Goal: Task Accomplishment & Management: Complete application form

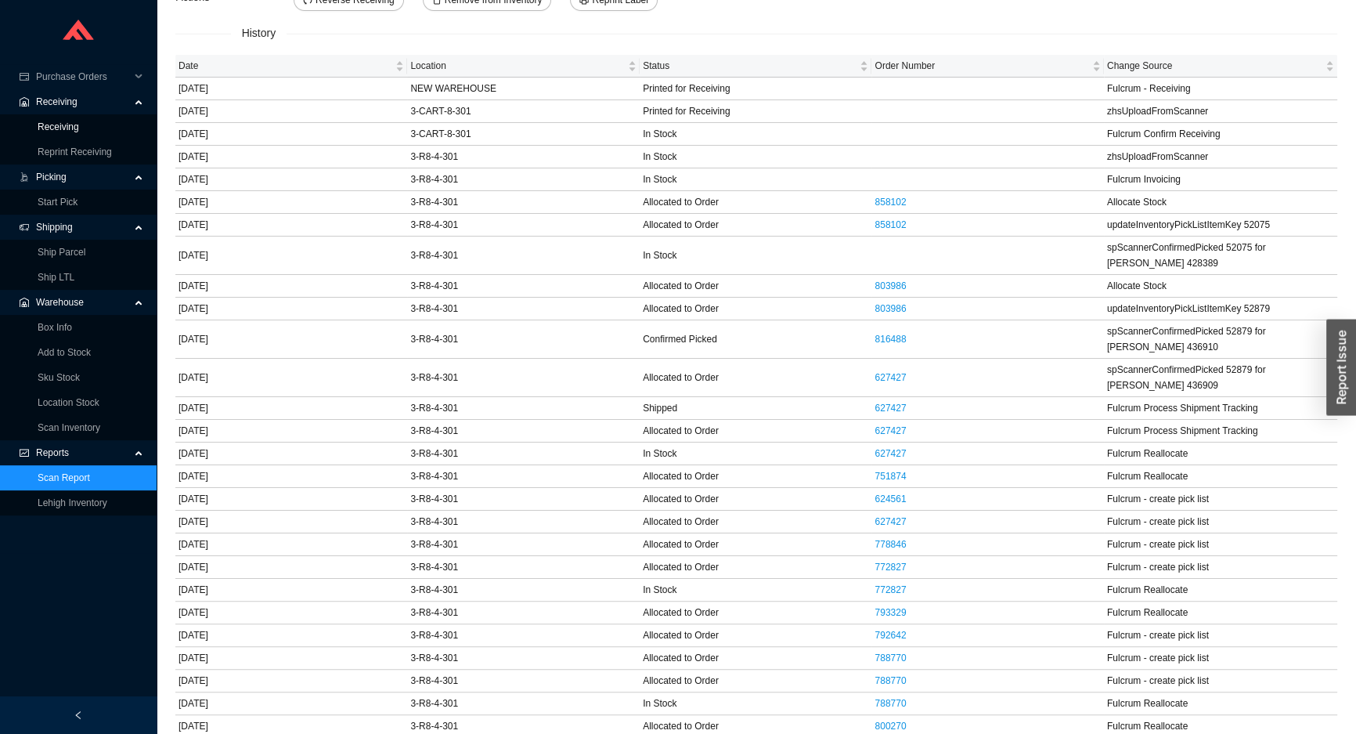
click at [55, 124] on link "Receiving" at bounding box center [59, 126] width 42 height 11
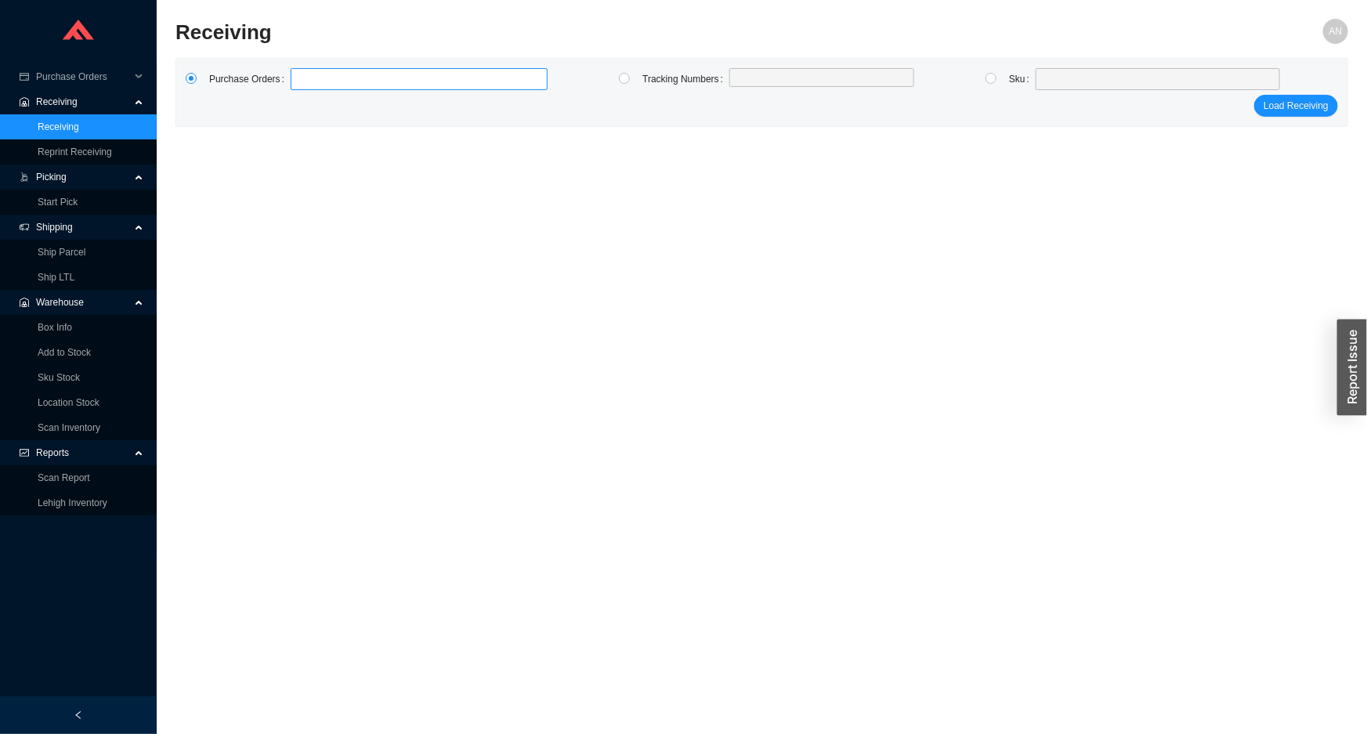
click at [296, 82] on input at bounding box center [298, 78] width 11 height 17
type input "985492"
type input "985942"
type input "98611"
type input "986114"
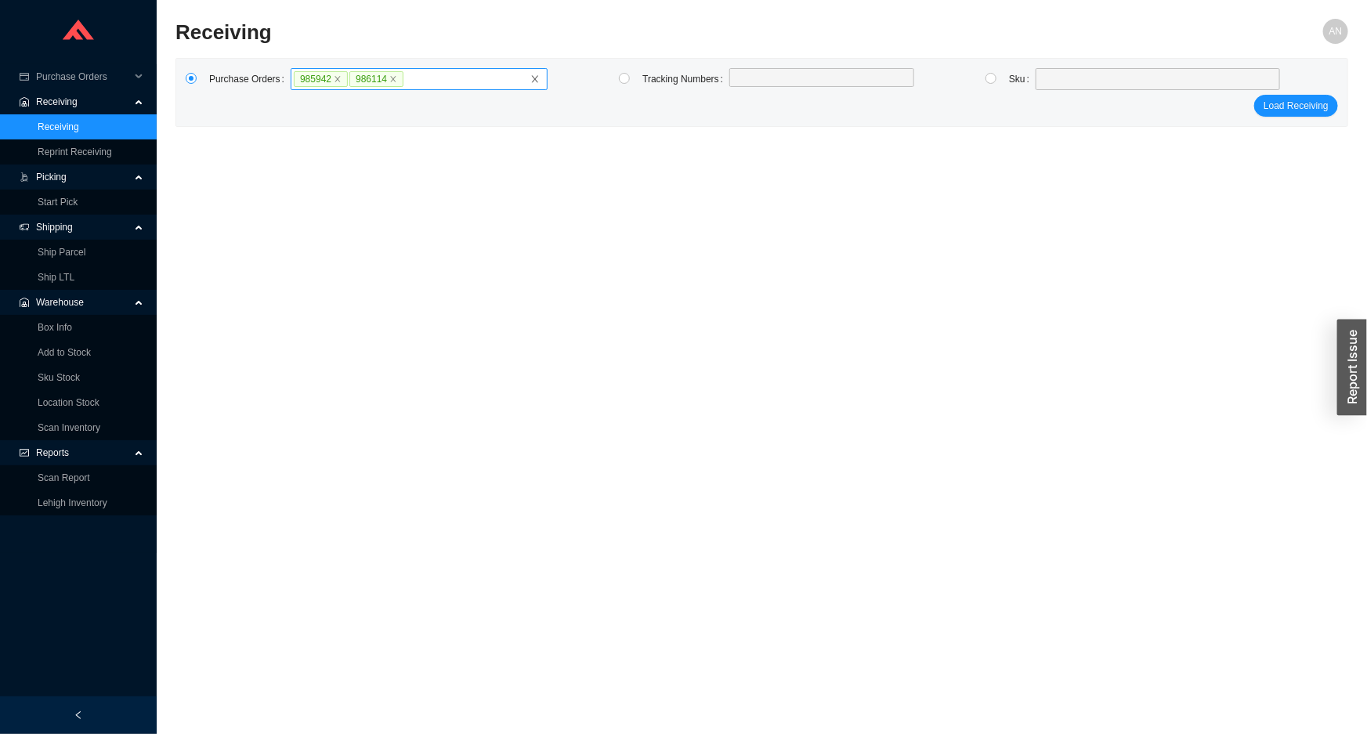
click at [424, 82] on label "985942 986114" at bounding box center [419, 79] width 257 height 22
click at [415, 82] on input "985942 986114" at bounding box center [409, 78] width 11 height 17
type input "983386"
type input "983366"
type input "983524"
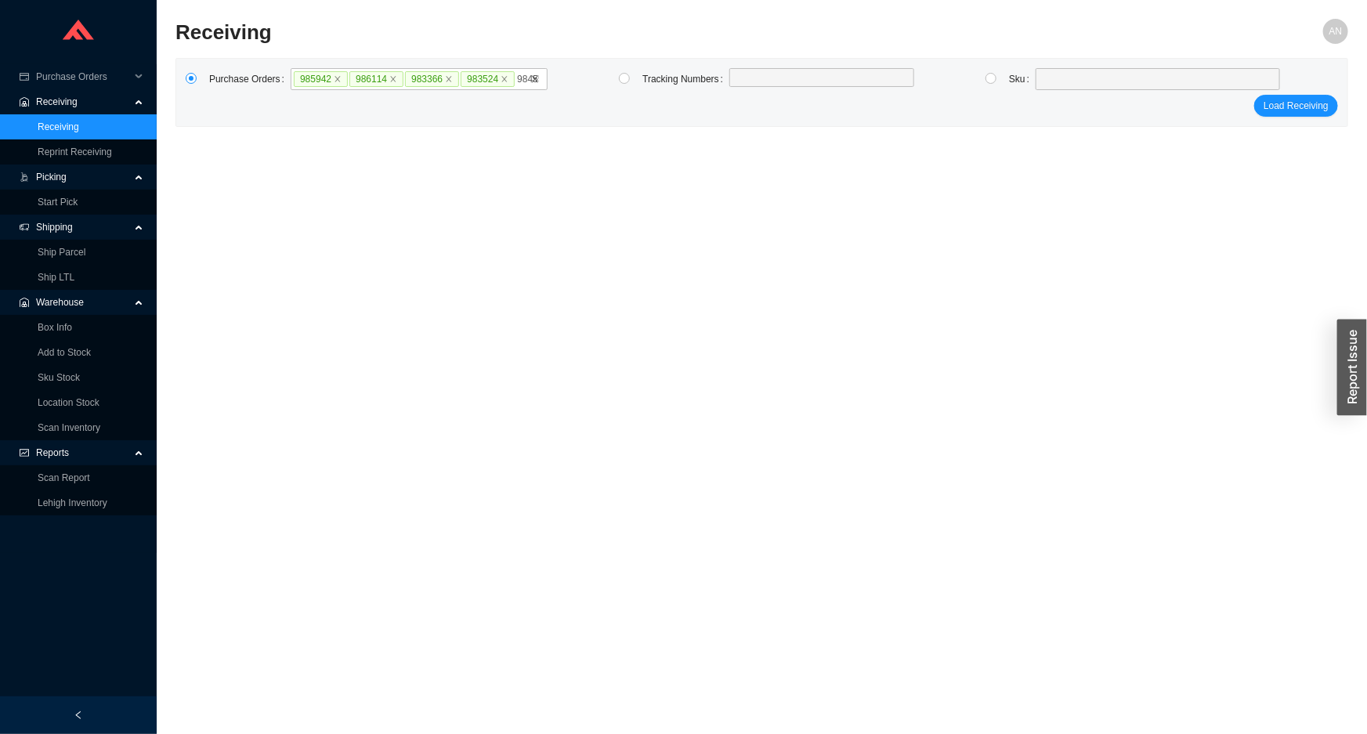
type input "984553"
type input "981815"
type input "983531"
type input "983562"
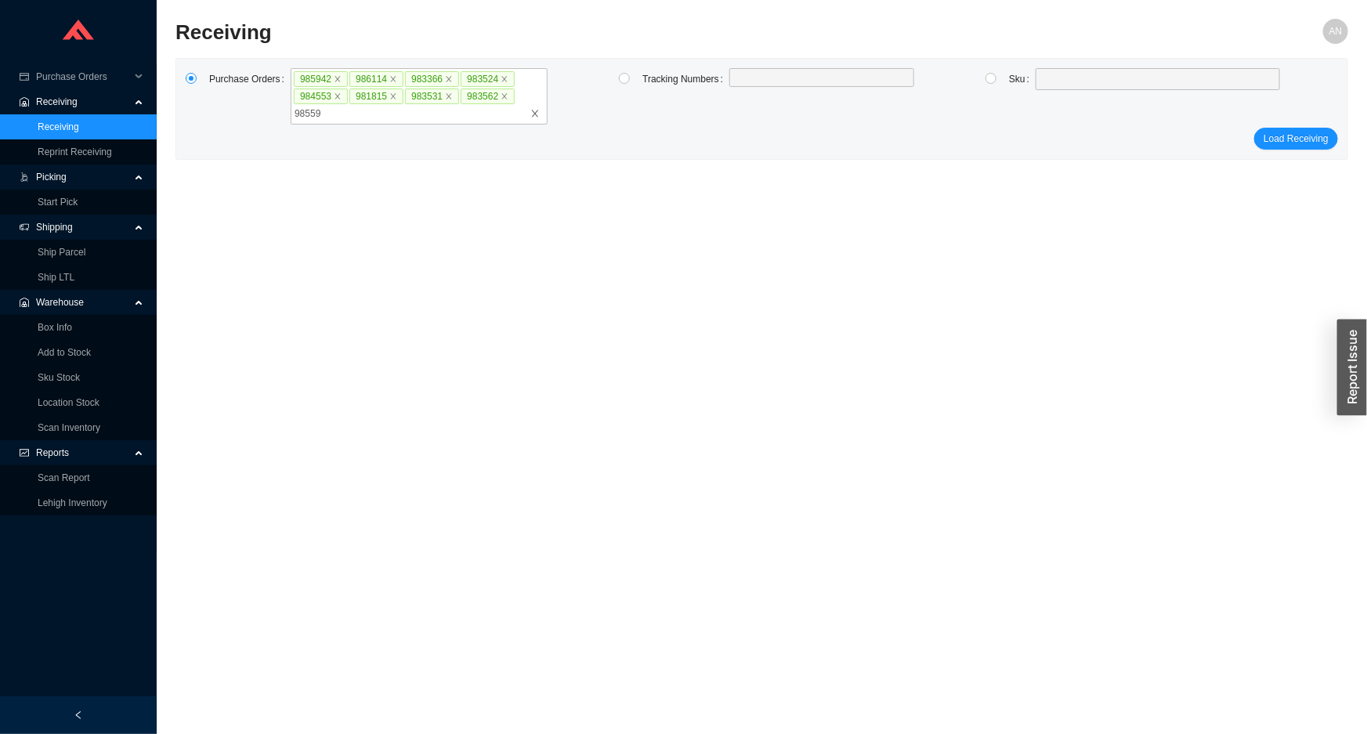
type input "985598"
type input "986348"
type input "979490"
type input "982333"
type input "985021"
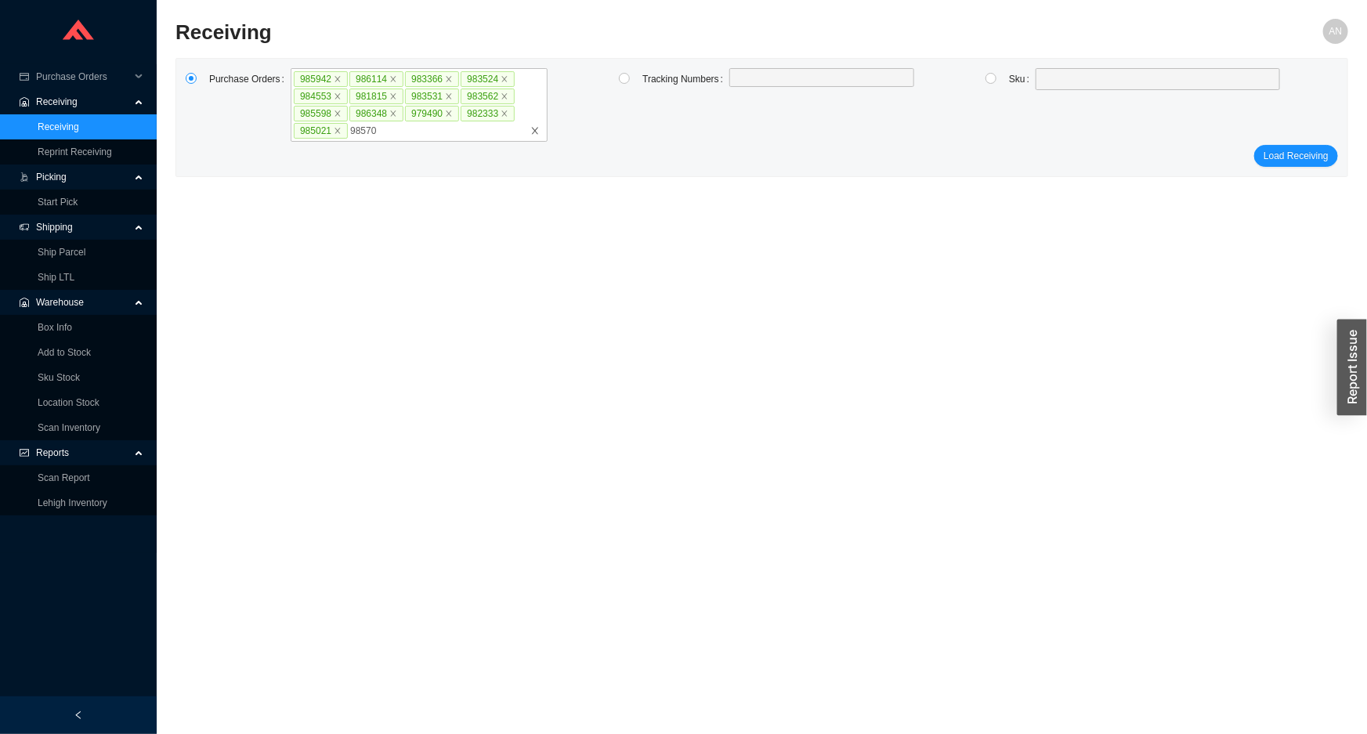
type input "985702"
type input "985866"
click button "Load Receiving" at bounding box center [1296, 156] width 84 height 22
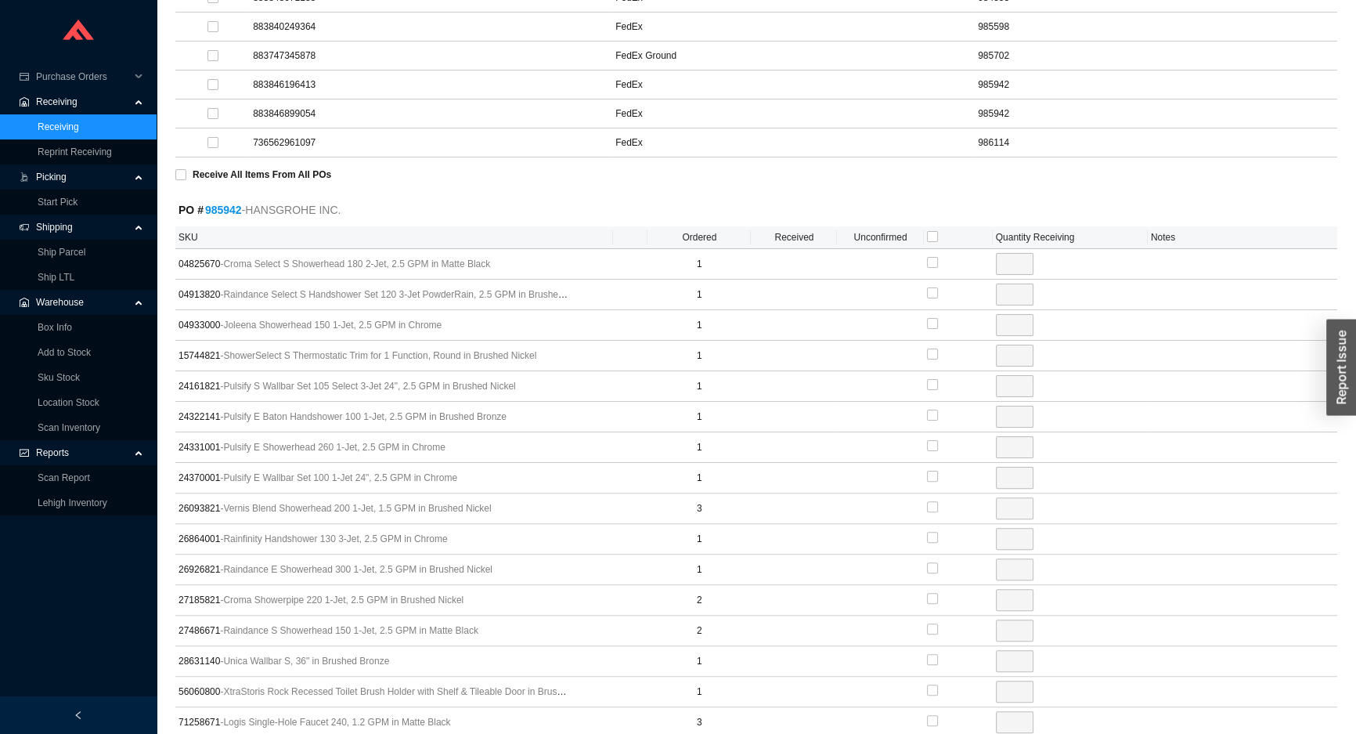
scroll to position [498, 0]
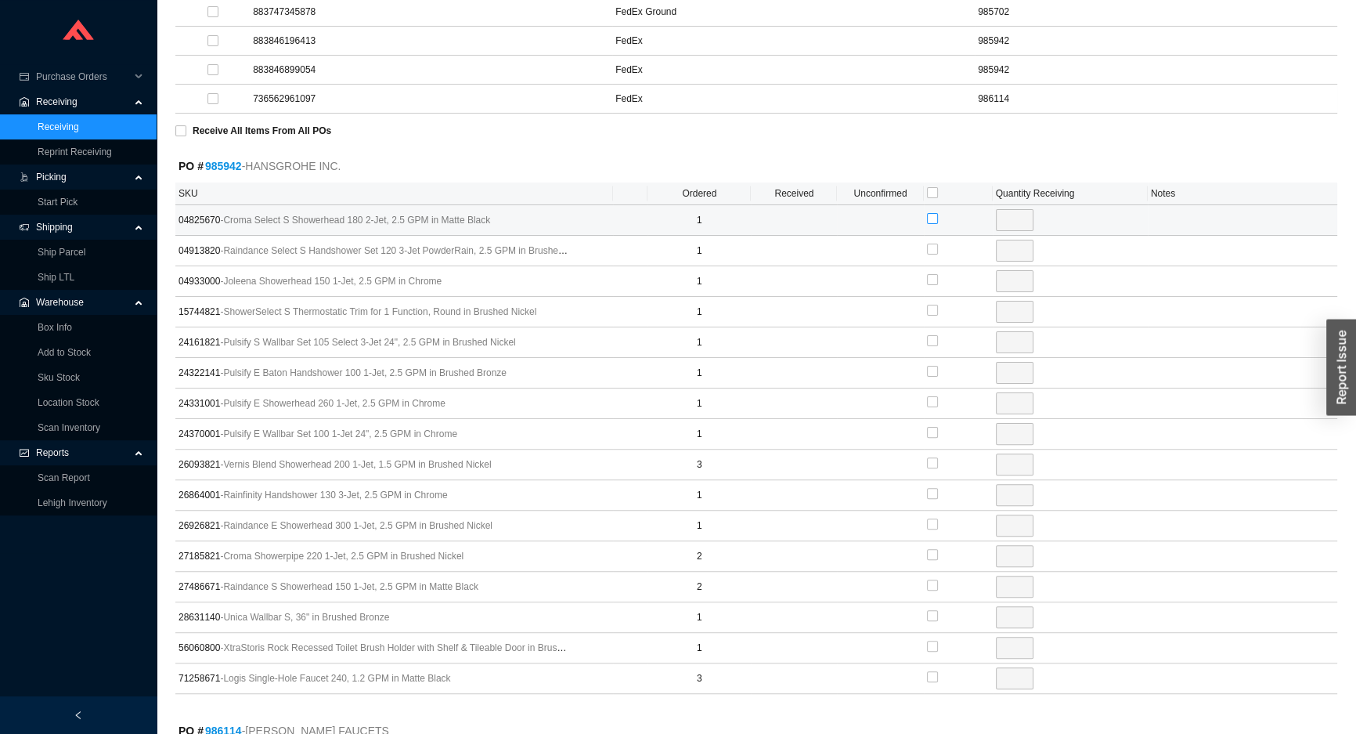
click at [927, 218] on input "checkbox" at bounding box center [932, 218] width 11 height 11
checkbox input "true"
type input "1"
click at [931, 280] on input "checkbox" at bounding box center [932, 279] width 11 height 11
checkbox input "true"
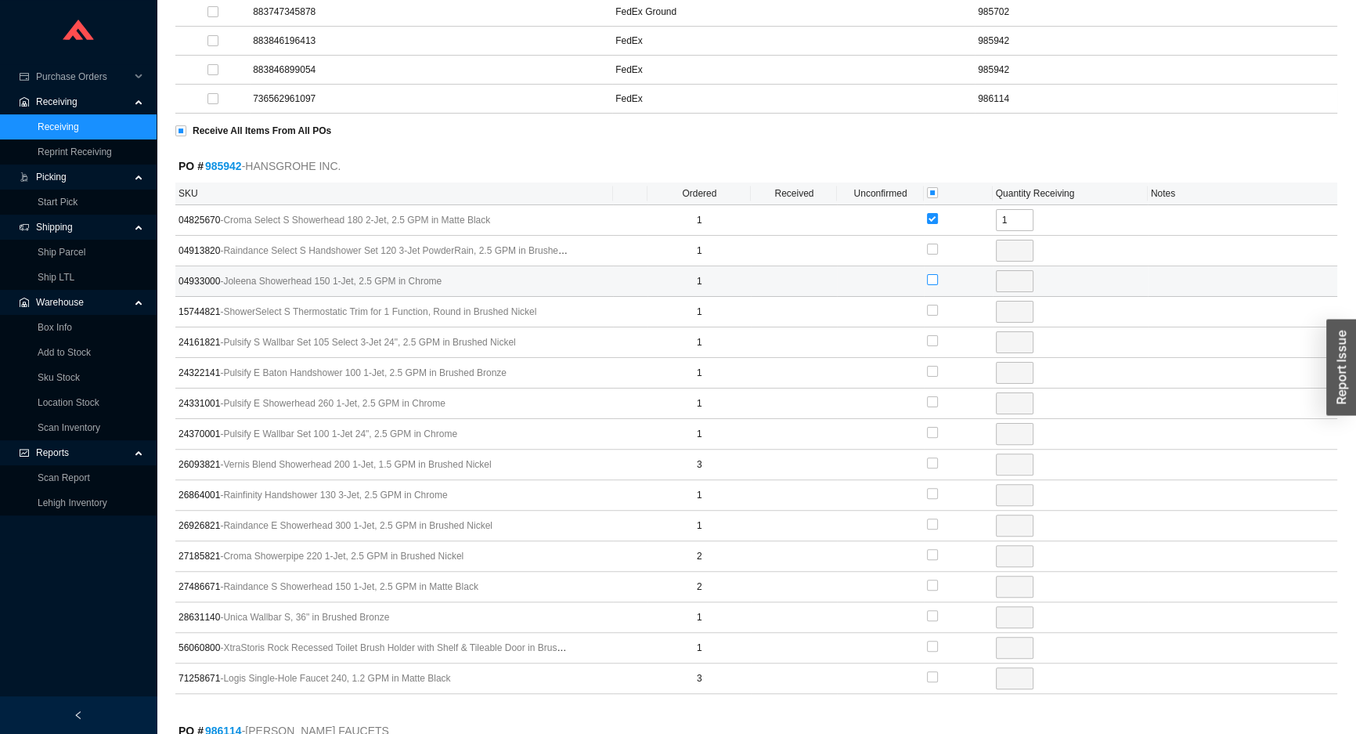
type input "1"
click at [934, 338] on input "checkbox" at bounding box center [932, 340] width 11 height 11
checkbox input "true"
type input "1"
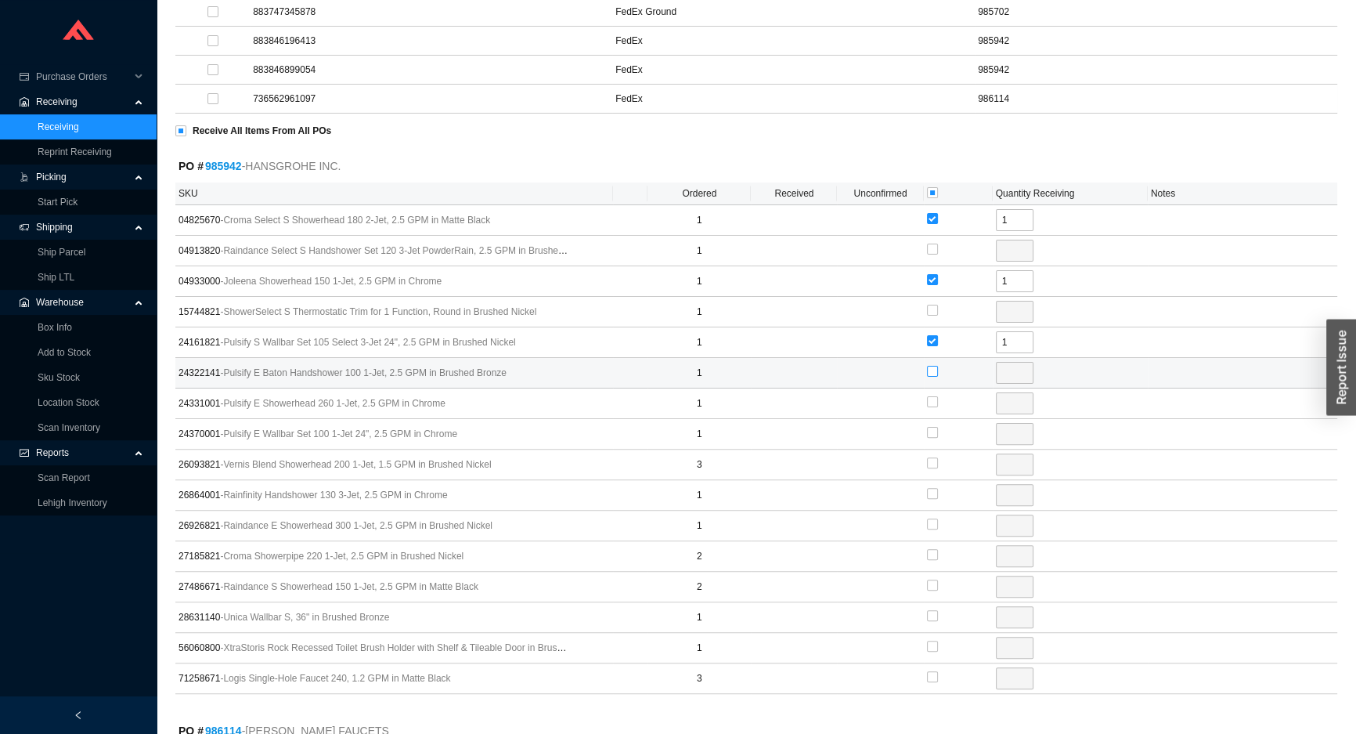
click at [935, 367] on input "checkbox" at bounding box center [932, 371] width 11 height 11
checkbox input "true"
type input "1"
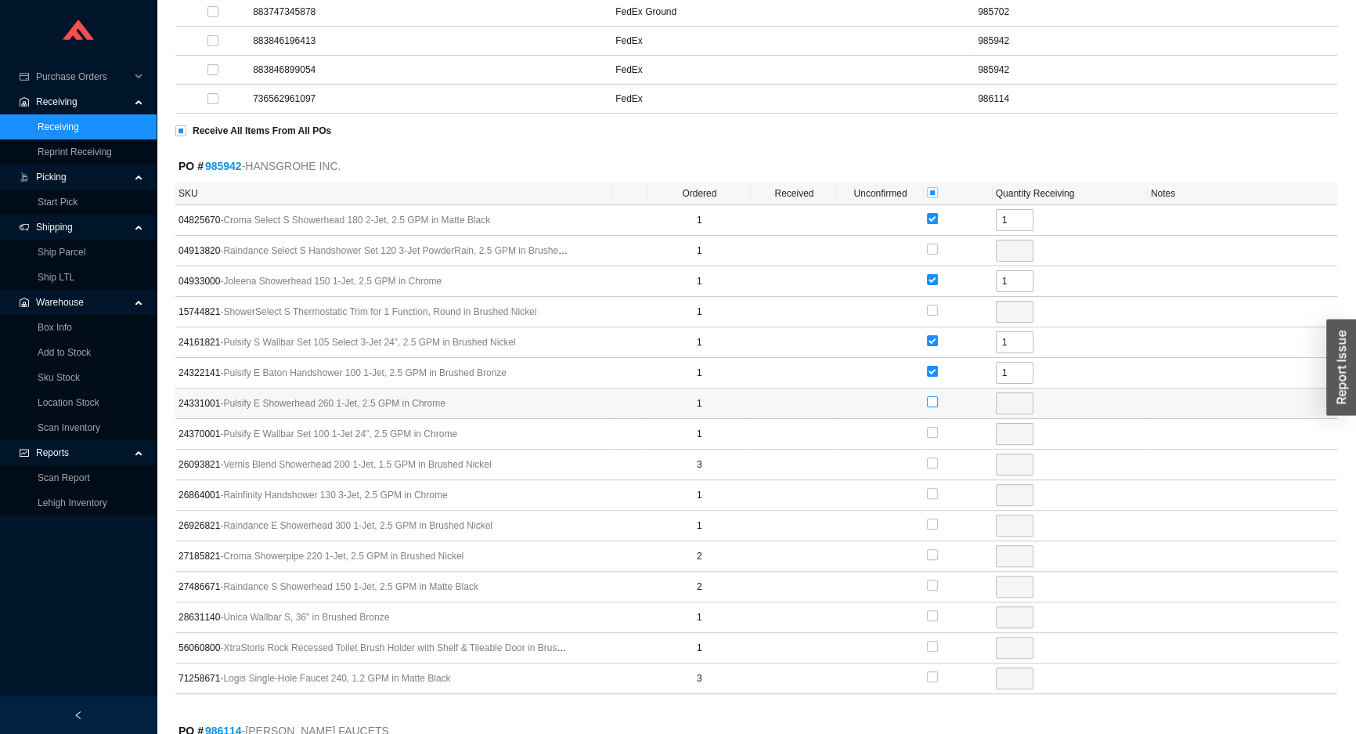
click at [927, 406] on label at bounding box center [932, 403] width 11 height 16
click at [927, 406] on input "checkbox" at bounding box center [932, 401] width 11 height 11
checkbox input "true"
type input "1"
click at [928, 430] on input "checkbox" at bounding box center [932, 432] width 11 height 11
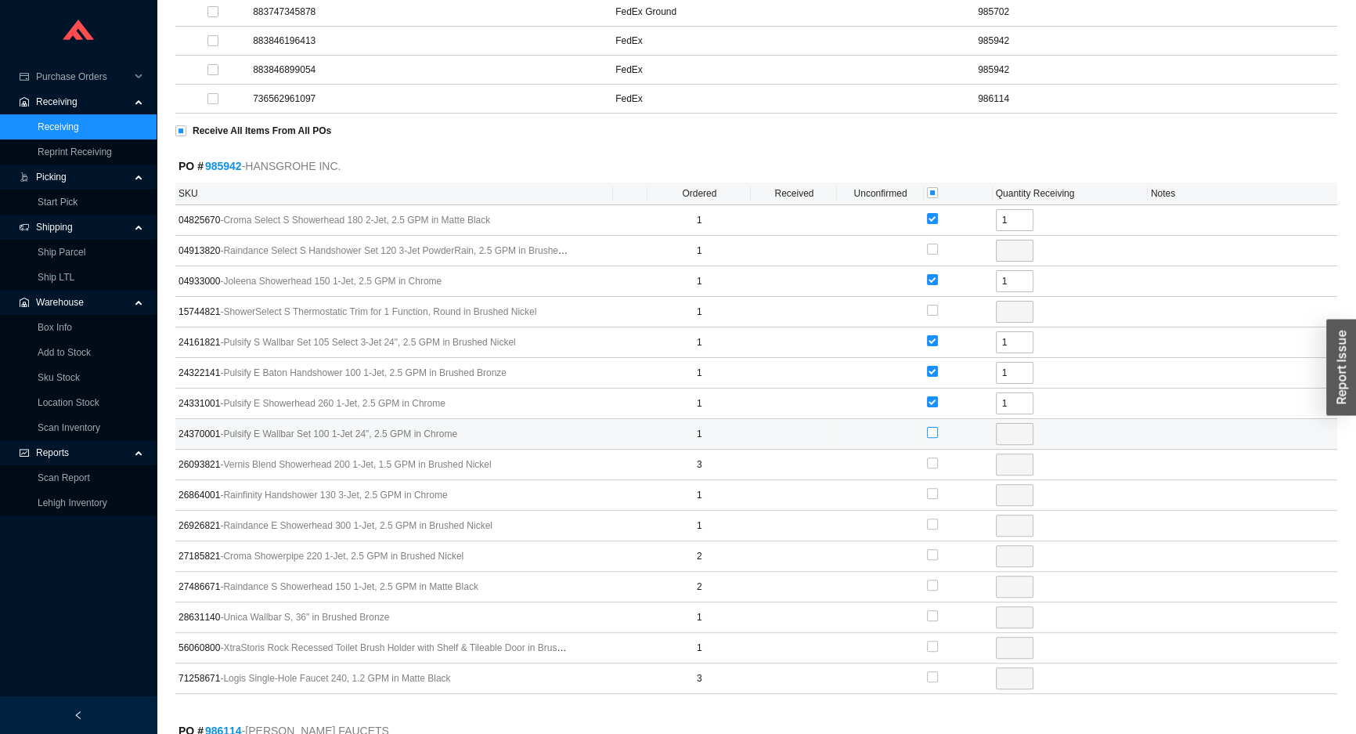
checkbox input "true"
type input "1"
click at [931, 489] on input "checkbox" at bounding box center [932, 493] width 11 height 11
checkbox input "true"
type input "1"
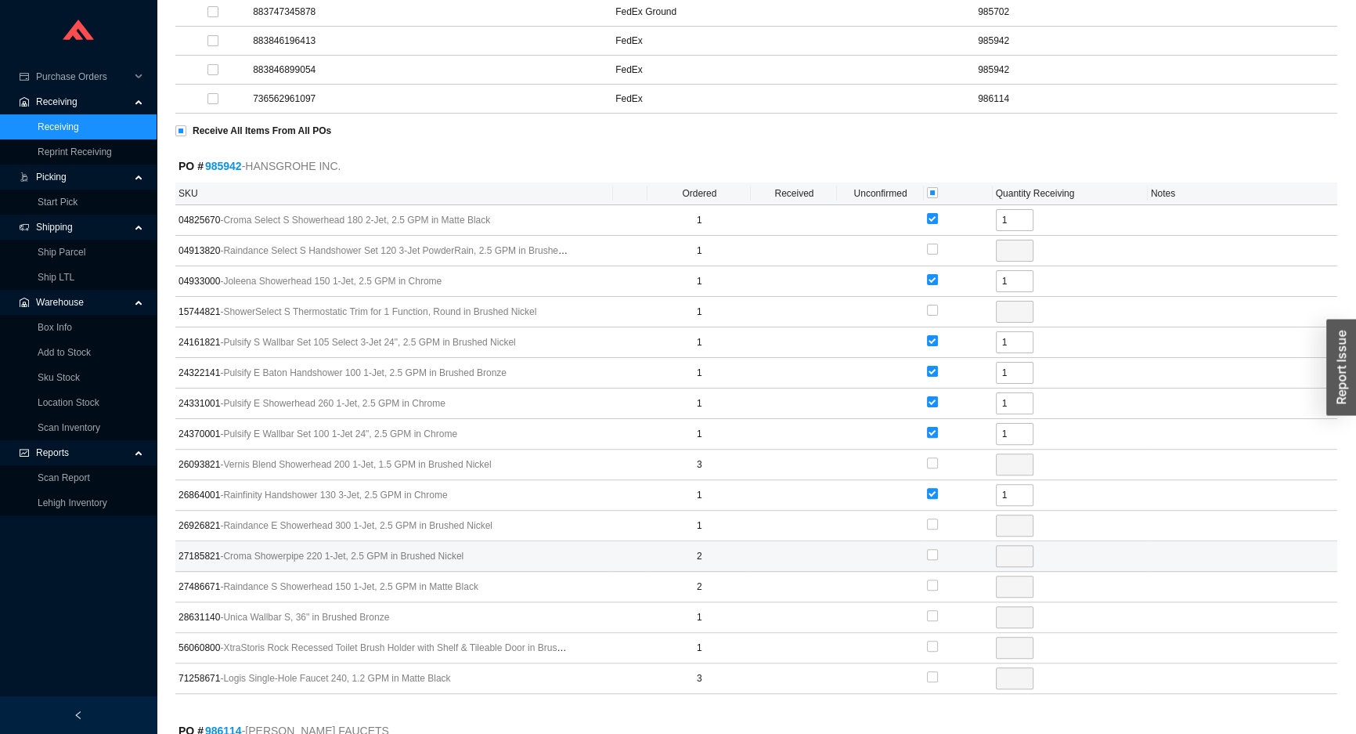
click at [931, 544] on div at bounding box center [932, 555] width 11 height 22
click at [932, 612] on input "checkbox" at bounding box center [932, 615] width 11 height 11
checkbox input "true"
type input "1"
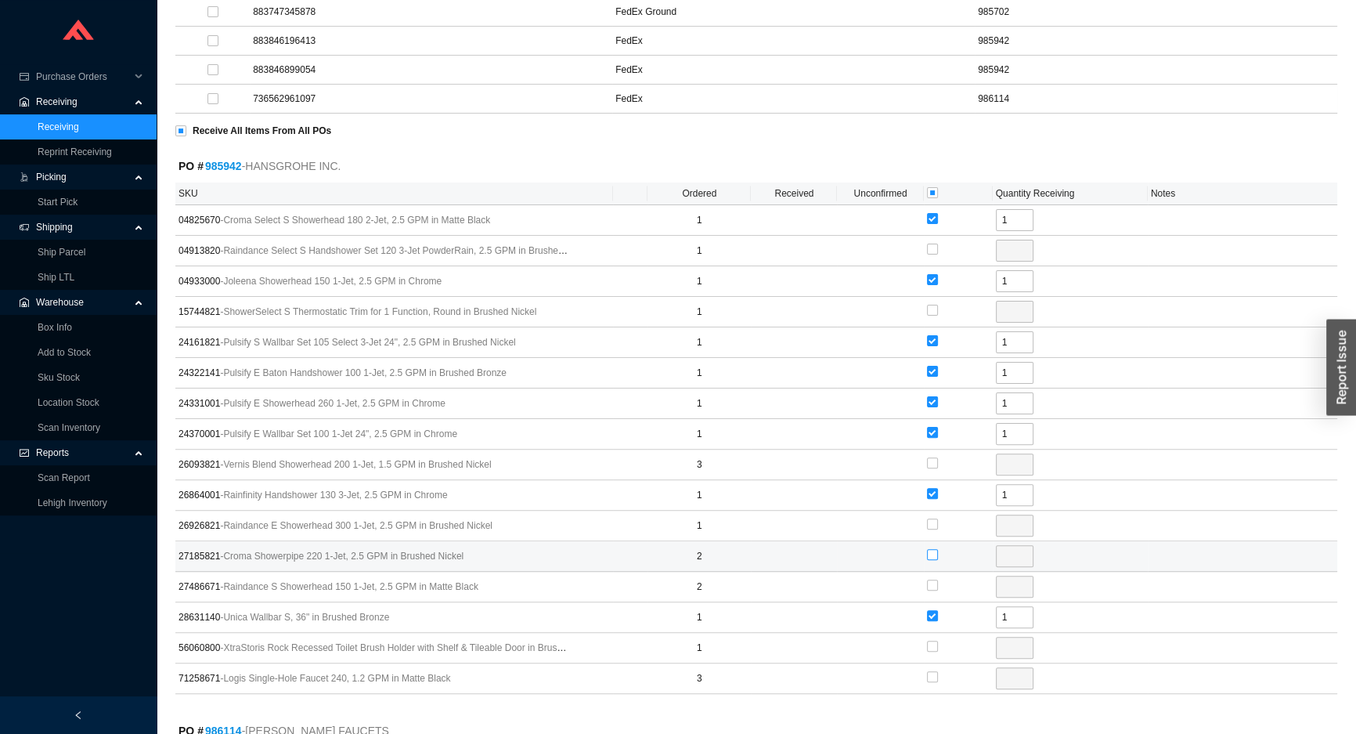
click at [934, 552] on input "checkbox" at bounding box center [932, 554] width 11 height 11
checkbox input "true"
type input "2"
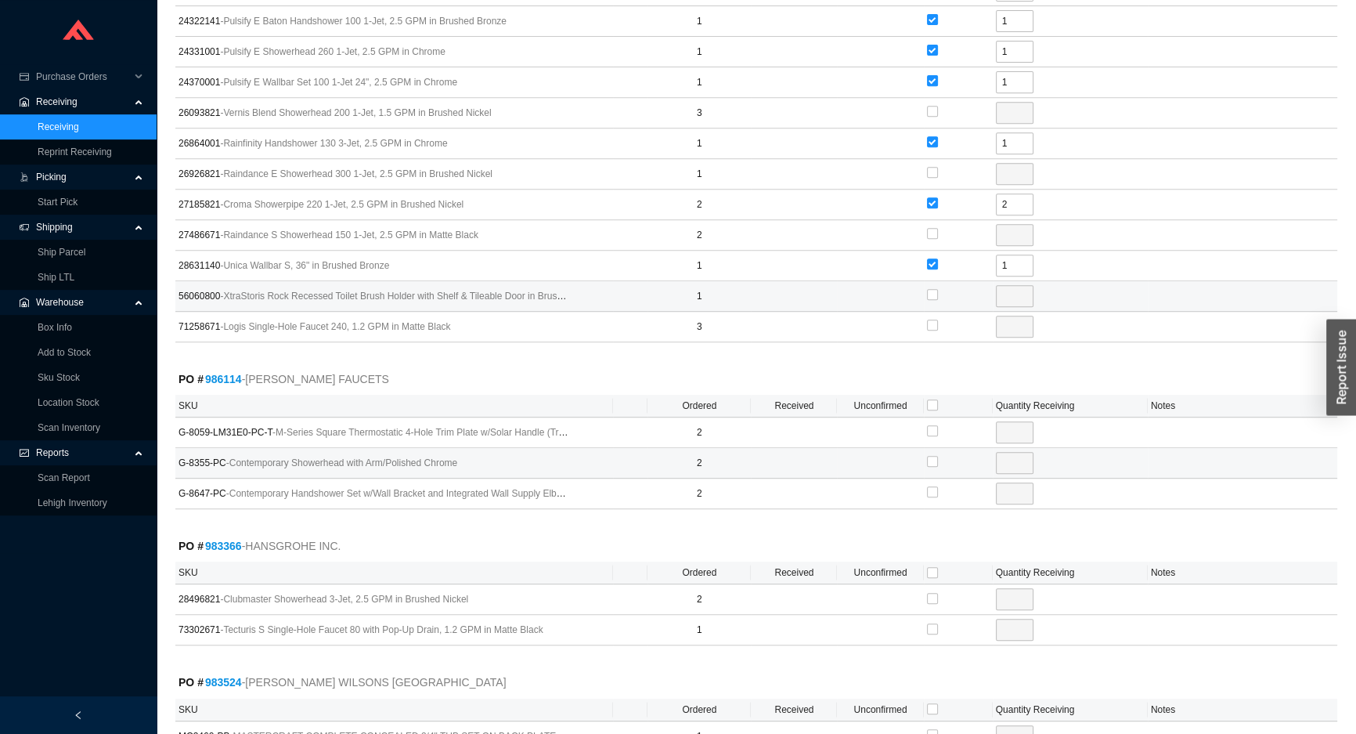
scroll to position [854, 0]
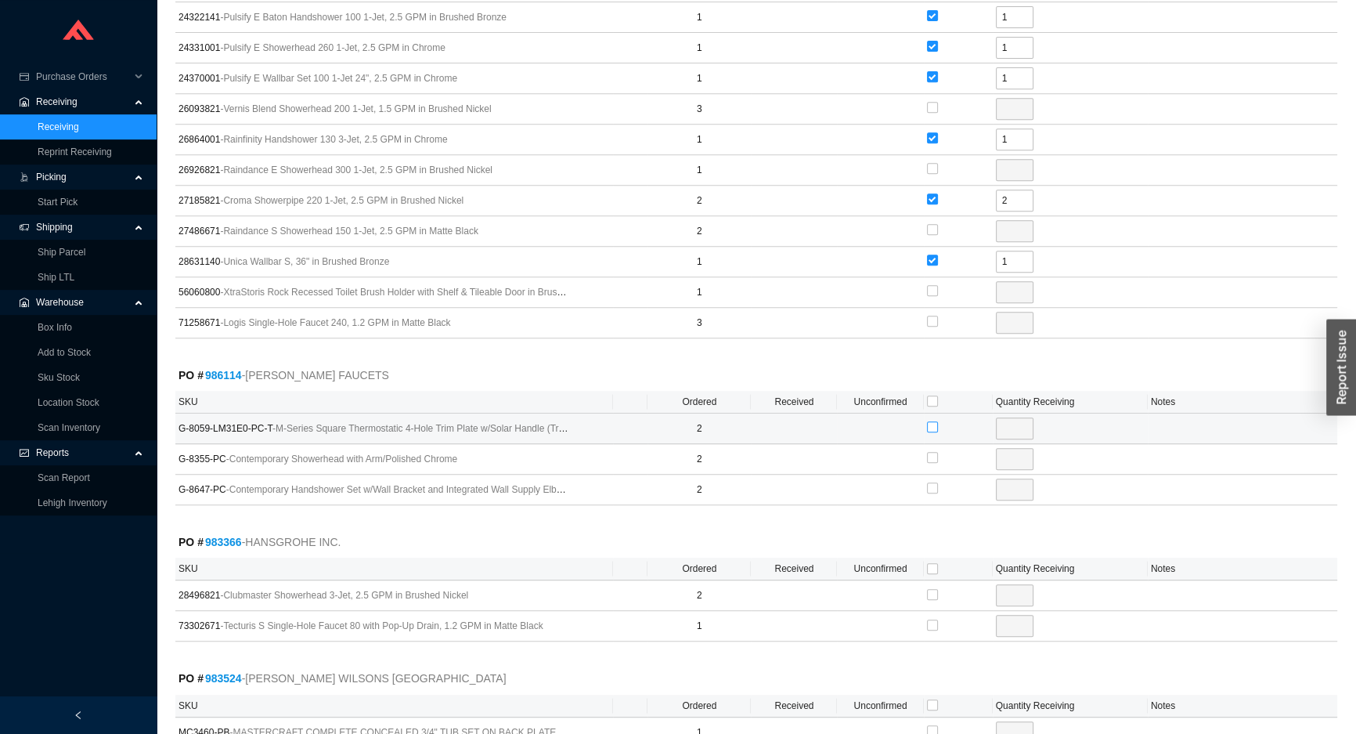
click at [931, 421] on input "checkbox" at bounding box center [932, 426] width 11 height 11
checkbox input "true"
type input "2"
click at [934, 486] on input "checkbox" at bounding box center [932, 487] width 11 height 11
checkbox input "true"
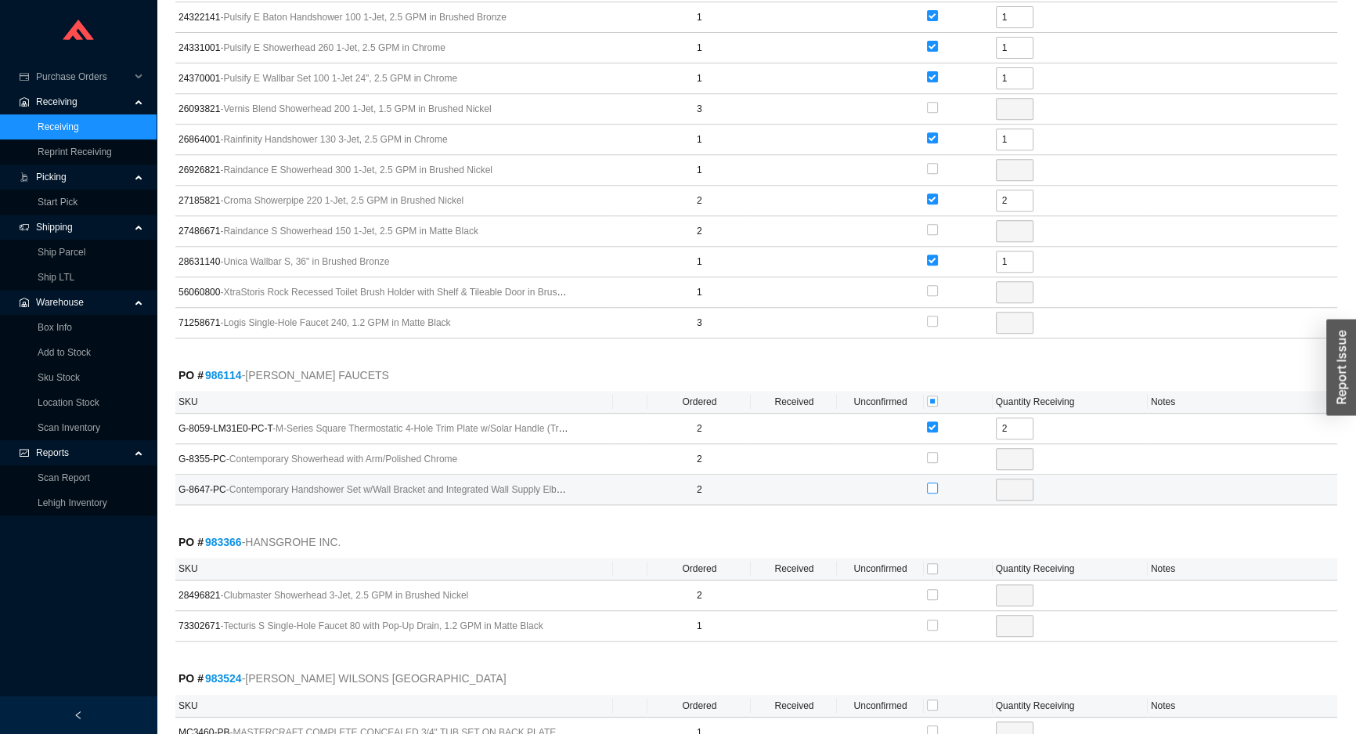
type input "2"
click at [930, 589] on input "checkbox" at bounding box center [932, 594] width 11 height 11
checkbox input "true"
type input "2"
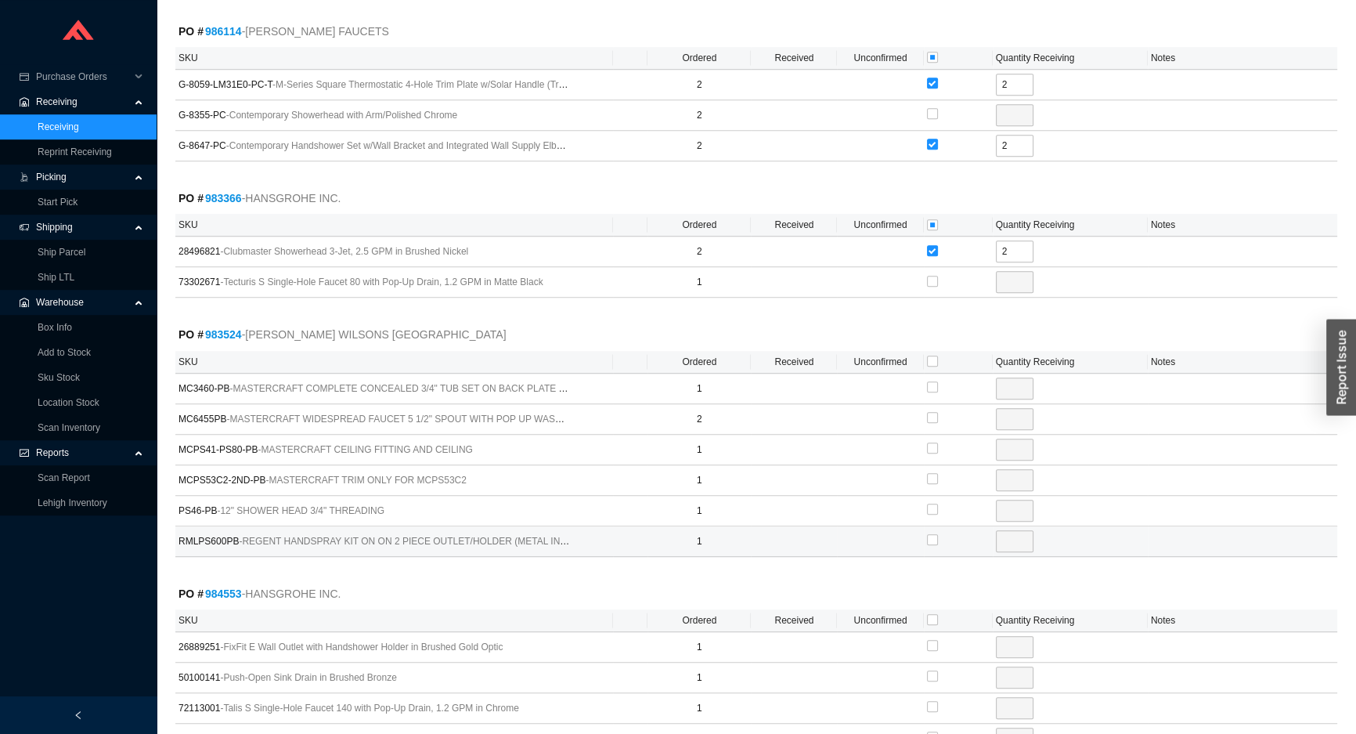
scroll to position [1210, 0]
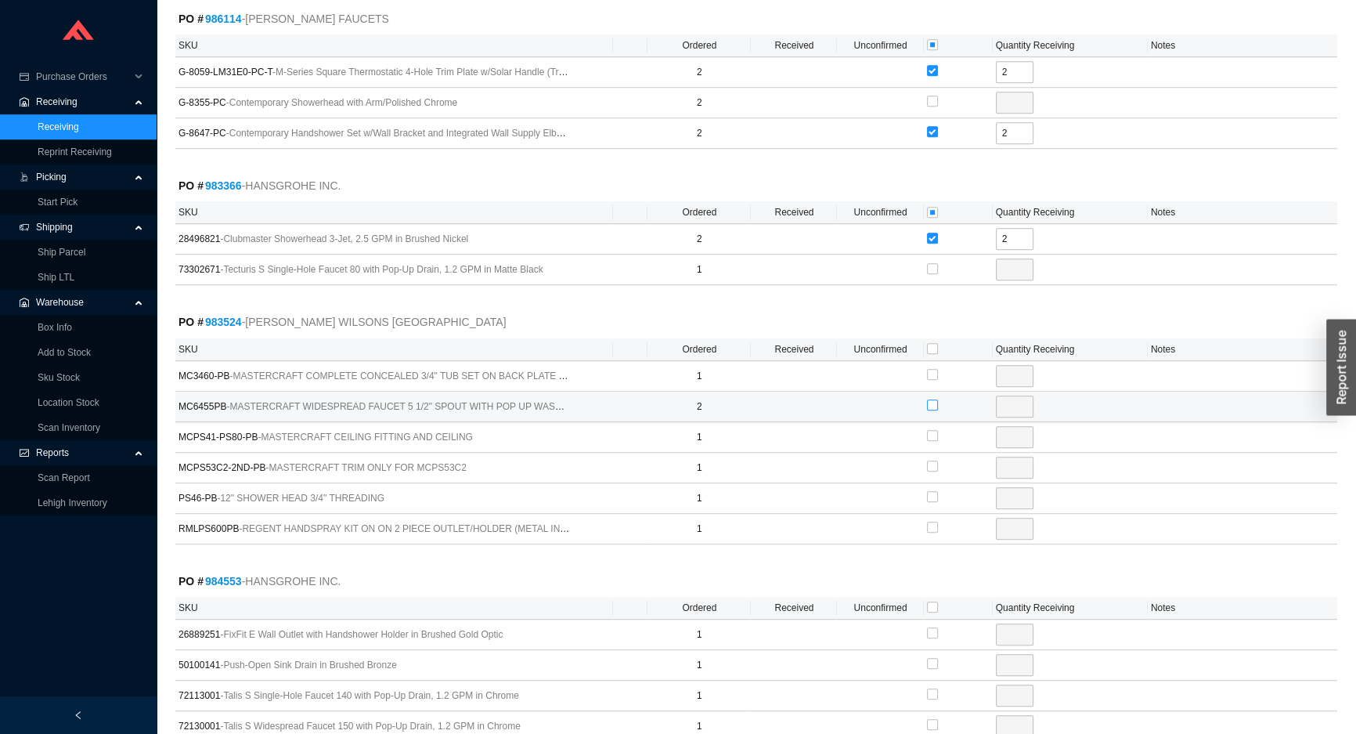
click at [934, 399] on input "checkbox" at bounding box center [932, 404] width 11 height 11
checkbox input "true"
type input "2"
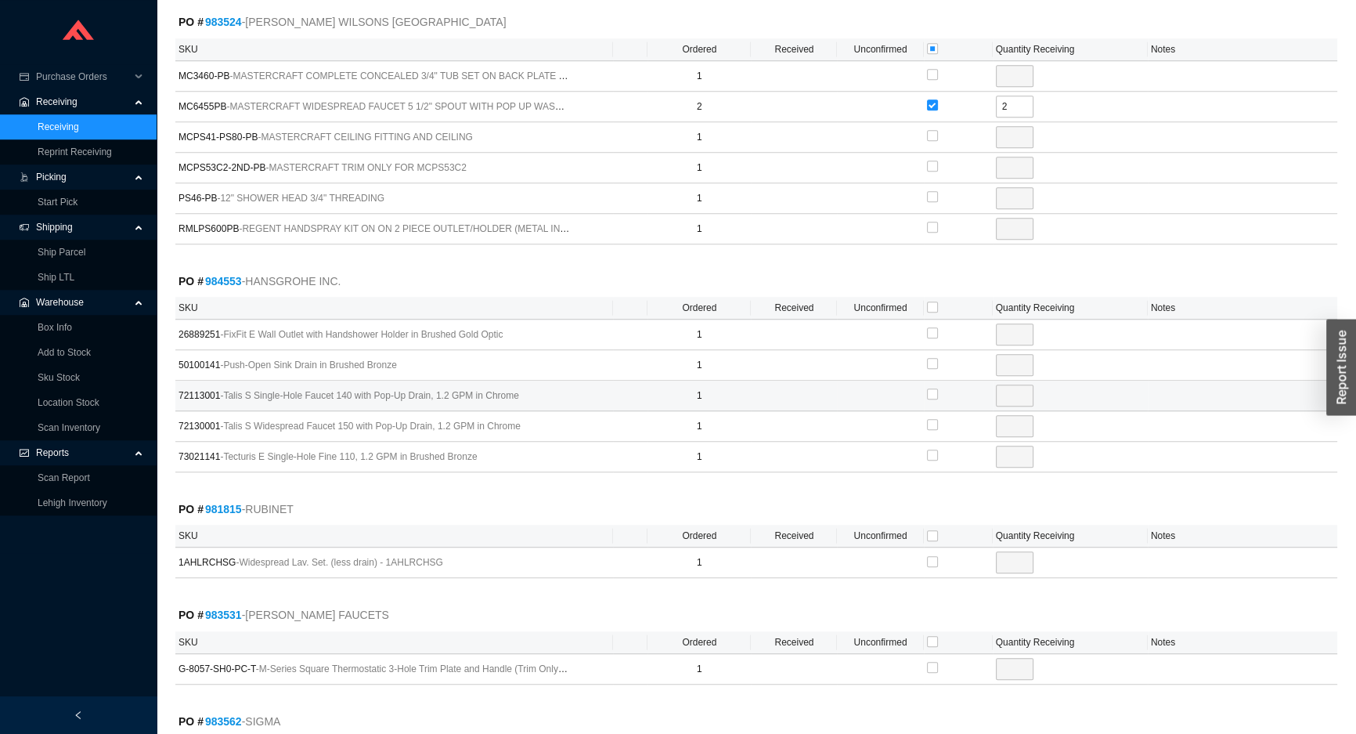
scroll to position [1566, 0]
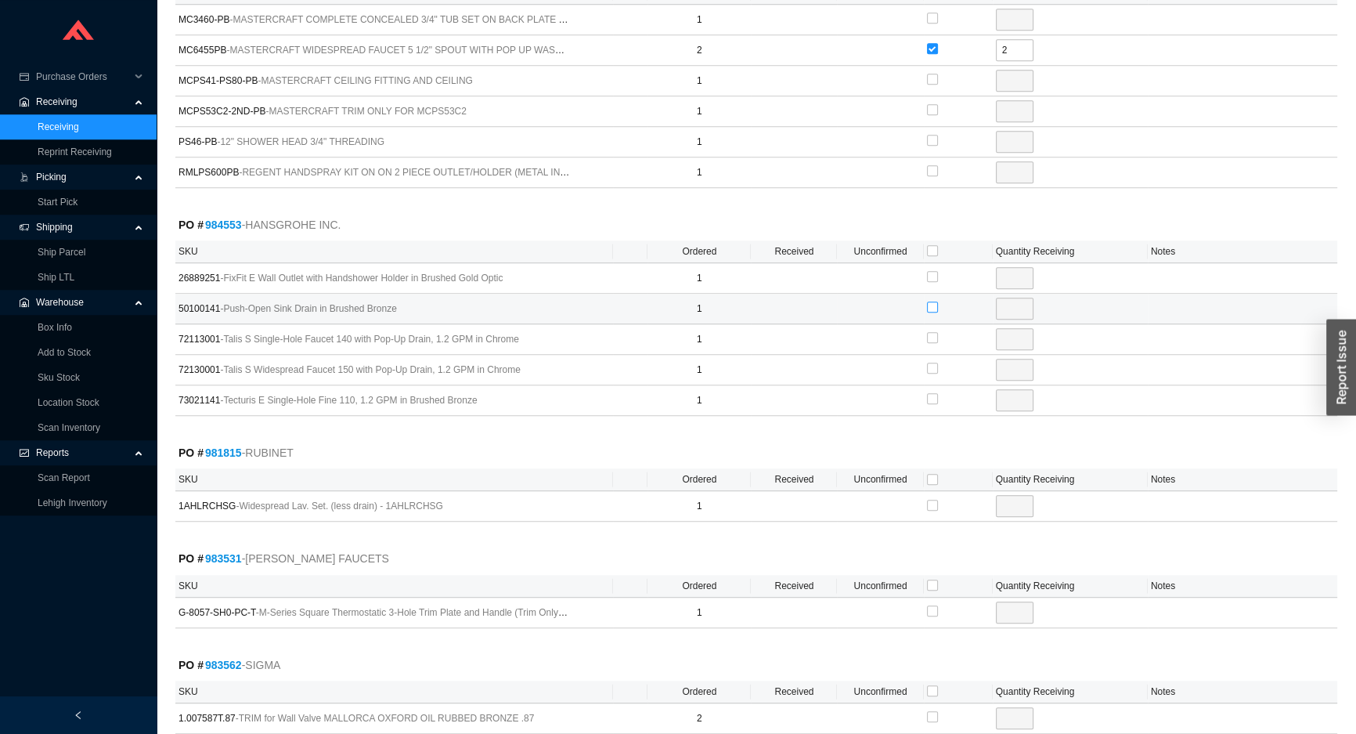
click at [930, 302] on input "checkbox" at bounding box center [932, 307] width 11 height 11
checkbox input "true"
type input "1"
click at [930, 334] on input "checkbox" at bounding box center [932, 337] width 11 height 11
checkbox input "true"
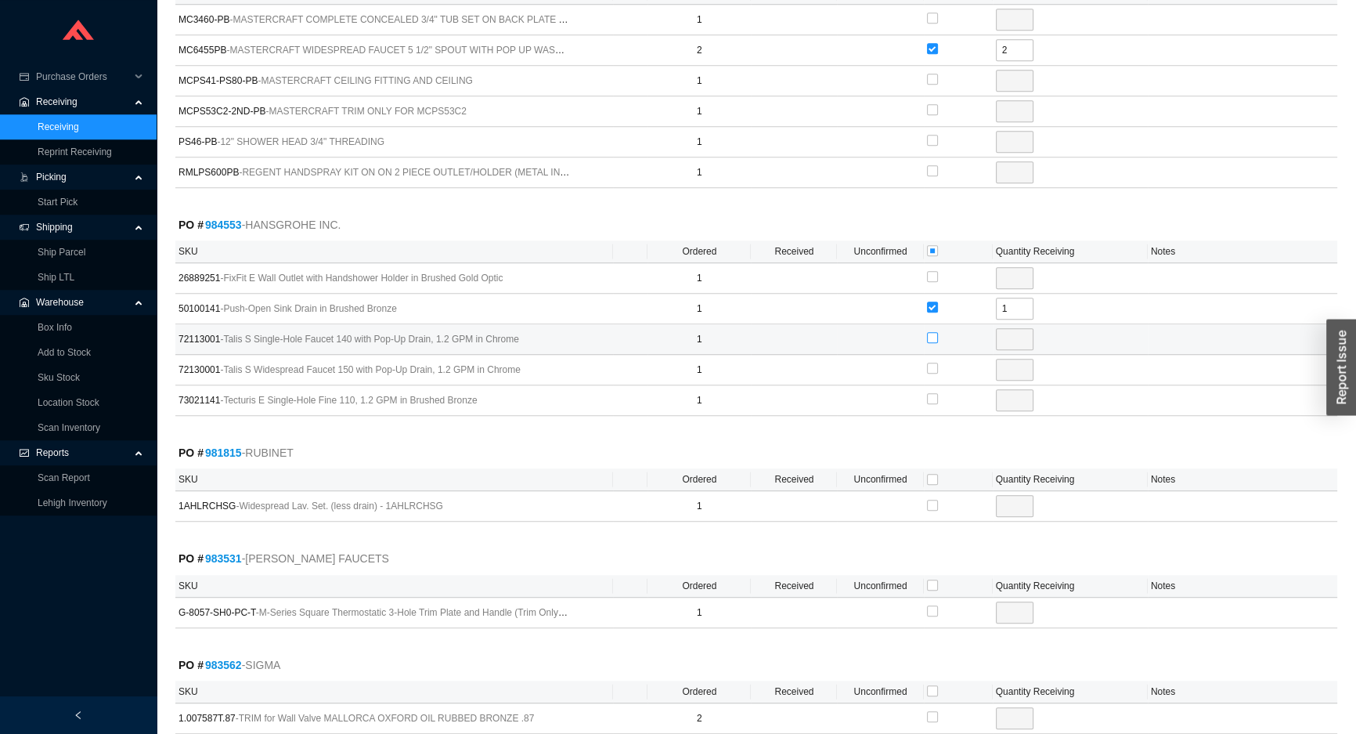
type input "1"
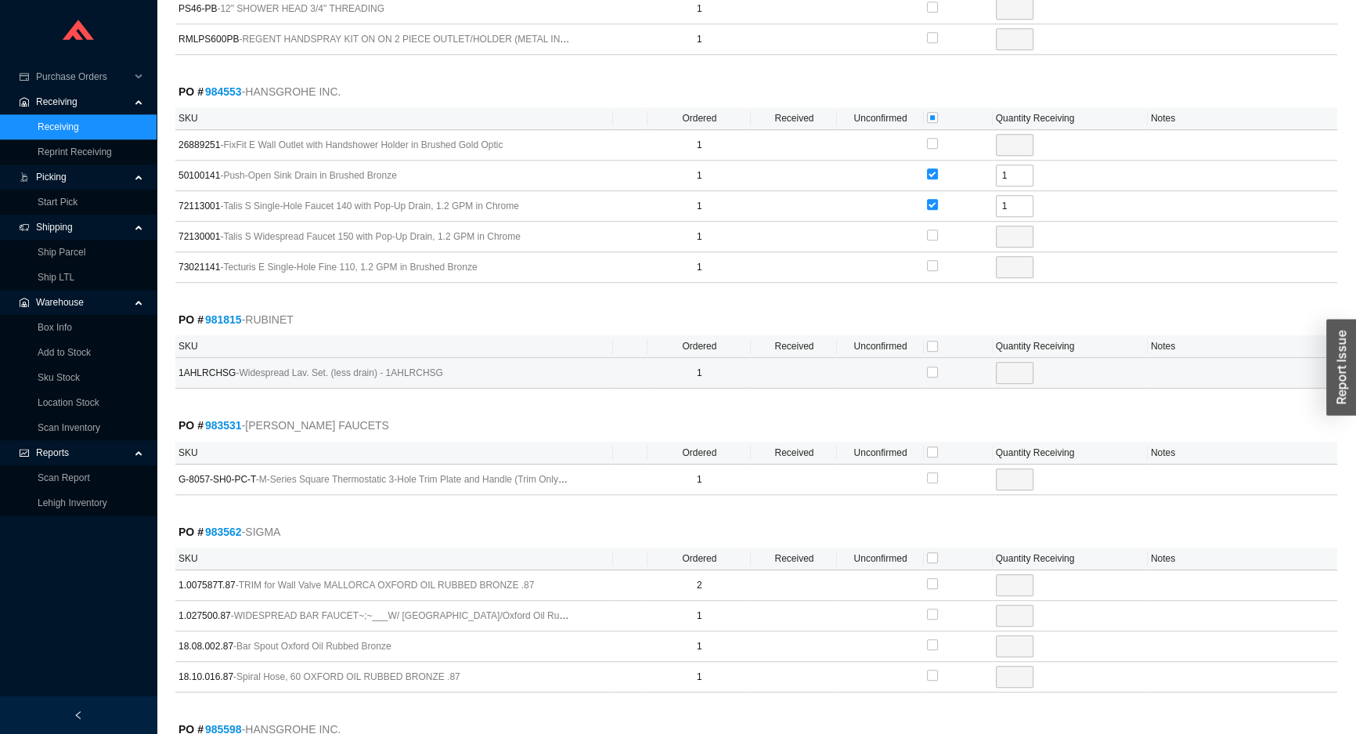
scroll to position [1708, 0]
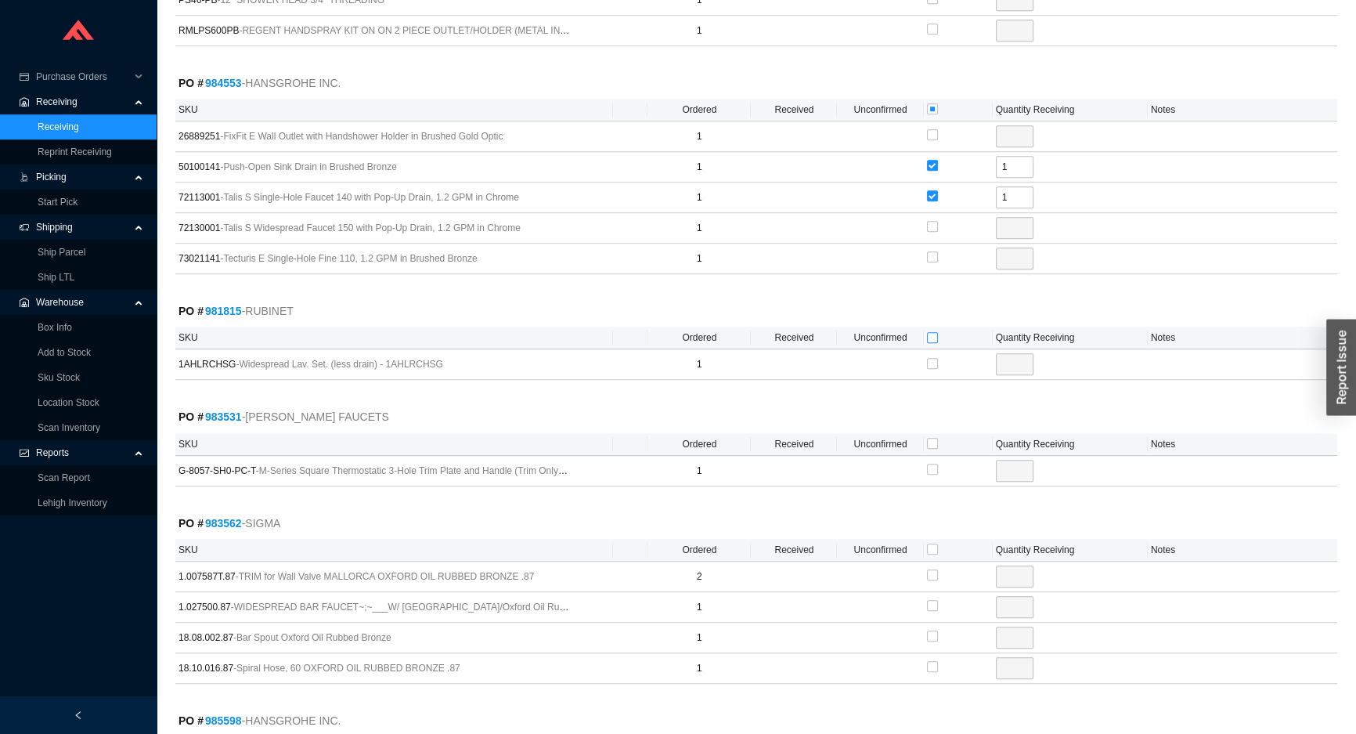
click at [931, 332] on input "checkbox" at bounding box center [932, 337] width 11 height 11
checkbox input "true"
type input "1"
click at [932, 438] on input "checkbox" at bounding box center [932, 443] width 11 height 11
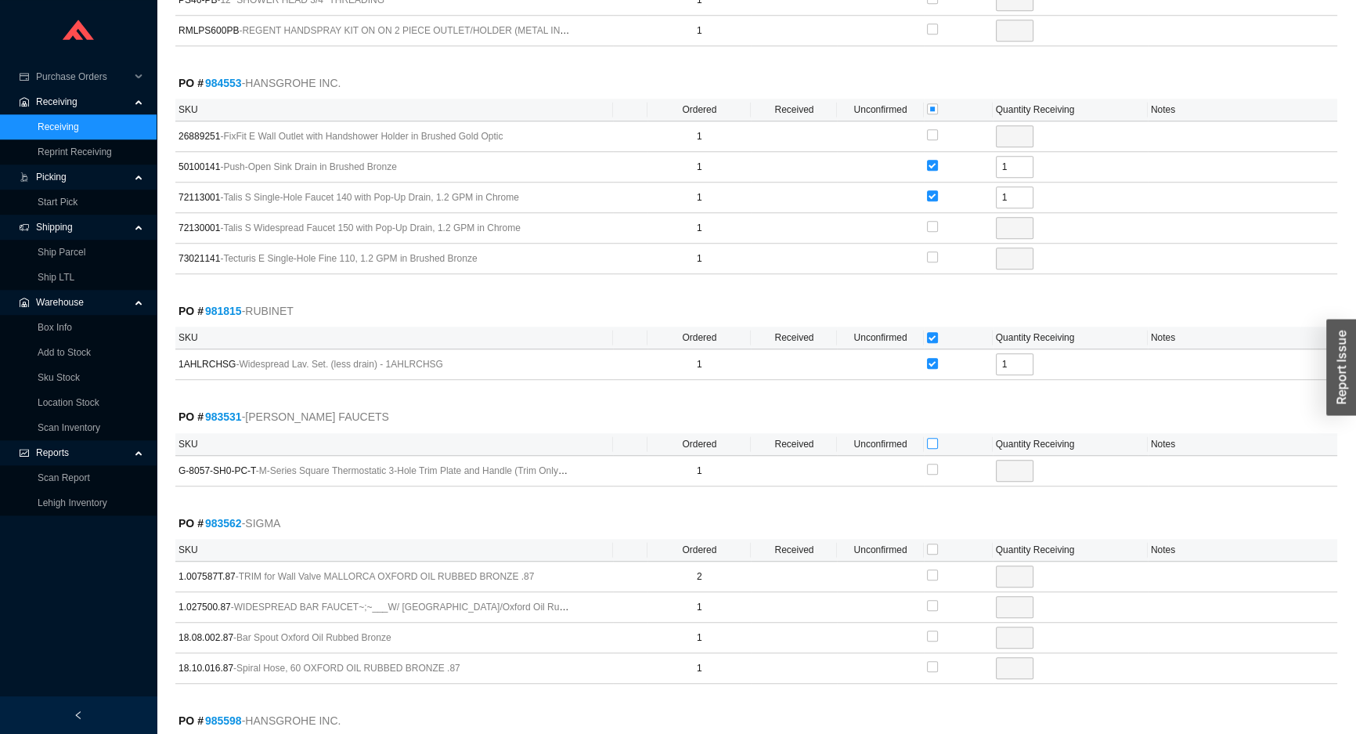
checkbox input "true"
type input "1"
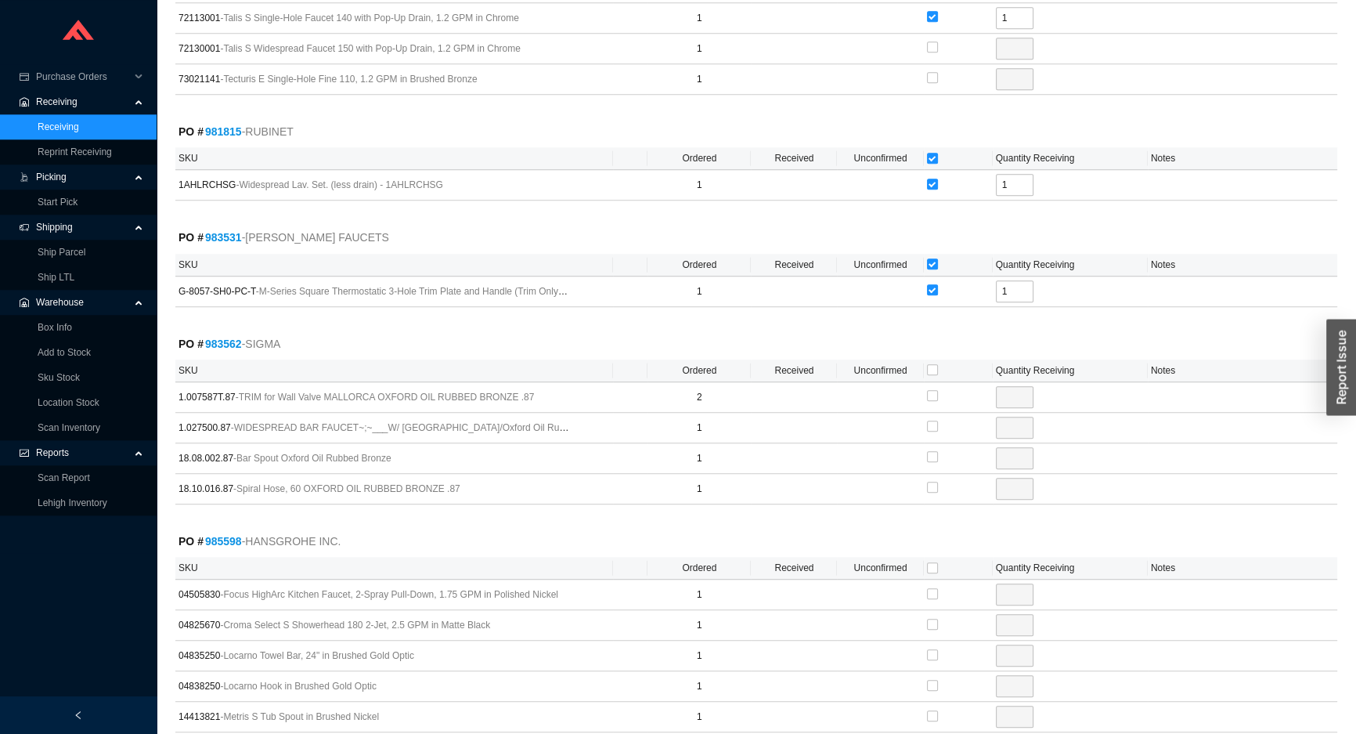
scroll to position [1922, 0]
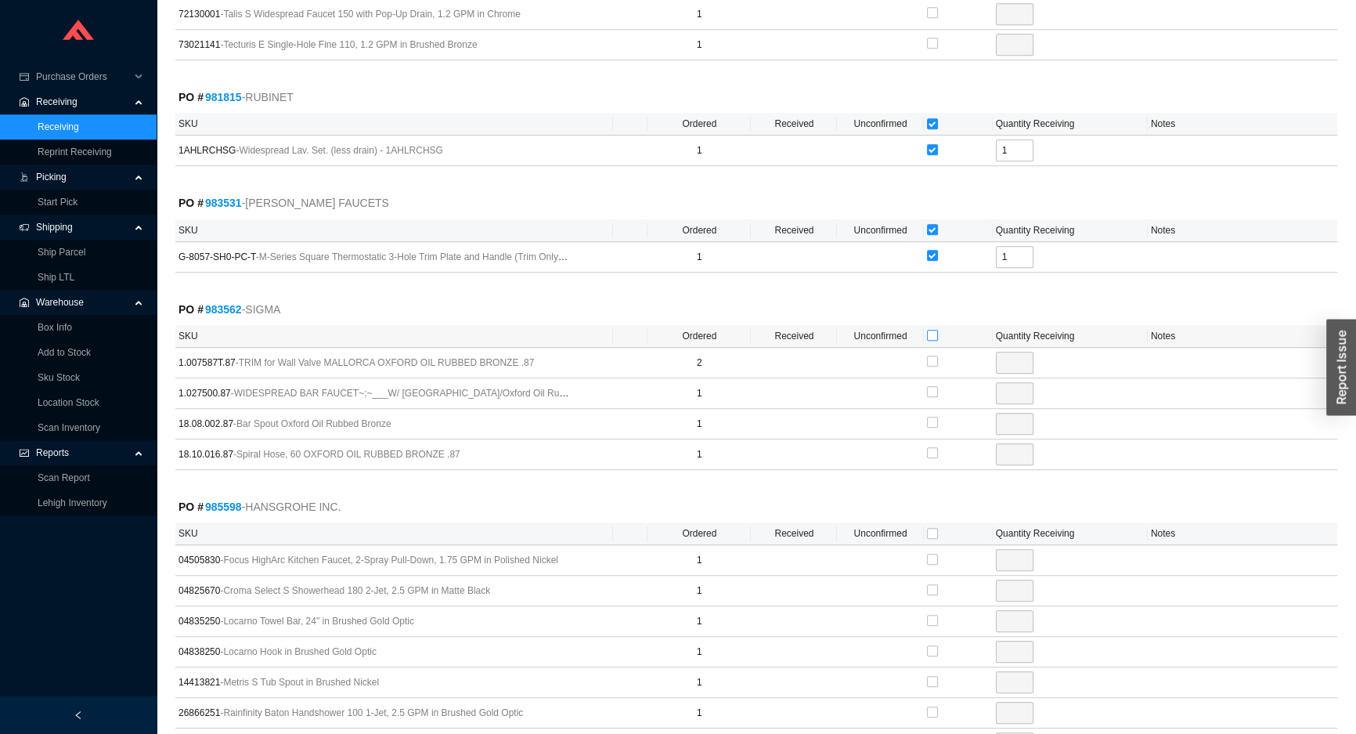
click at [931, 330] on input "checkbox" at bounding box center [932, 335] width 11 height 11
checkbox input "true"
type input "2"
checkbox input "true"
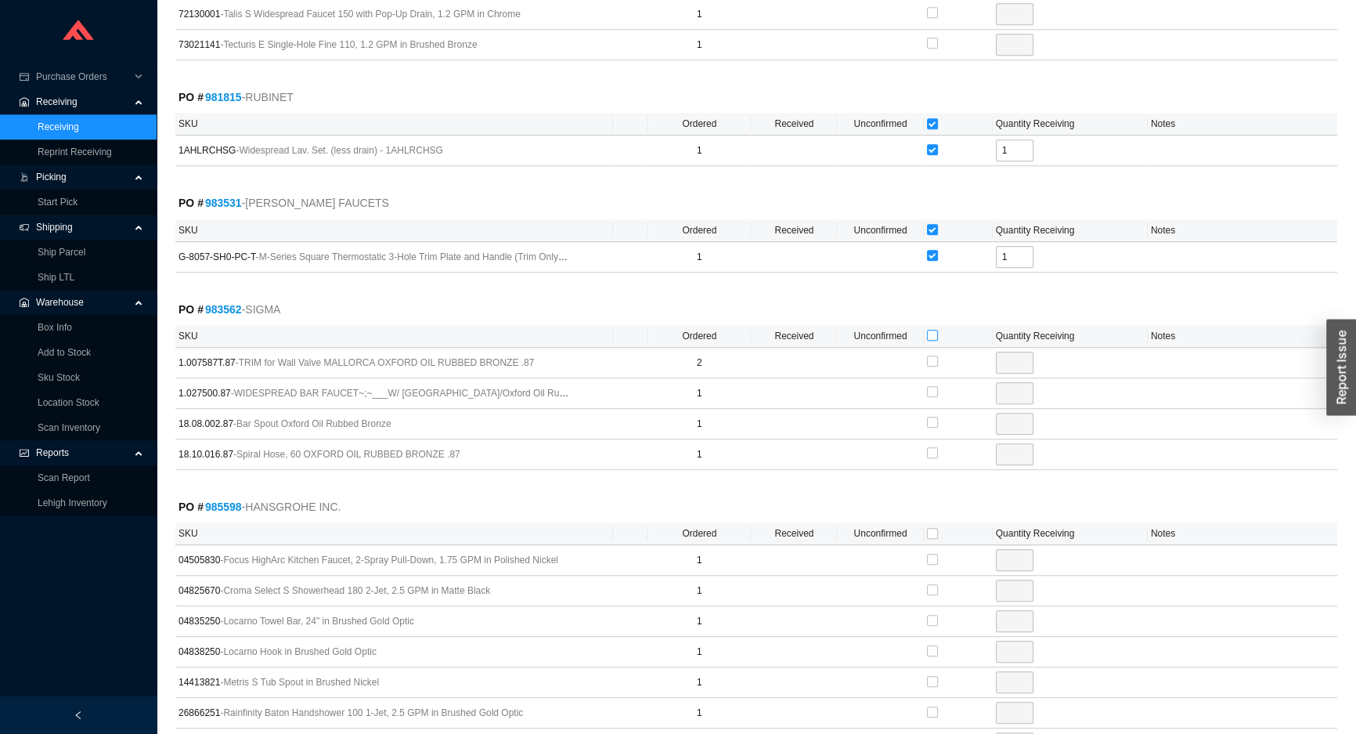
type input "1"
checkbox input "true"
type input "1"
checkbox input "true"
type input "1"
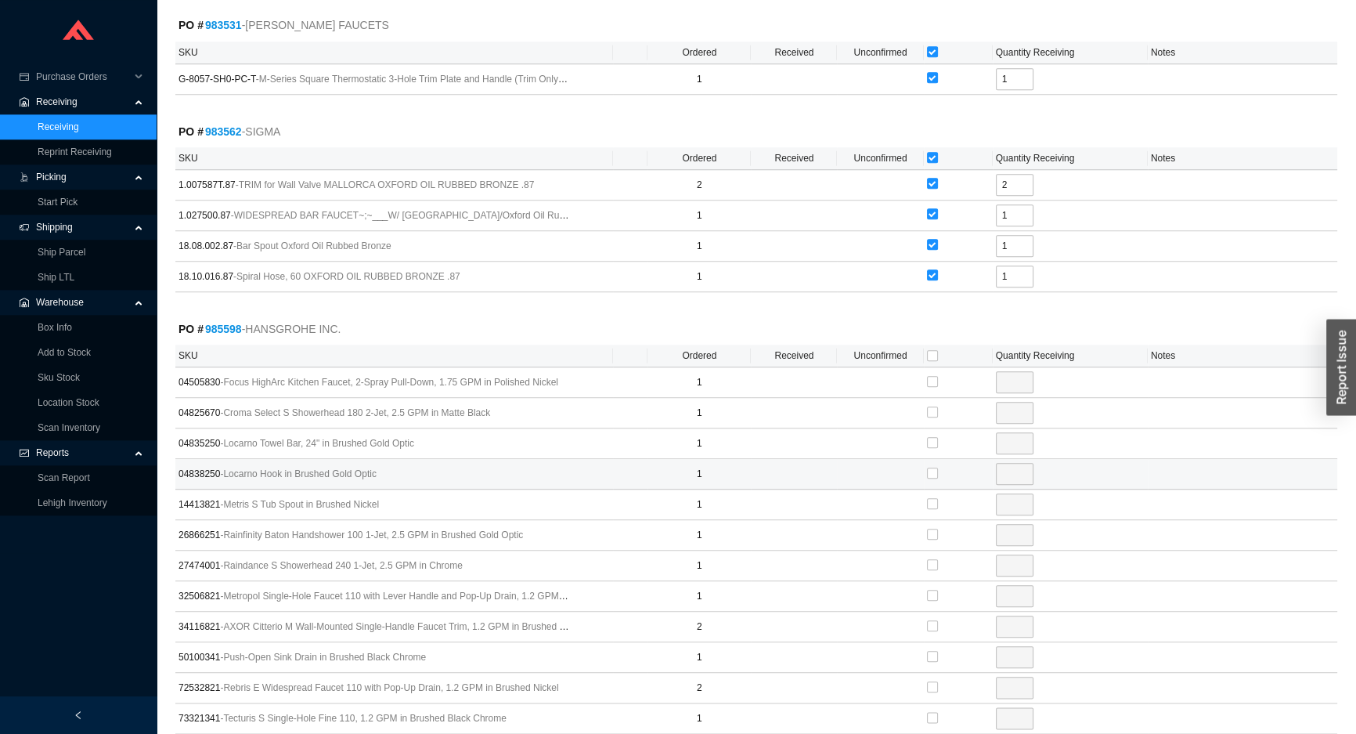
scroll to position [2136, 0]
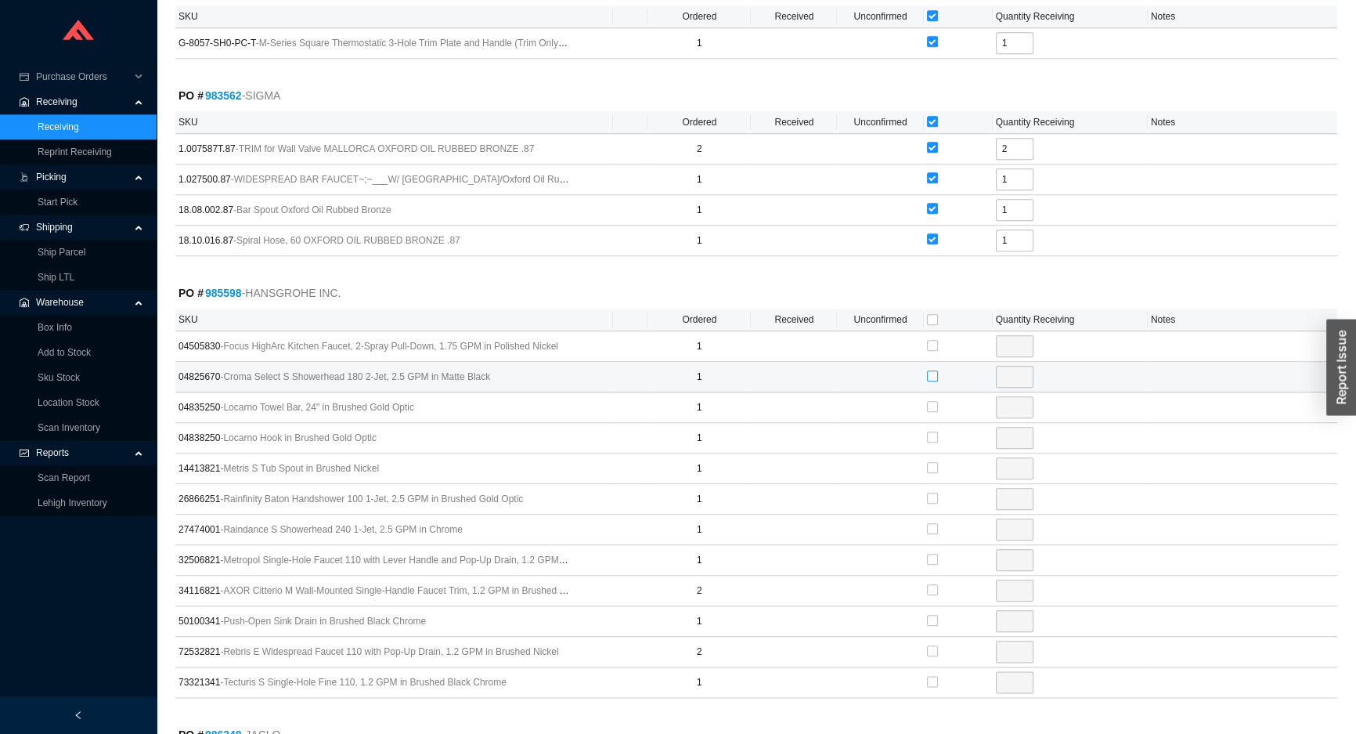
click at [932, 370] on input "checkbox" at bounding box center [932, 375] width 11 height 11
checkbox input "true"
type input "1"
click at [932, 493] on input "checkbox" at bounding box center [932, 498] width 11 height 11
checkbox input "true"
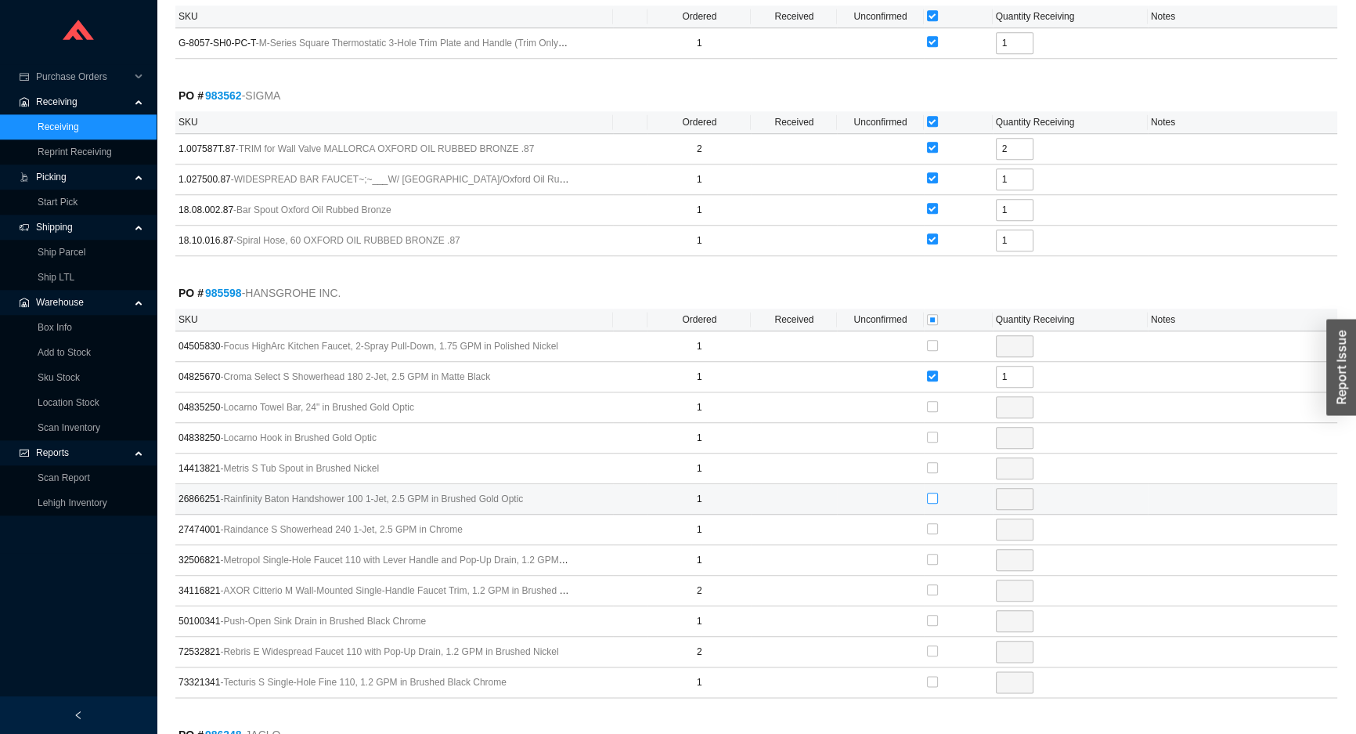
type input "1"
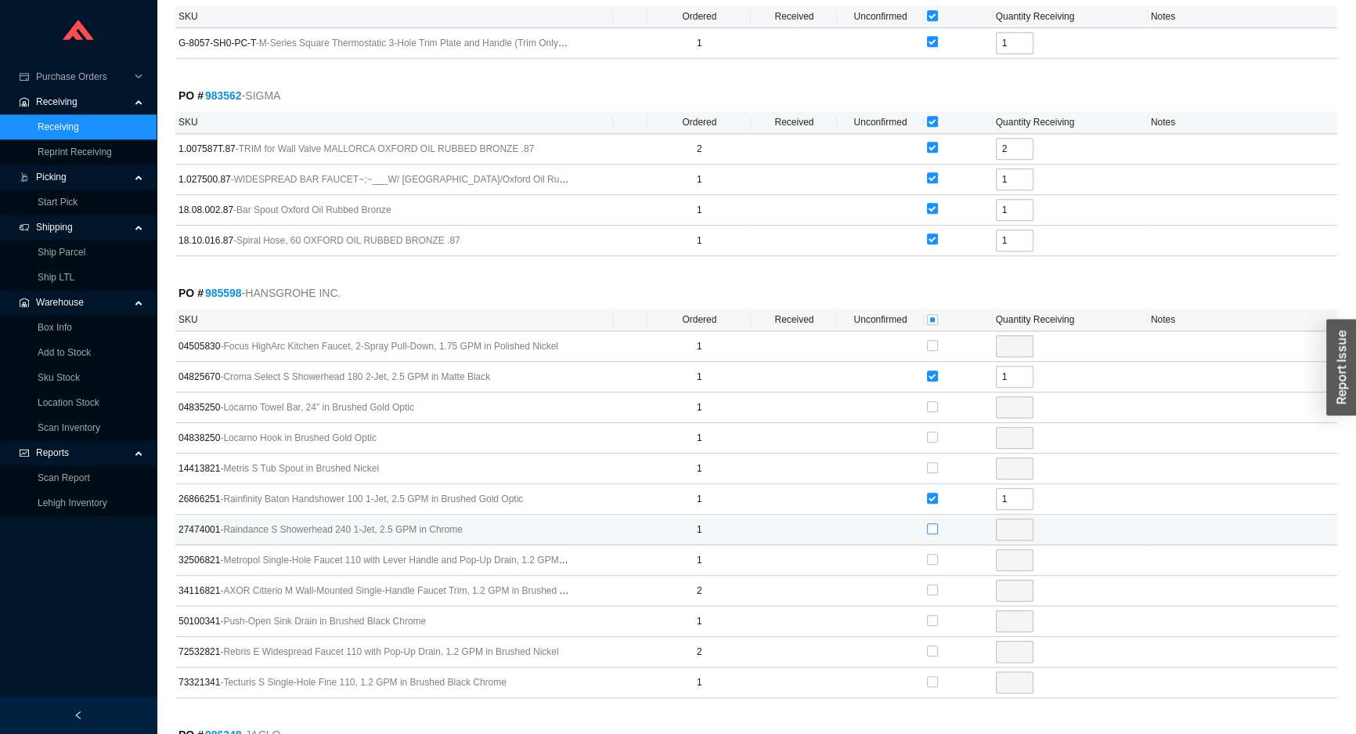
click at [929, 523] on input "checkbox" at bounding box center [932, 528] width 11 height 11
checkbox input "true"
type input "1"
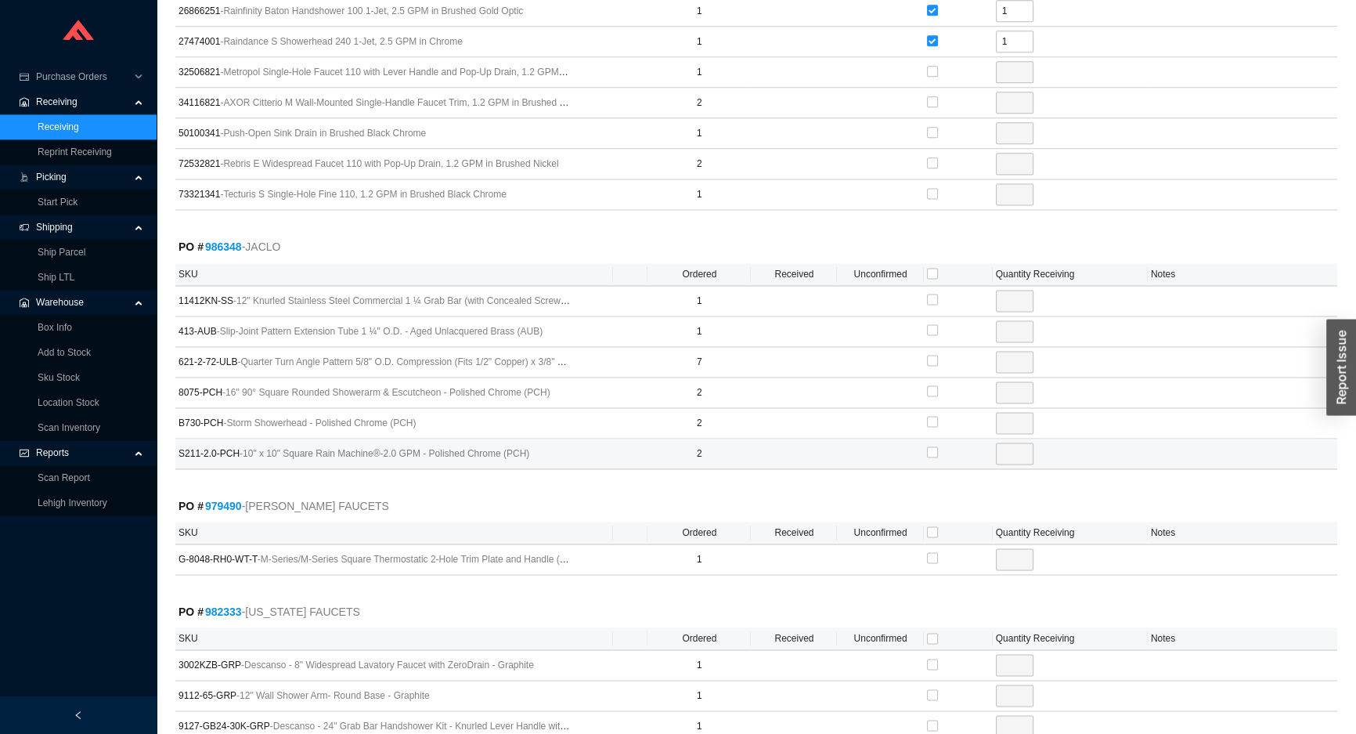
scroll to position [2634, 0]
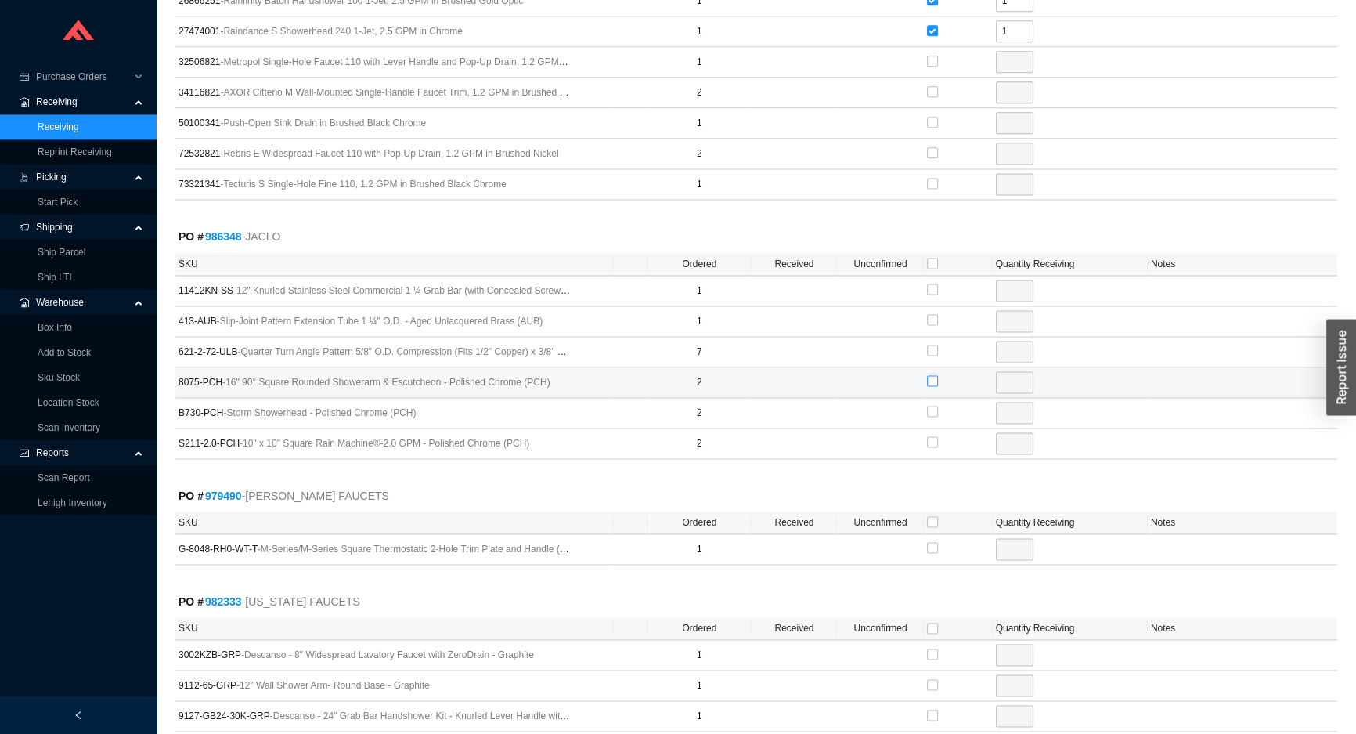
click at [934, 375] on input "checkbox" at bounding box center [932, 380] width 11 height 11
checkbox input "true"
type input "2"
click at [932, 406] on input "checkbox" at bounding box center [932, 411] width 11 height 11
checkbox input "true"
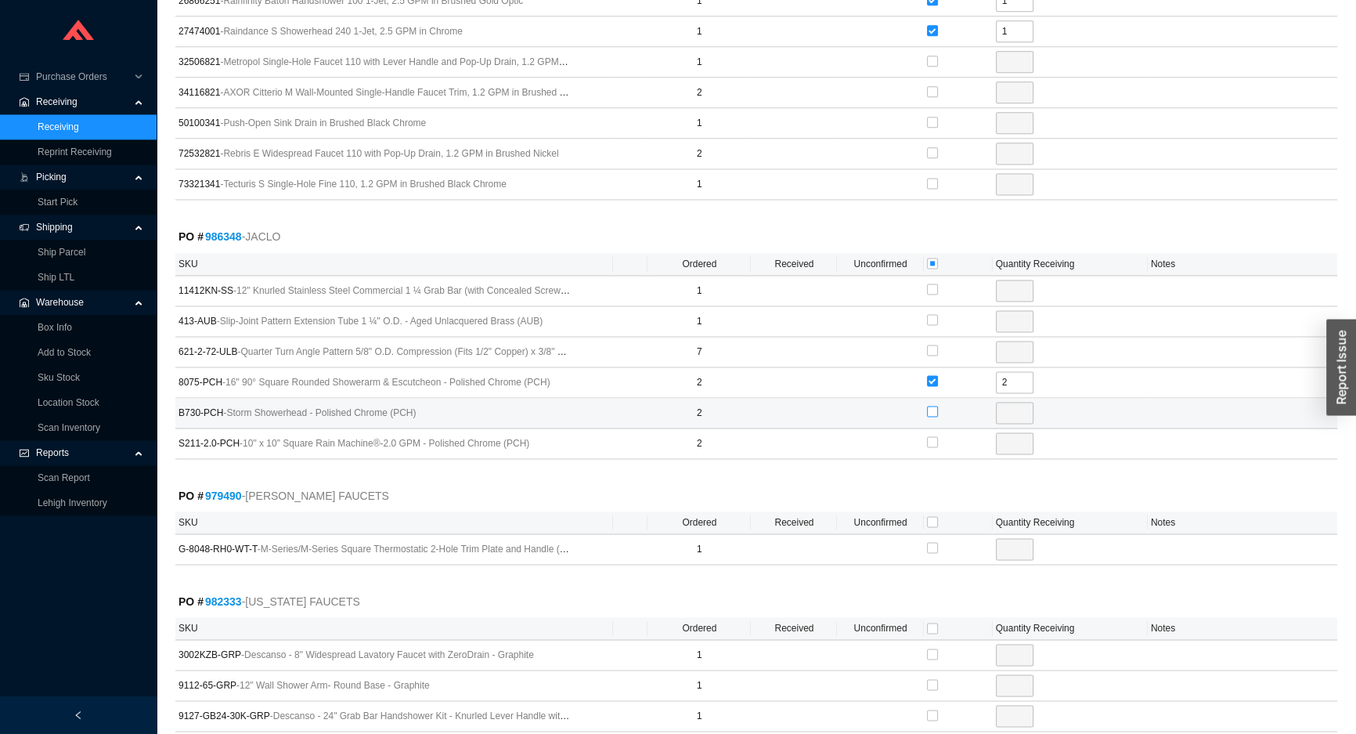
type input "2"
click at [931, 314] on input "checkbox" at bounding box center [932, 319] width 11 height 11
checkbox input "true"
type input "1"
click at [927, 345] on input "checkbox" at bounding box center [932, 350] width 11 height 11
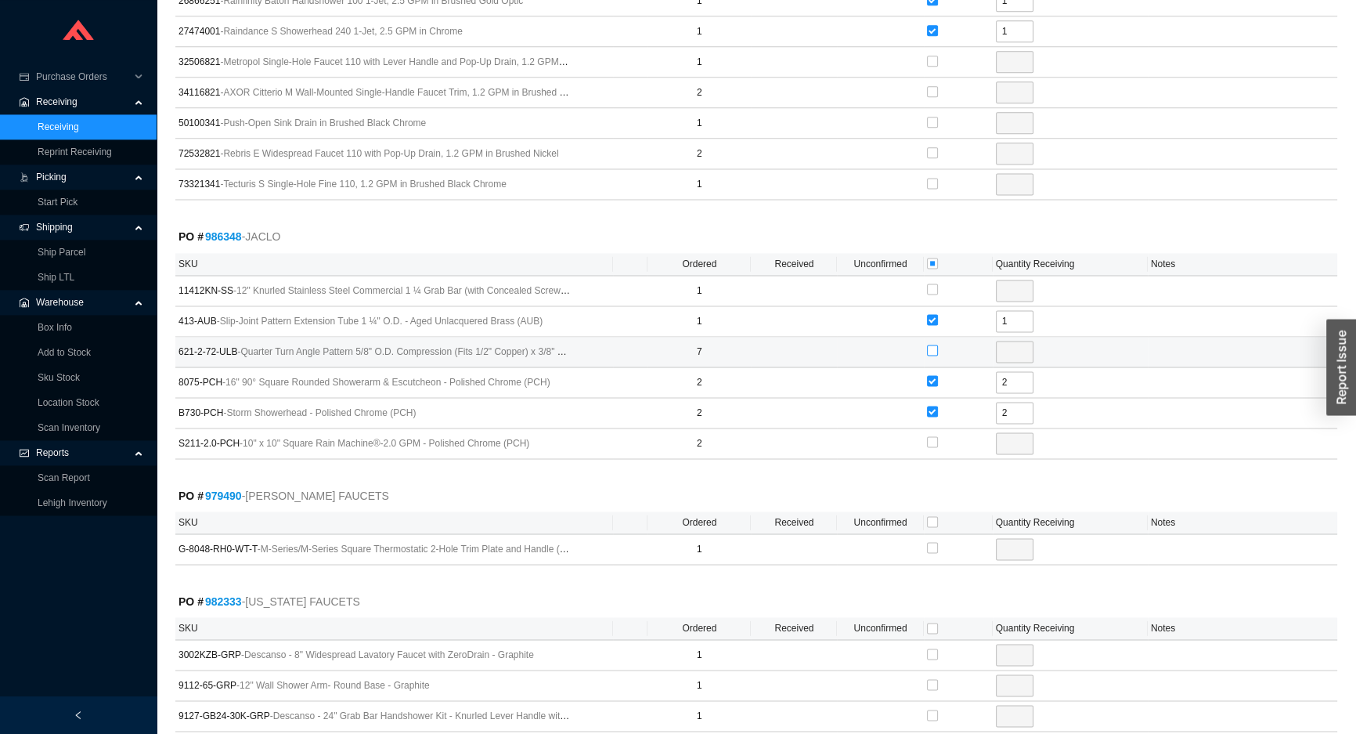
checkbox input "true"
type input "7"
click at [932, 436] on input "checkbox" at bounding box center [932, 441] width 11 height 11
checkbox input "true"
type input "2"
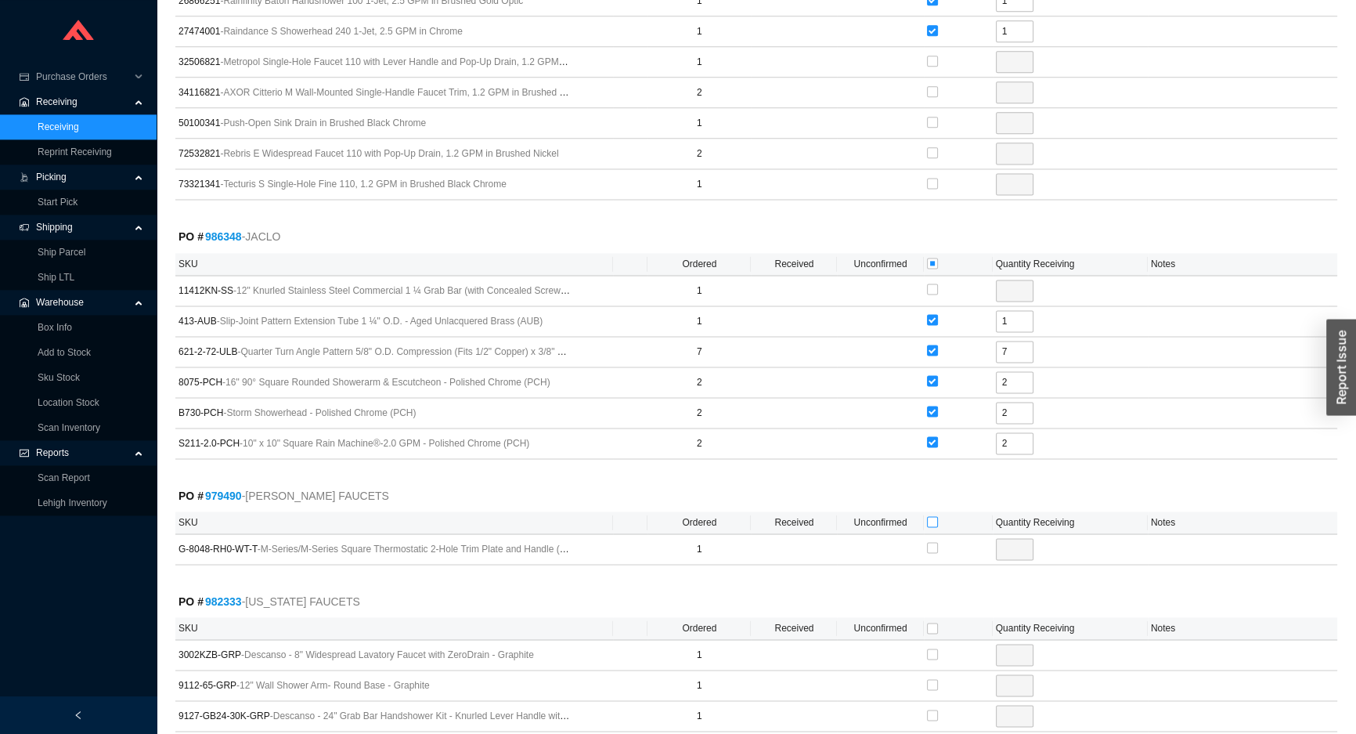
click at [931, 516] on input "checkbox" at bounding box center [932, 521] width 11 height 11
checkbox input "true"
type input "1"
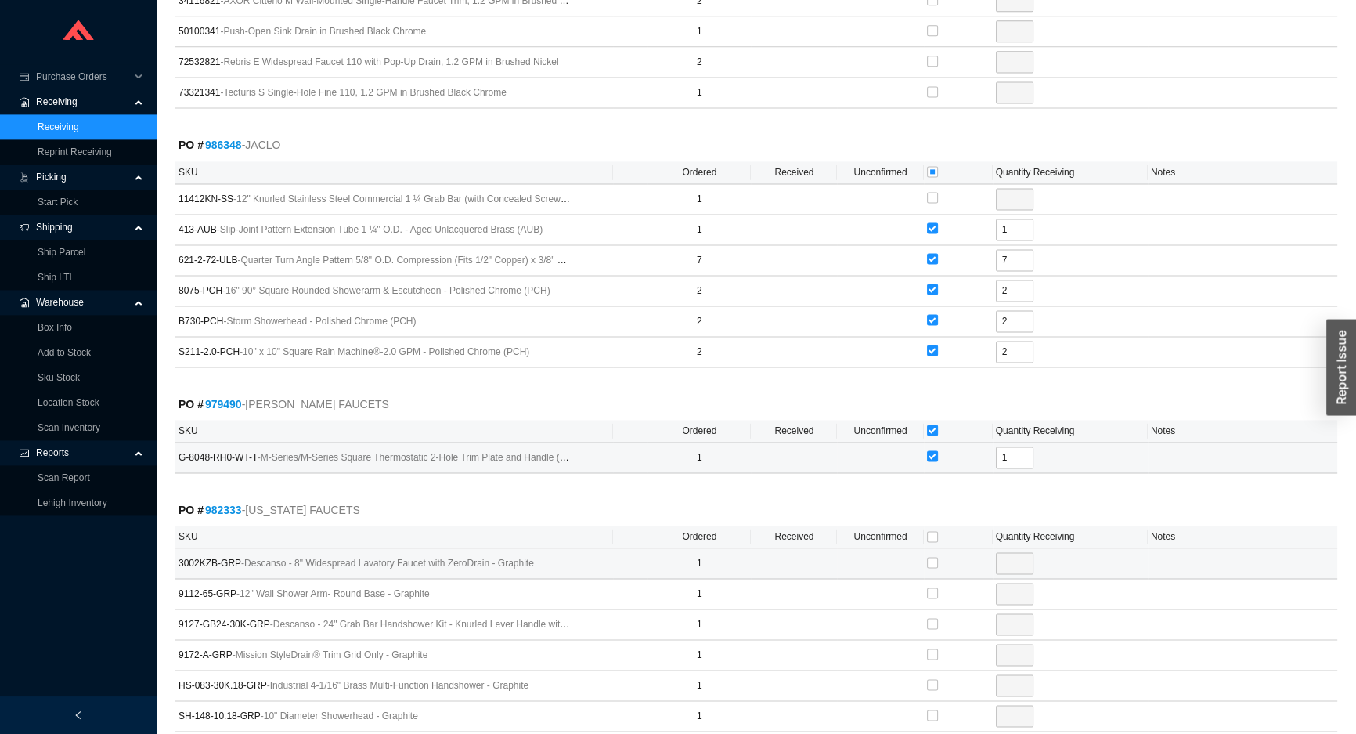
scroll to position [2990, 0]
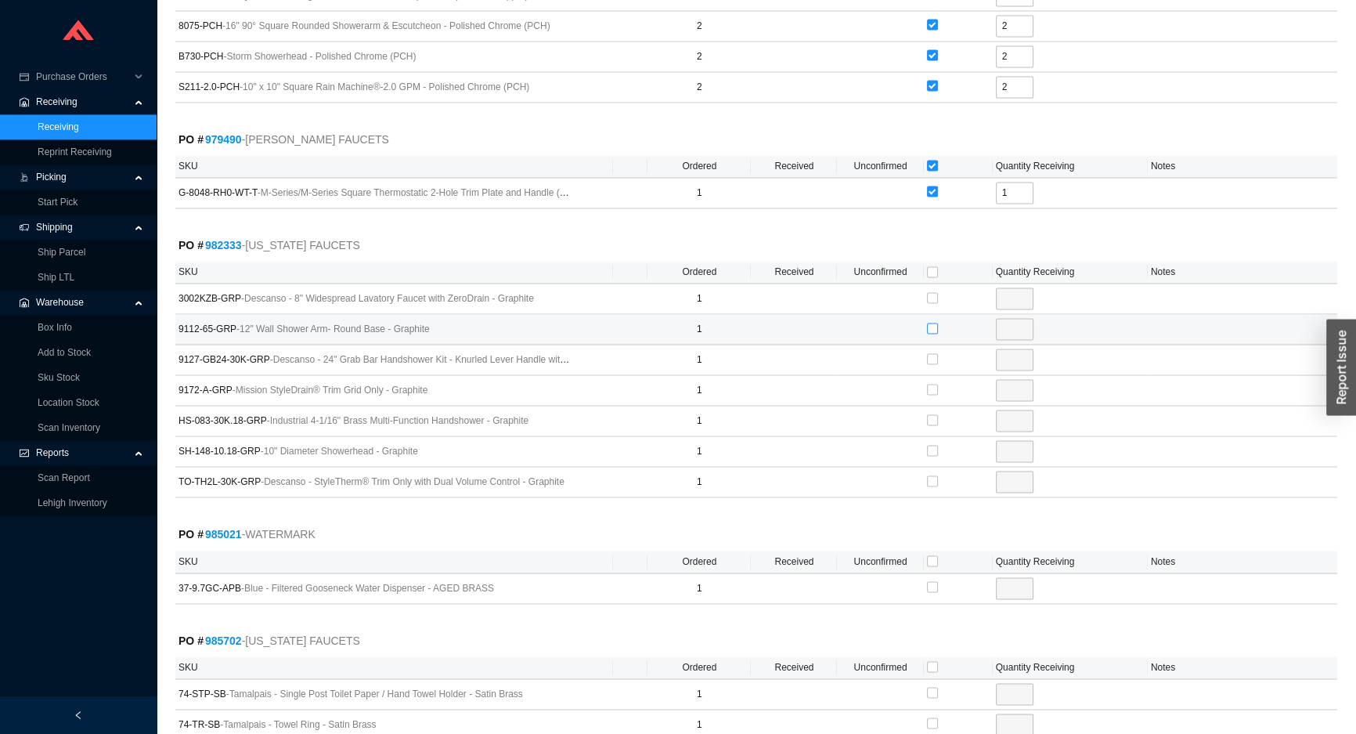
click at [930, 323] on input "checkbox" at bounding box center [932, 328] width 11 height 11
checkbox input "true"
type input "1"
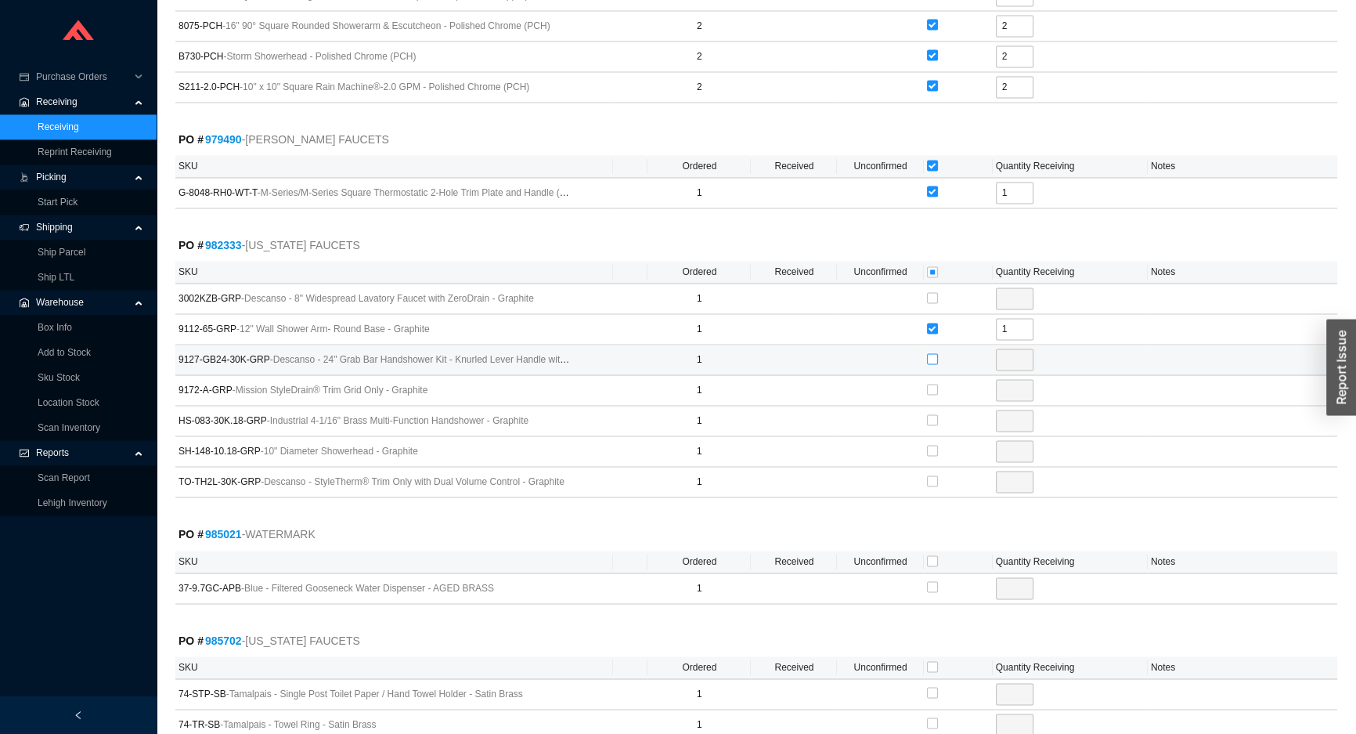
click at [932, 353] on input "checkbox" at bounding box center [932, 358] width 11 height 11
checkbox input "true"
type input "1"
click at [932, 384] on input "checkbox" at bounding box center [932, 389] width 11 height 11
checkbox input "true"
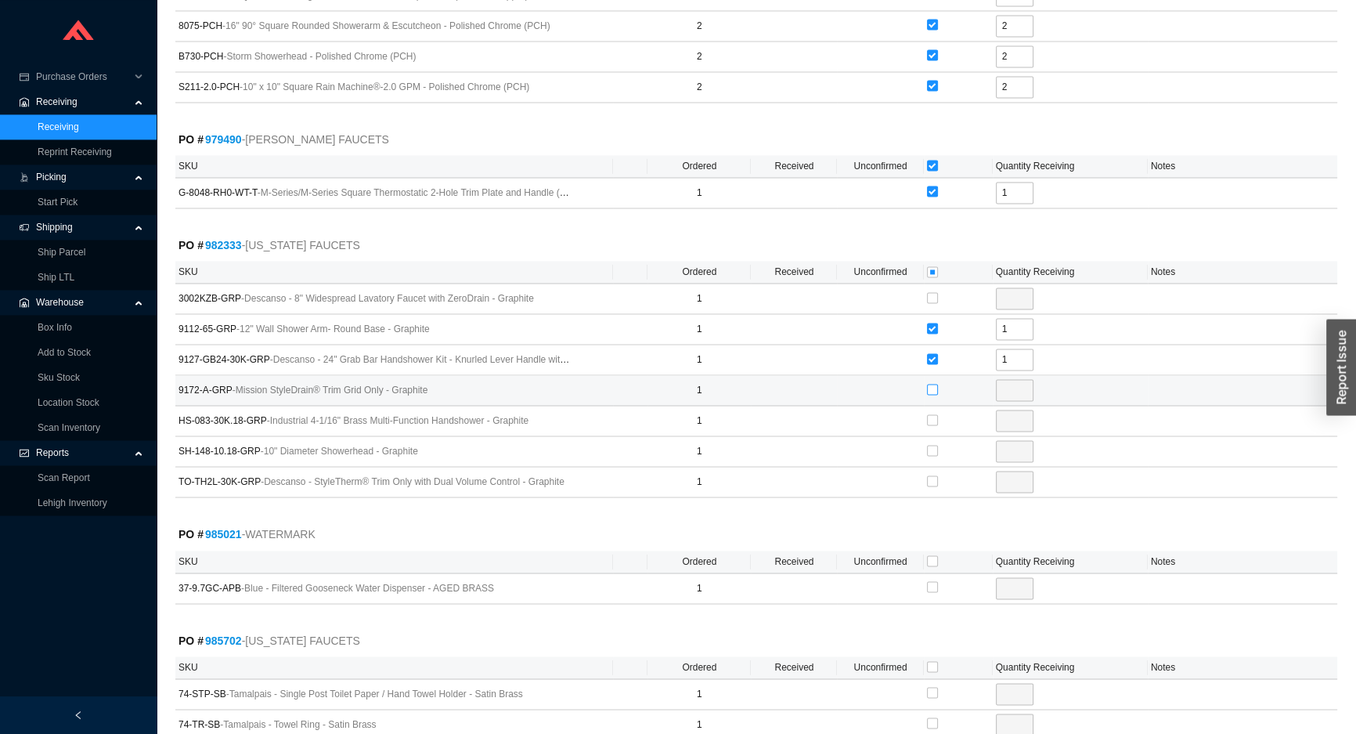
type input "1"
click at [932, 445] on input "checkbox" at bounding box center [932, 450] width 11 height 11
checkbox input "true"
type input "1"
click at [929, 475] on input "checkbox" at bounding box center [932, 480] width 11 height 11
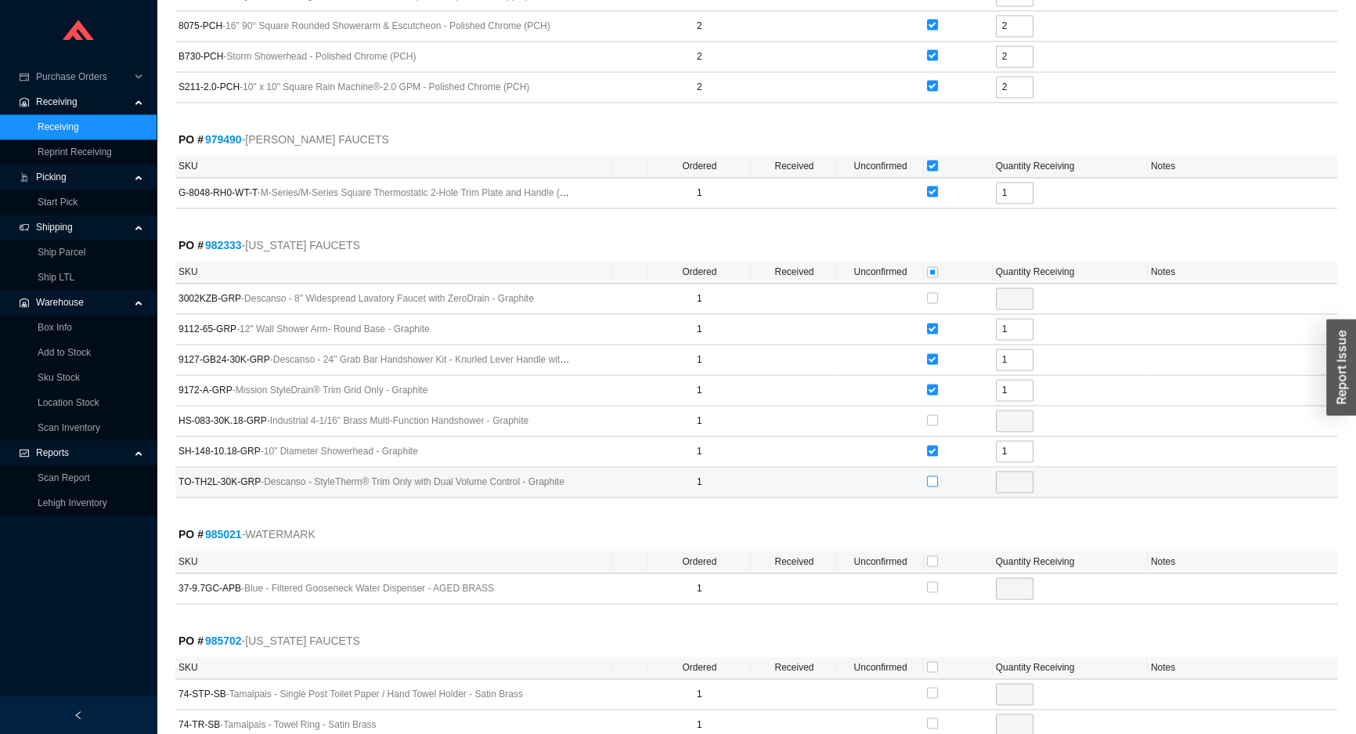
checkbox input "true"
type input "1"
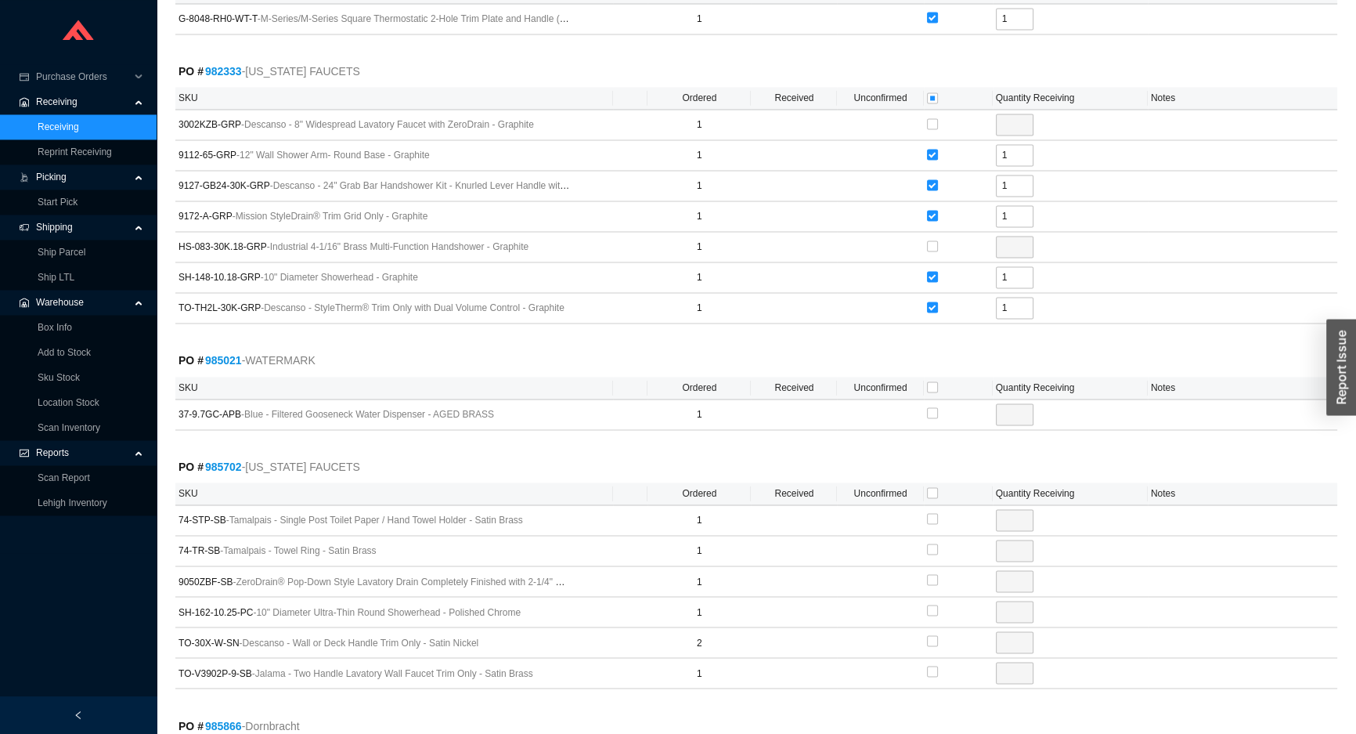
scroll to position [3274, 0]
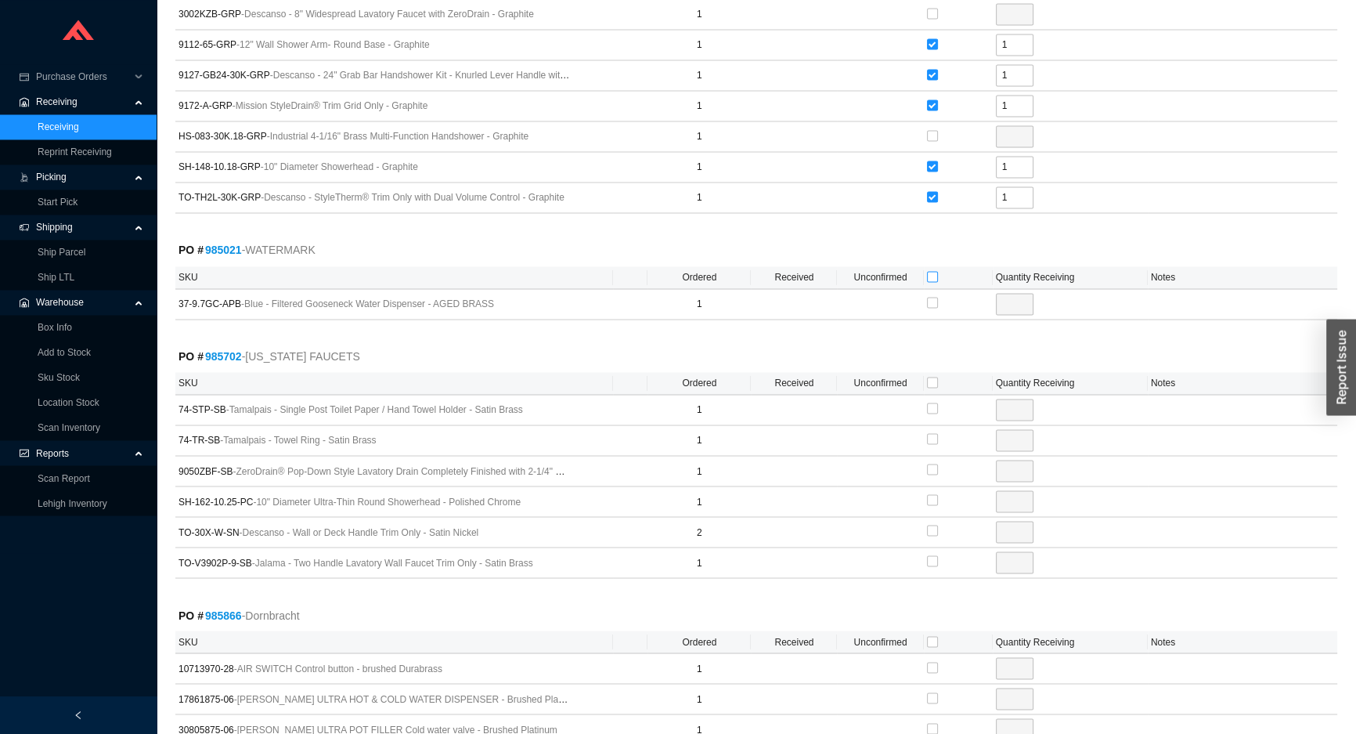
click at [934, 271] on input "checkbox" at bounding box center [932, 276] width 11 height 11
checkbox input "true"
type input "1"
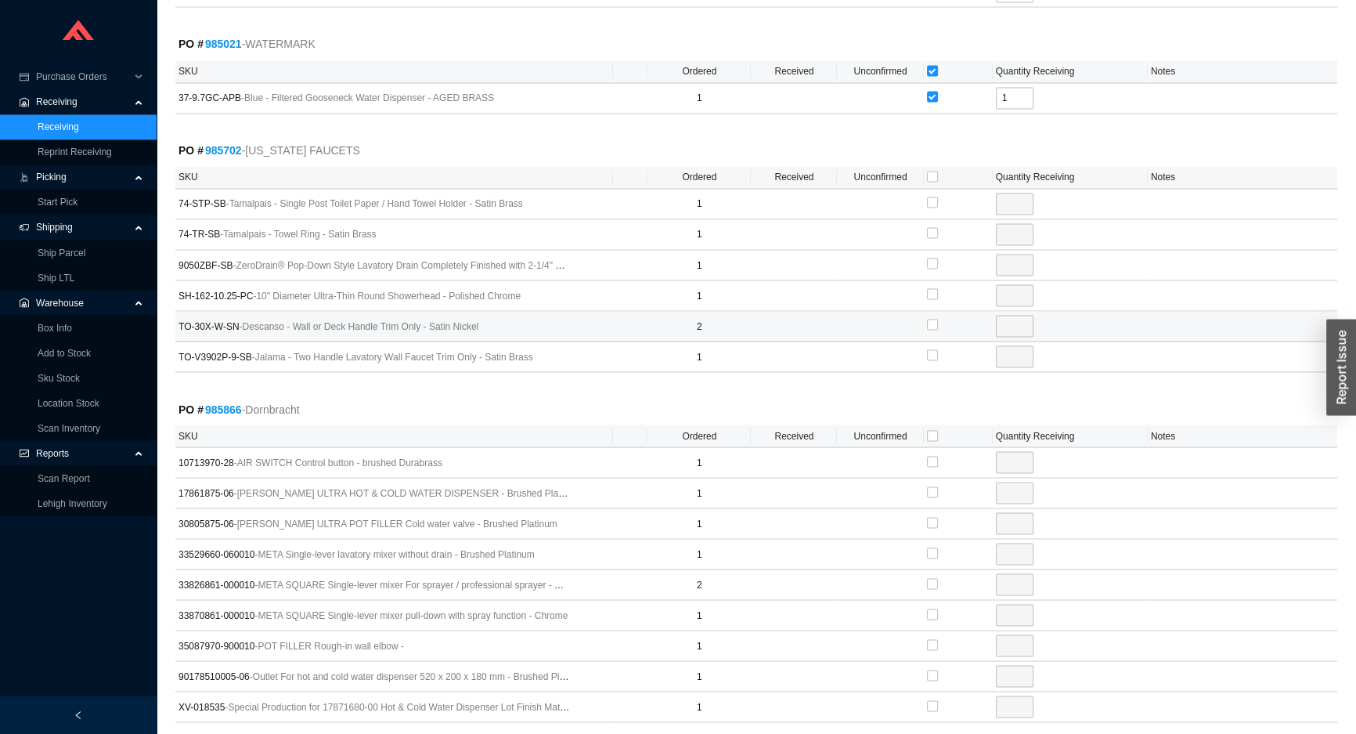
scroll to position [3488, 0]
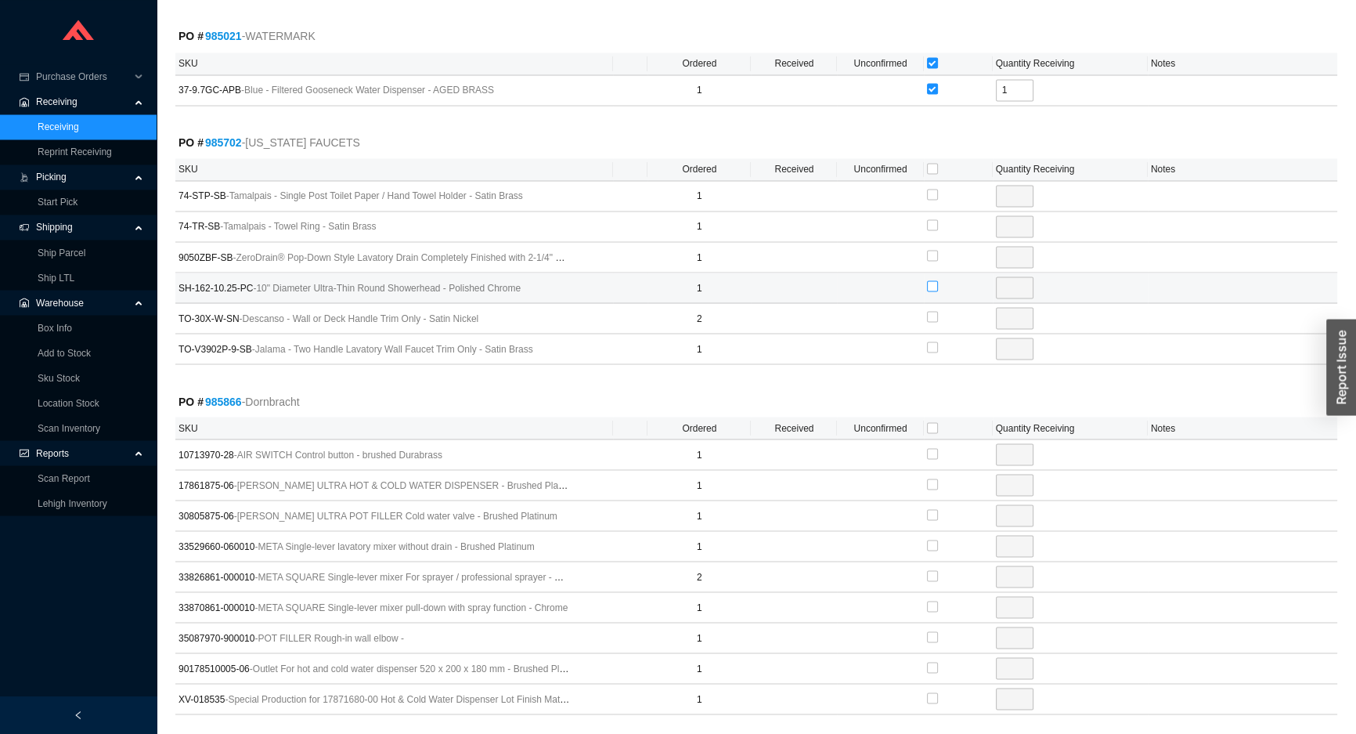
click at [927, 280] on input "checkbox" at bounding box center [932, 285] width 11 height 11
checkbox input "true"
type input "1"
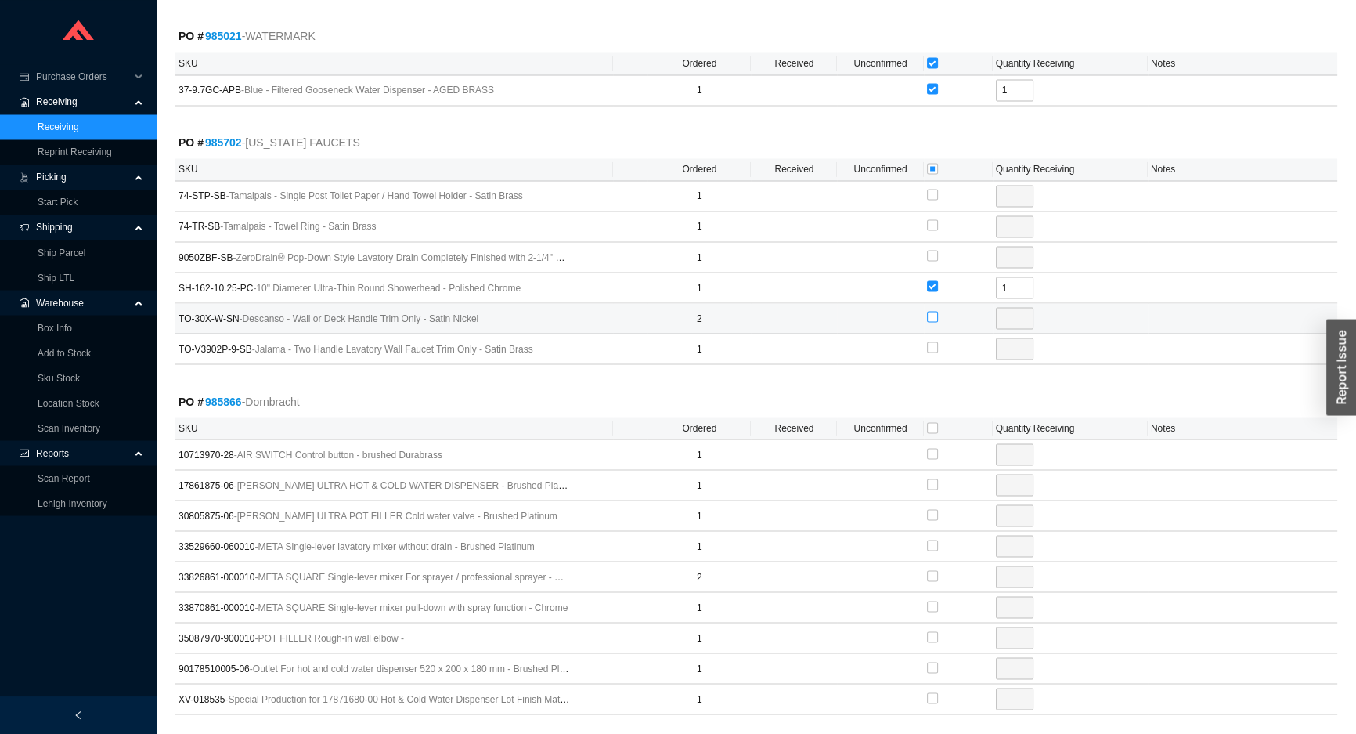
click at [929, 311] on input "checkbox" at bounding box center [932, 316] width 11 height 11
checkbox input "true"
type input "2"
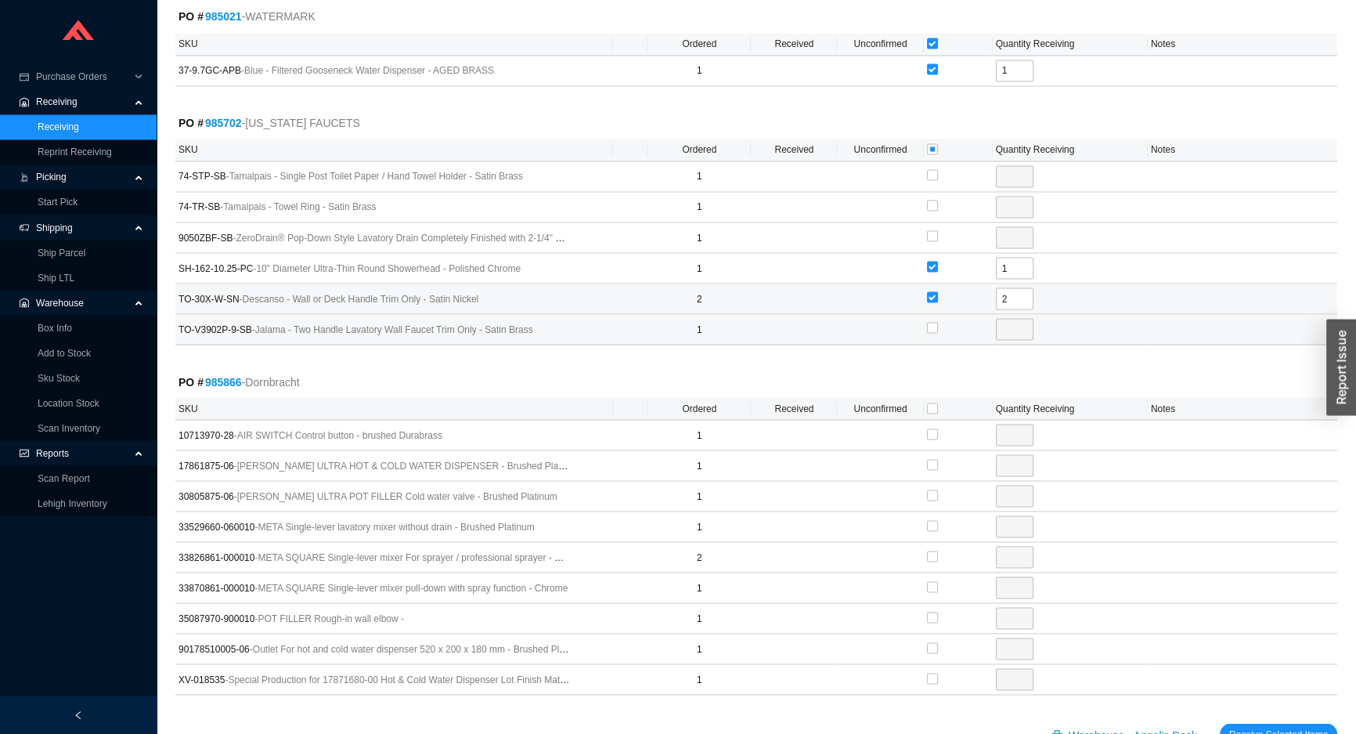
scroll to position [3542, 0]
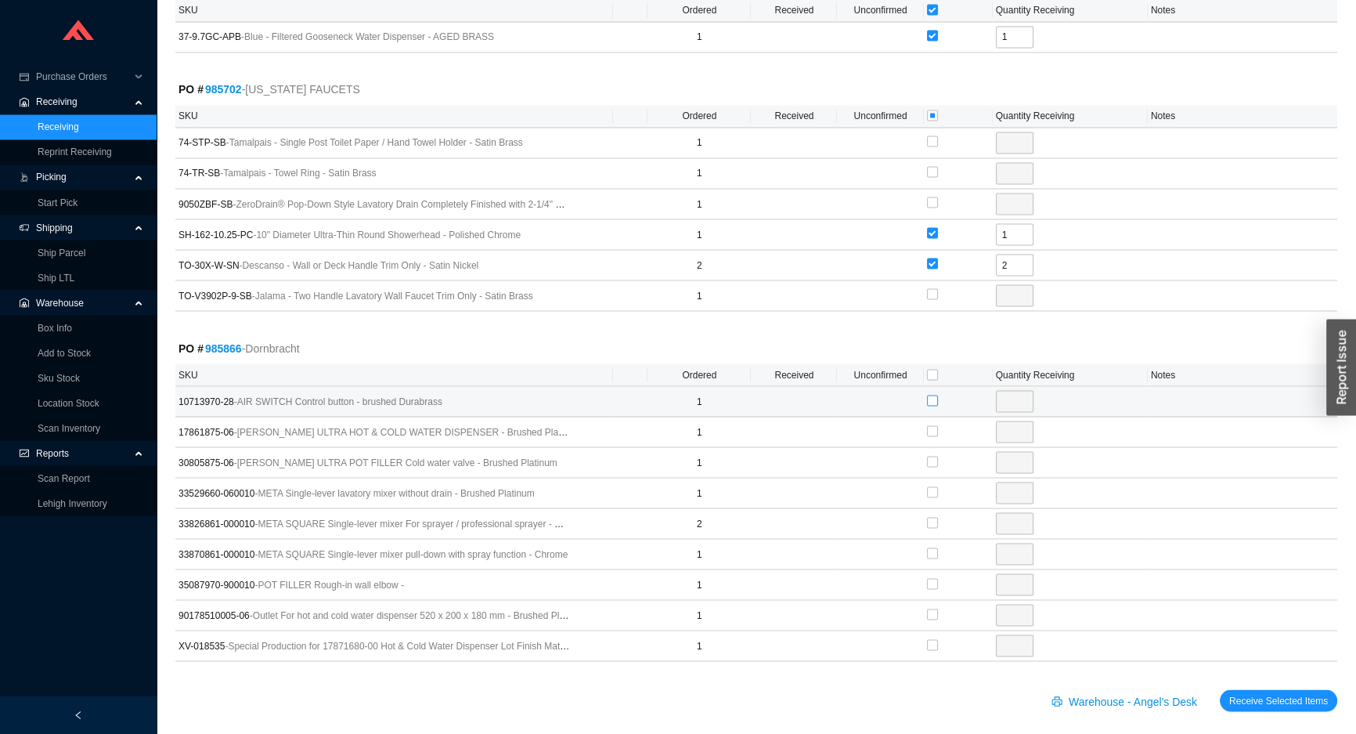
click at [930, 395] on input "checkbox" at bounding box center [932, 400] width 11 height 11
checkbox input "true"
type input "1"
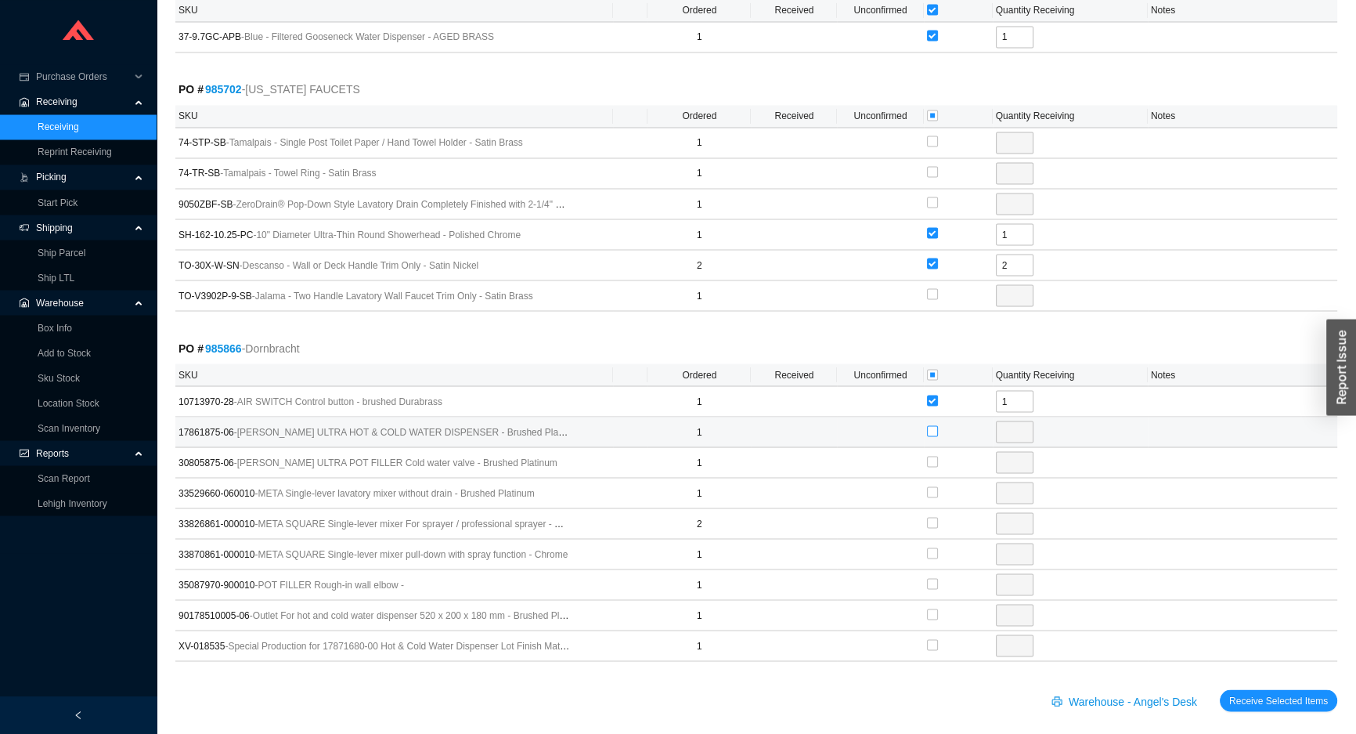
click at [928, 425] on input "checkbox" at bounding box center [932, 430] width 11 height 11
checkbox input "true"
type input "1"
click at [934, 456] on input "checkbox" at bounding box center [932, 461] width 11 height 11
checkbox input "true"
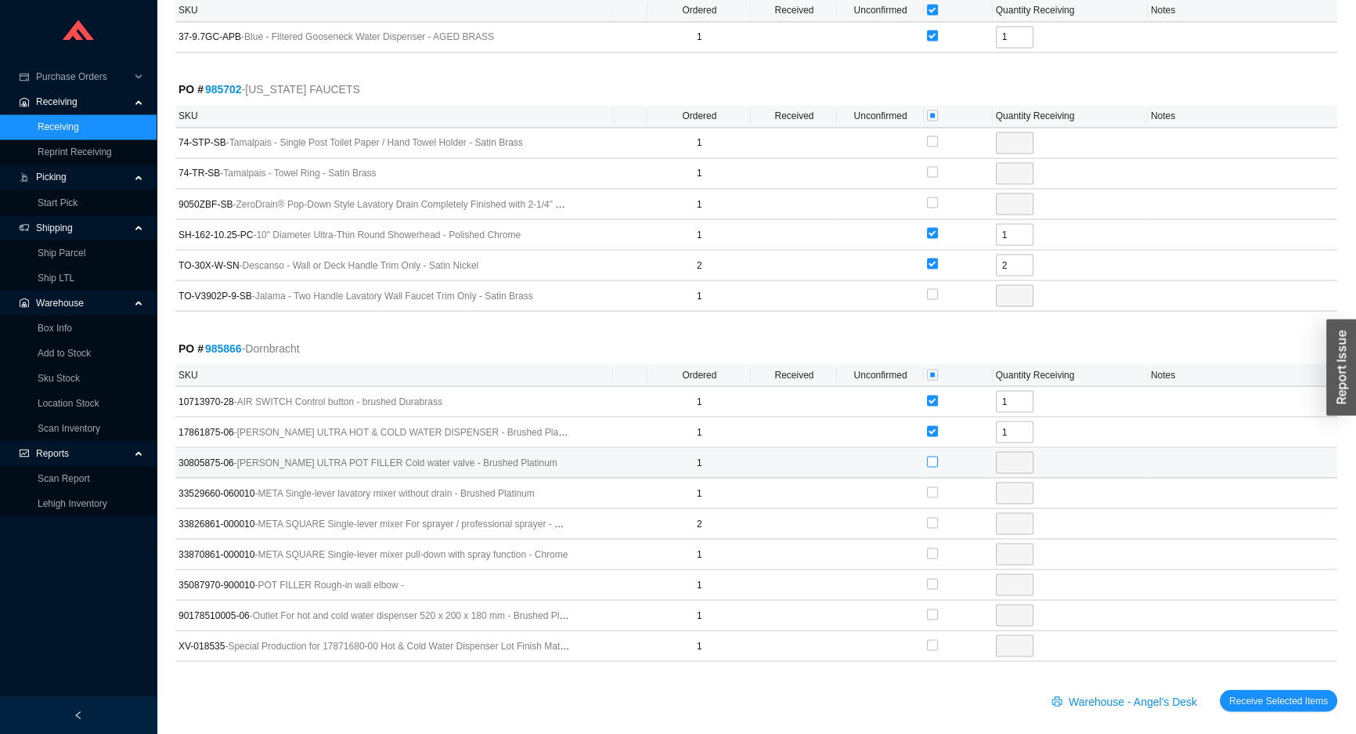
type input "1"
click at [932, 547] on input "checkbox" at bounding box center [932, 552] width 11 height 11
checkbox input "true"
type input "1"
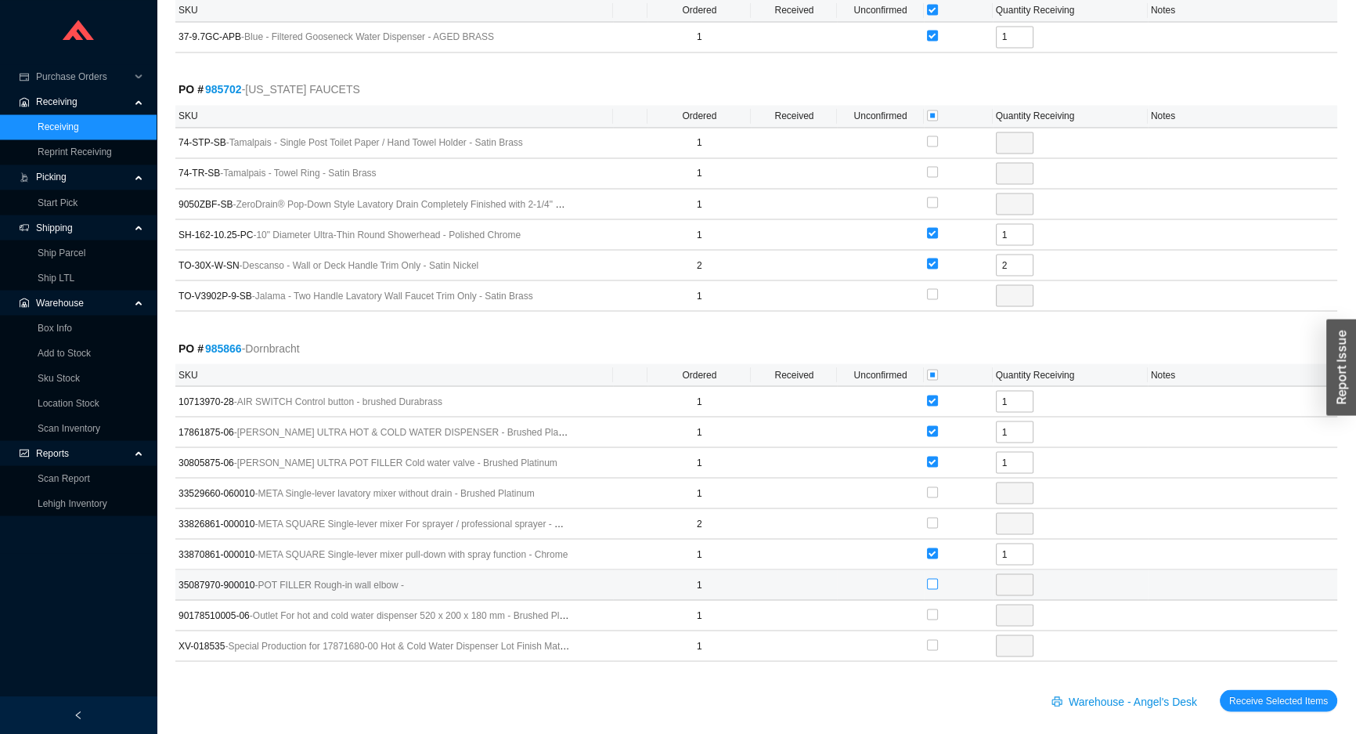
click at [930, 578] on label at bounding box center [932, 584] width 11 height 16
click at [930, 578] on input "checkbox" at bounding box center [932, 583] width 11 height 11
checkbox input "true"
type input "1"
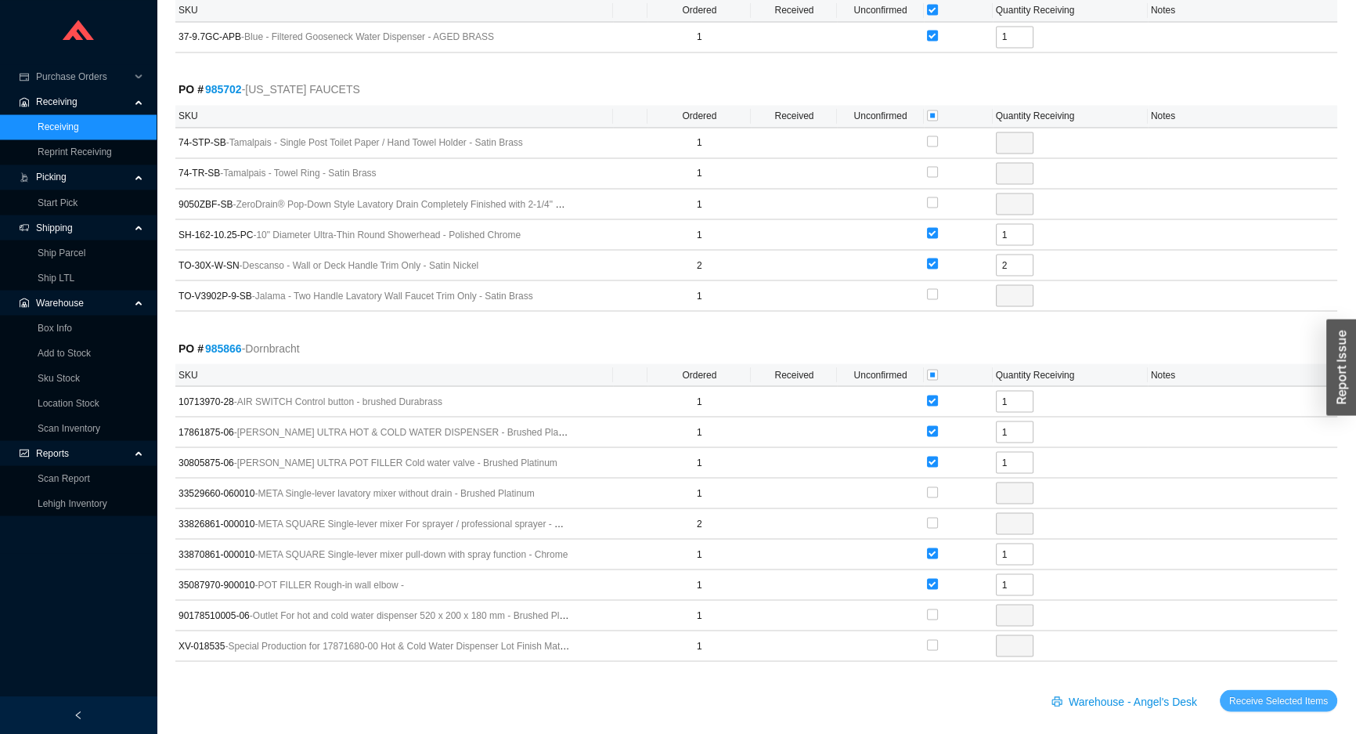
click at [1249, 692] on span "Receive Selected Items" at bounding box center [1279, 700] width 99 height 16
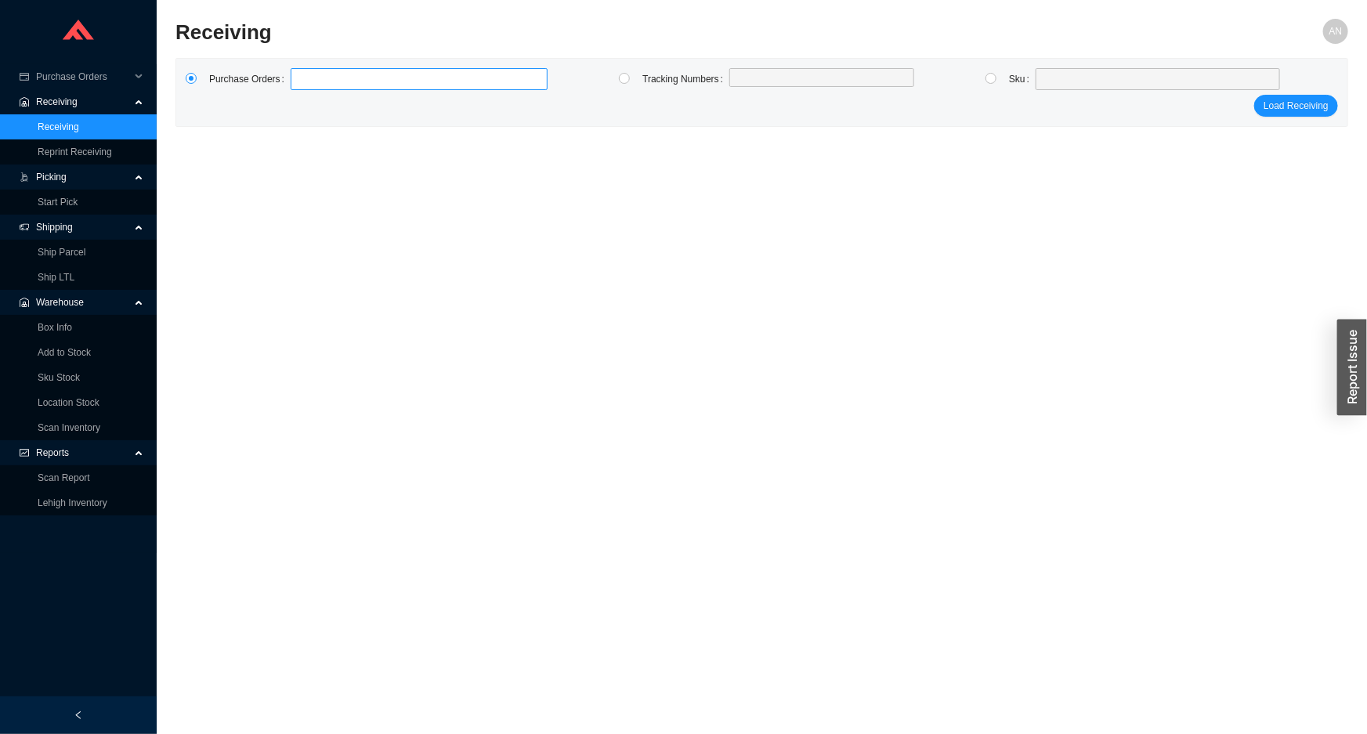
click at [340, 80] on label at bounding box center [419, 79] width 257 height 22
click at [304, 80] on input at bounding box center [298, 78] width 11 height 17
type input "986384"
type input "986364"
type input "982955"
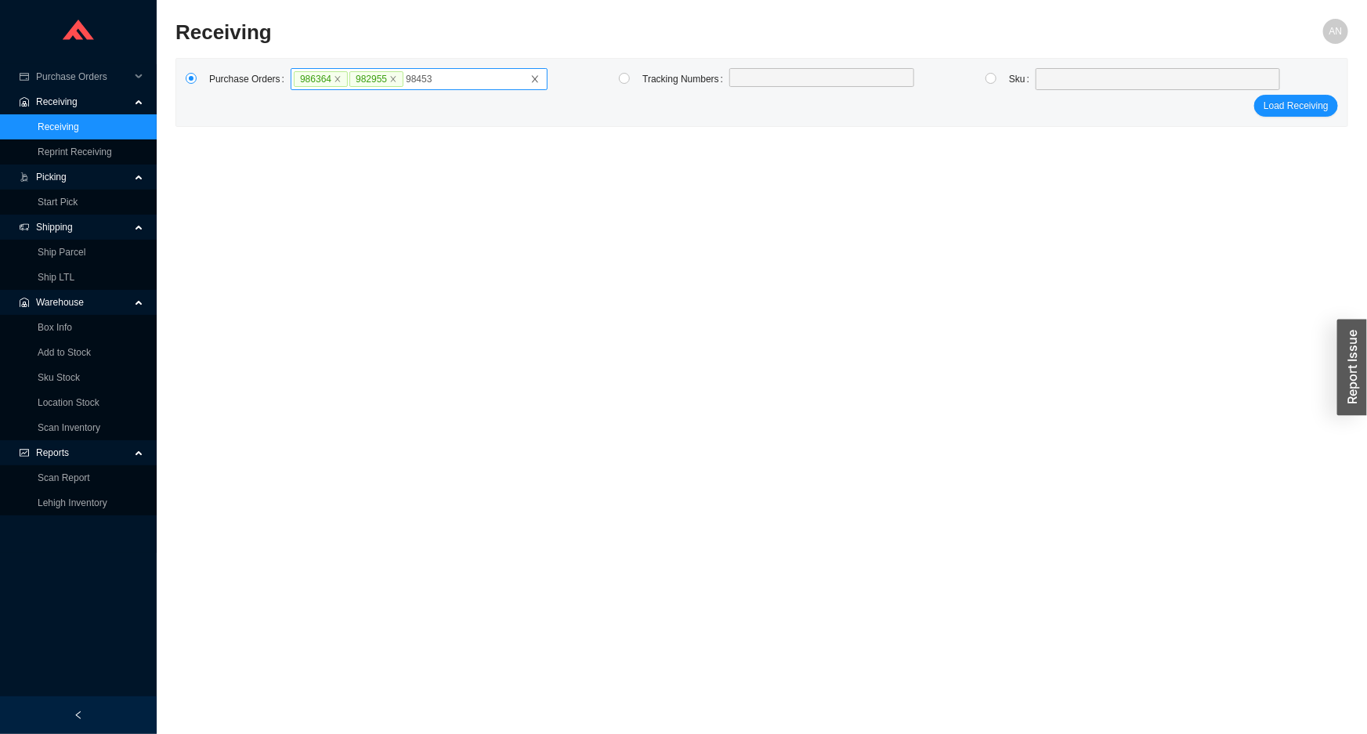
type input "984535"
click button "Load Receiving" at bounding box center [1296, 106] width 84 height 22
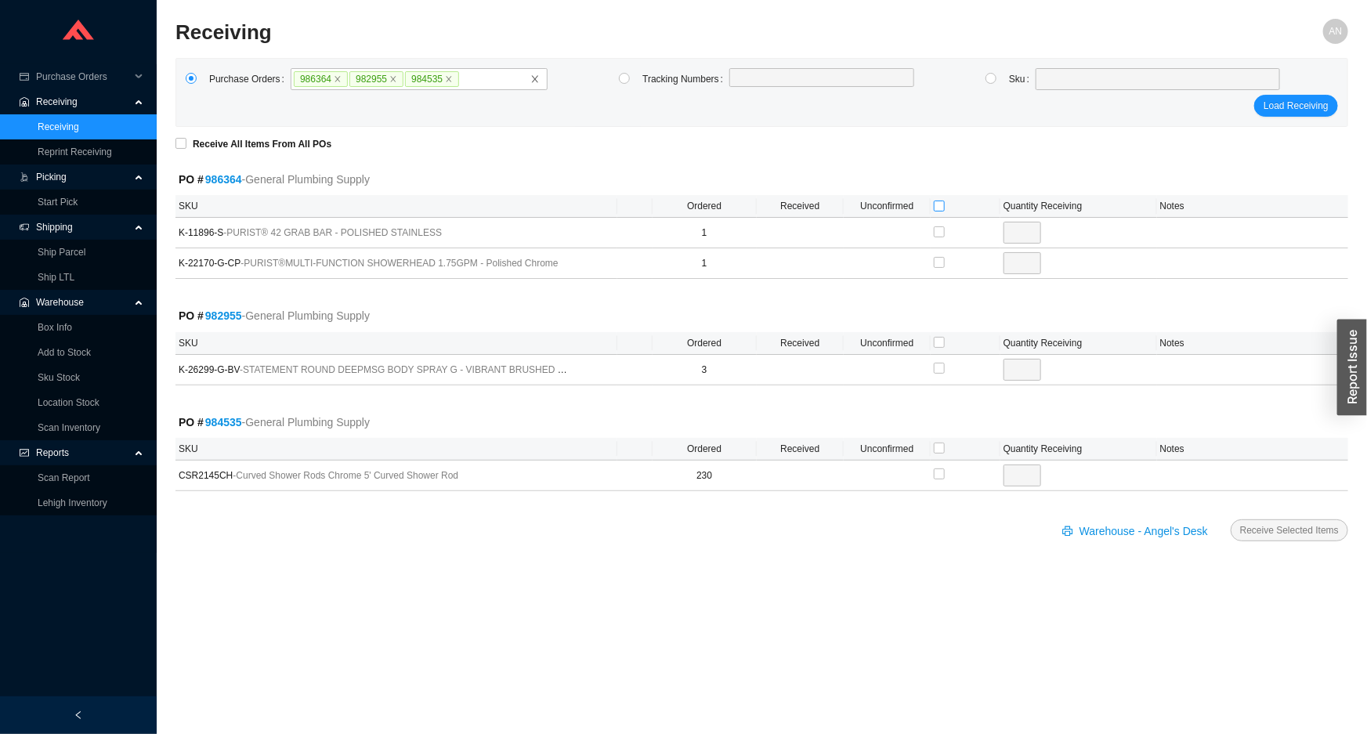
click at [934, 206] on input "checkbox" at bounding box center [939, 205] width 11 height 11
checkbox input "true"
type input "1"
checkbox input "true"
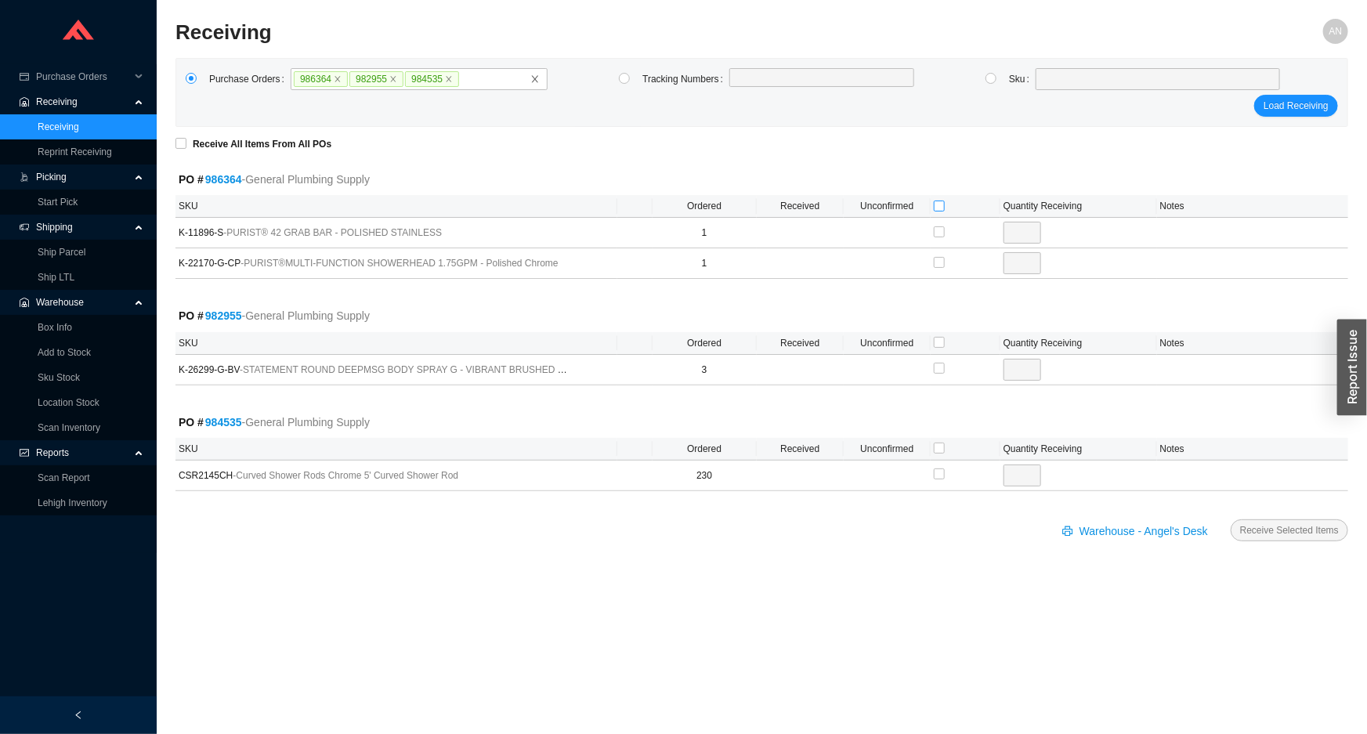
type input "1"
click at [938, 340] on input "checkbox" at bounding box center [939, 342] width 11 height 11
checkbox input "true"
type input "3"
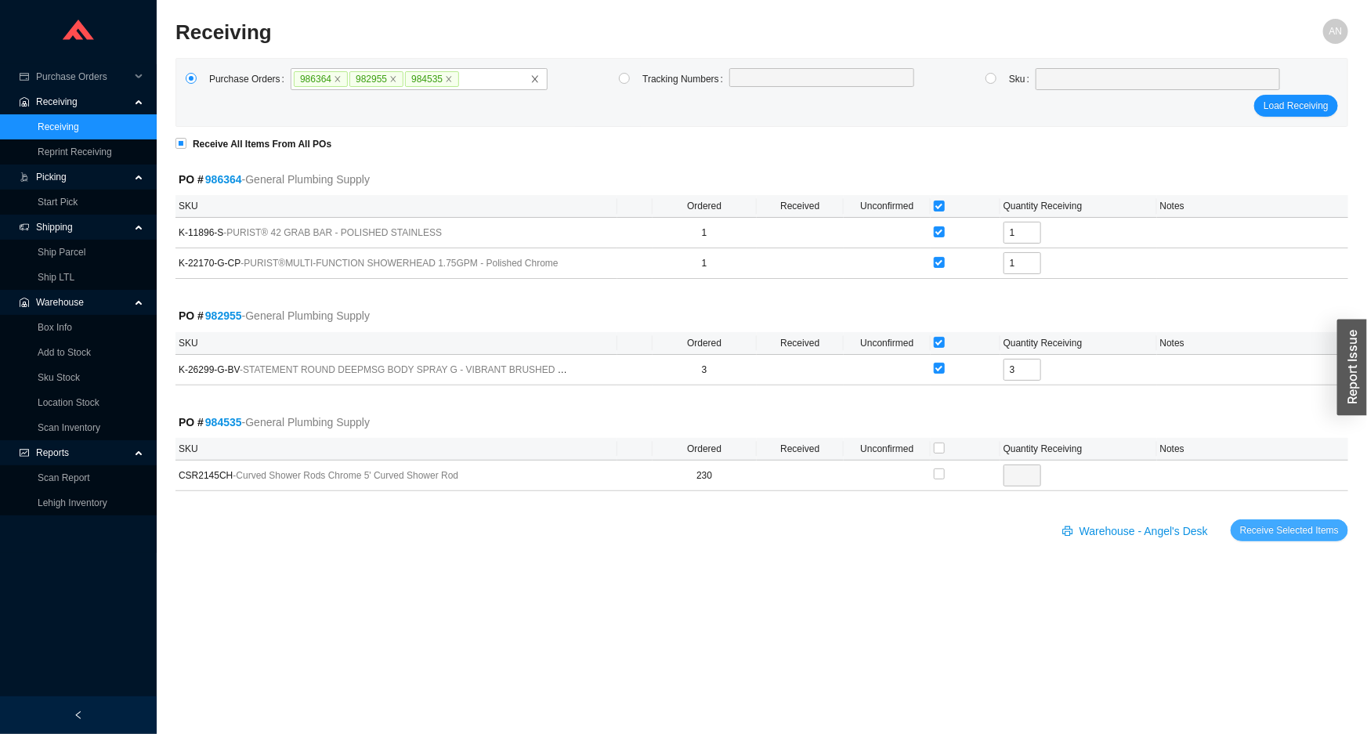
click at [1273, 525] on span "Receive Selected Items" at bounding box center [1289, 530] width 99 height 16
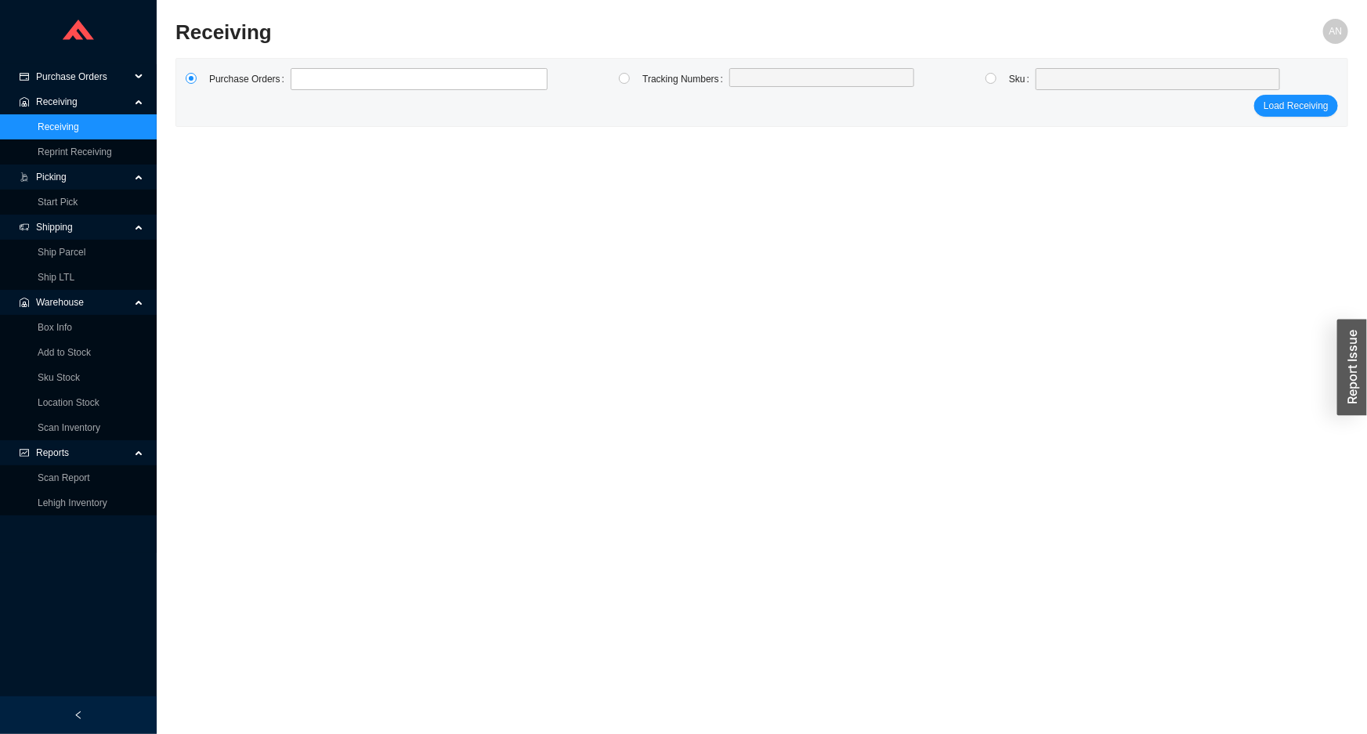
click at [88, 77] on span "Purchase Orders" at bounding box center [83, 76] width 94 height 25
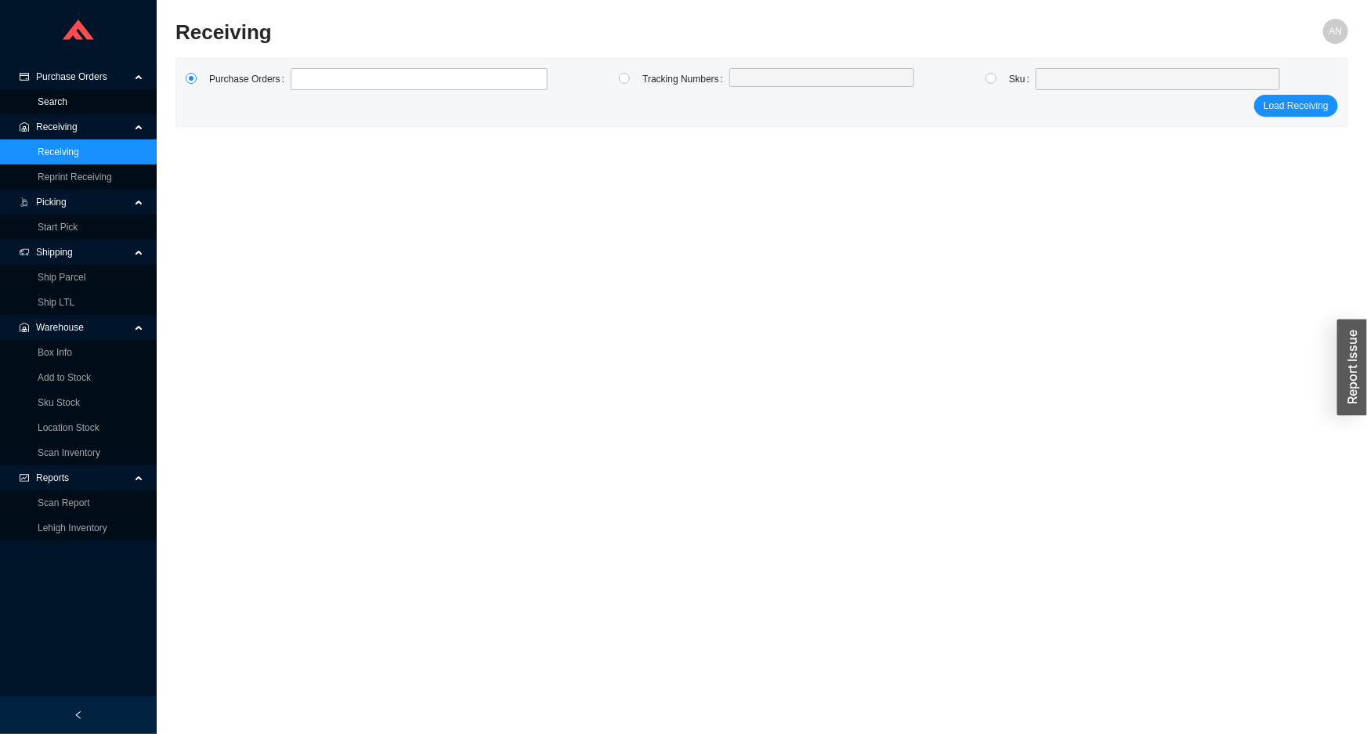
click at [67, 101] on link "Search" at bounding box center [53, 101] width 30 height 11
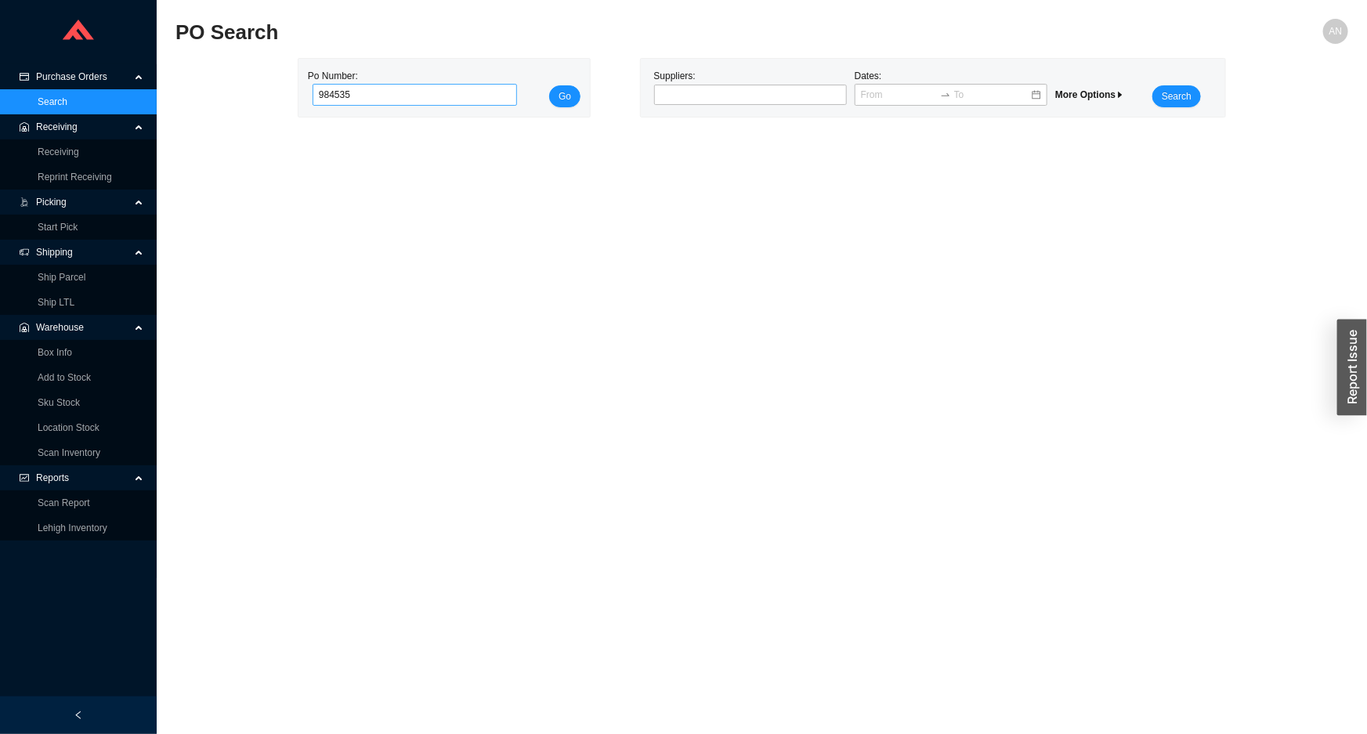
type input "984535"
click at [549, 85] on button "Go" at bounding box center [564, 96] width 31 height 22
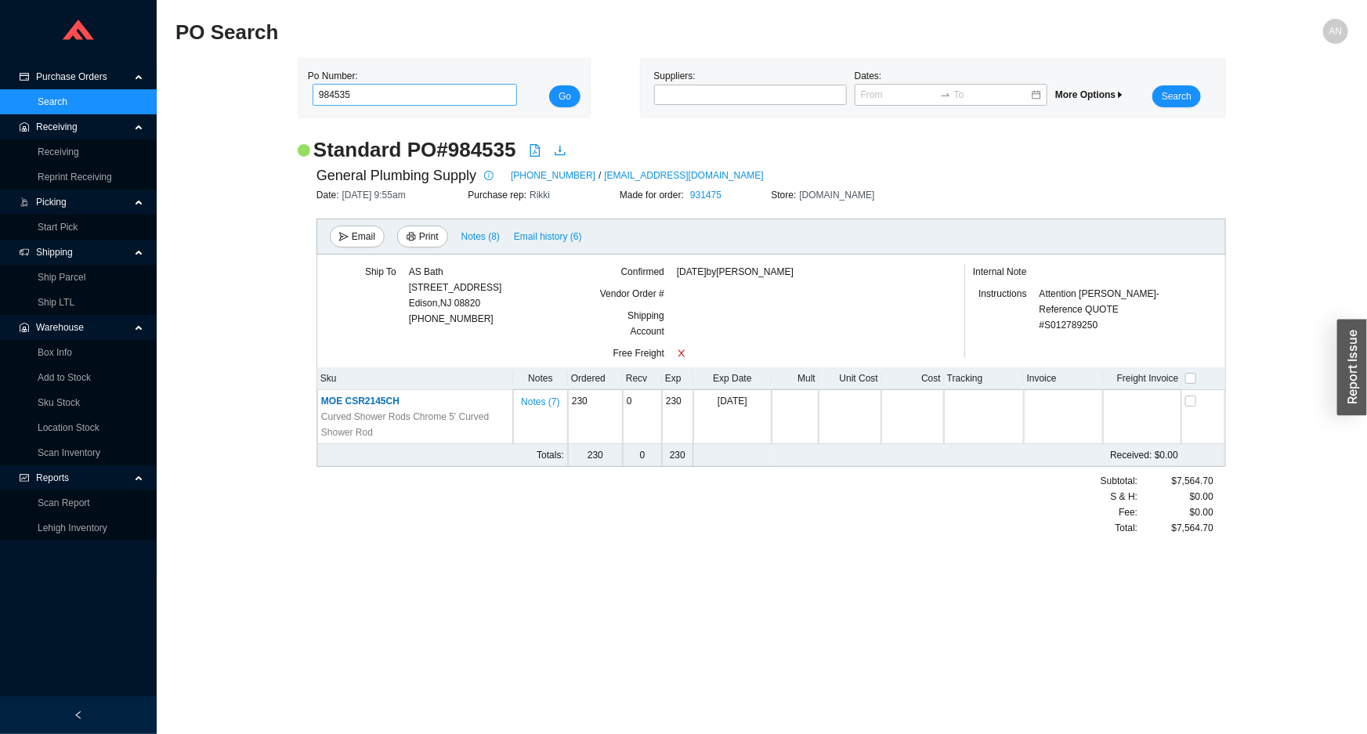
click at [549, 85] on button "Go" at bounding box center [564, 96] width 31 height 22
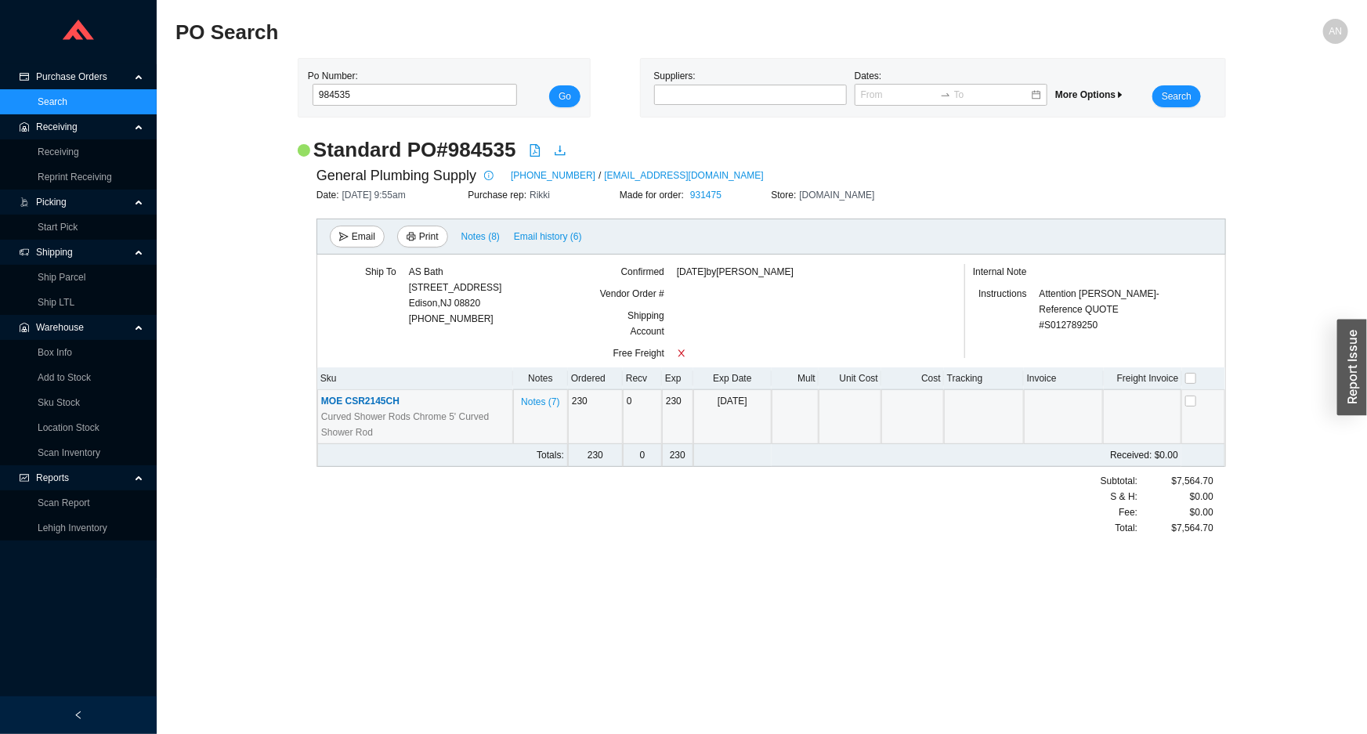
click at [342, 409] on span "Curved Shower Rods Chrome 5' Curved Shower Rod" at bounding box center [415, 424] width 188 height 31
click at [349, 404] on span "MOE CSR2145CH" at bounding box center [360, 401] width 78 height 11
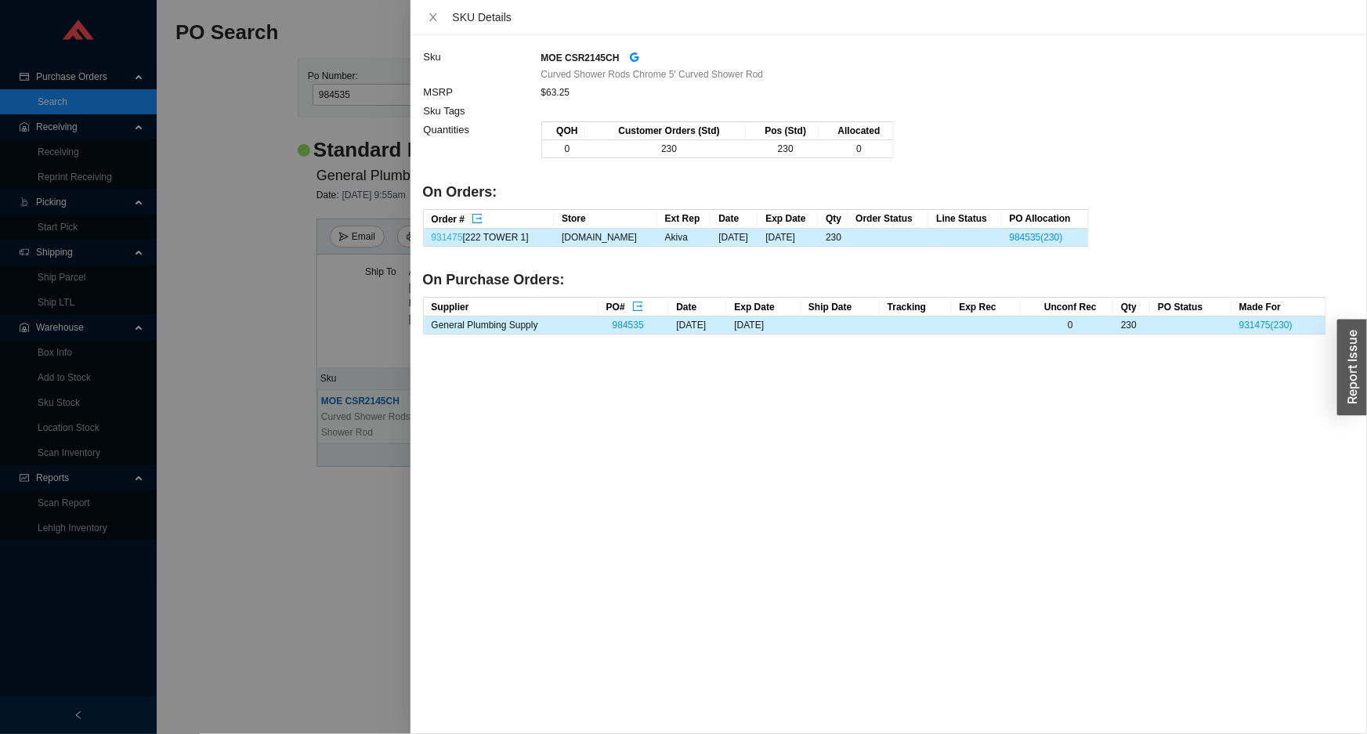
click at [450, 239] on link "931475" at bounding box center [447, 237] width 31 height 11
click at [251, 236] on div at bounding box center [683, 367] width 1367 height 734
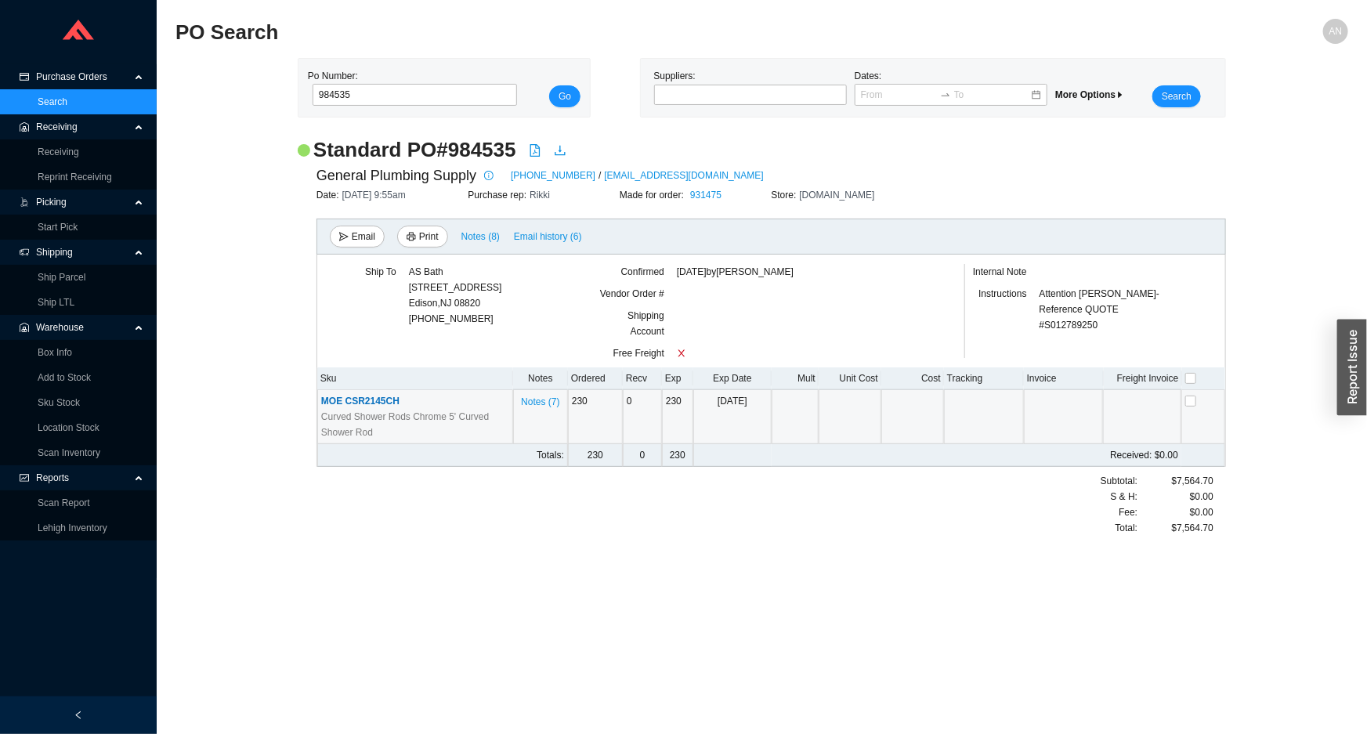
click at [254, 347] on div "Standard PO # 984535 General Plumbing Supply 201-391-5000 / laurieh@generalplum…" at bounding box center [761, 343] width 1172 height 415
click at [58, 352] on link "Box Info" at bounding box center [55, 352] width 34 height 11
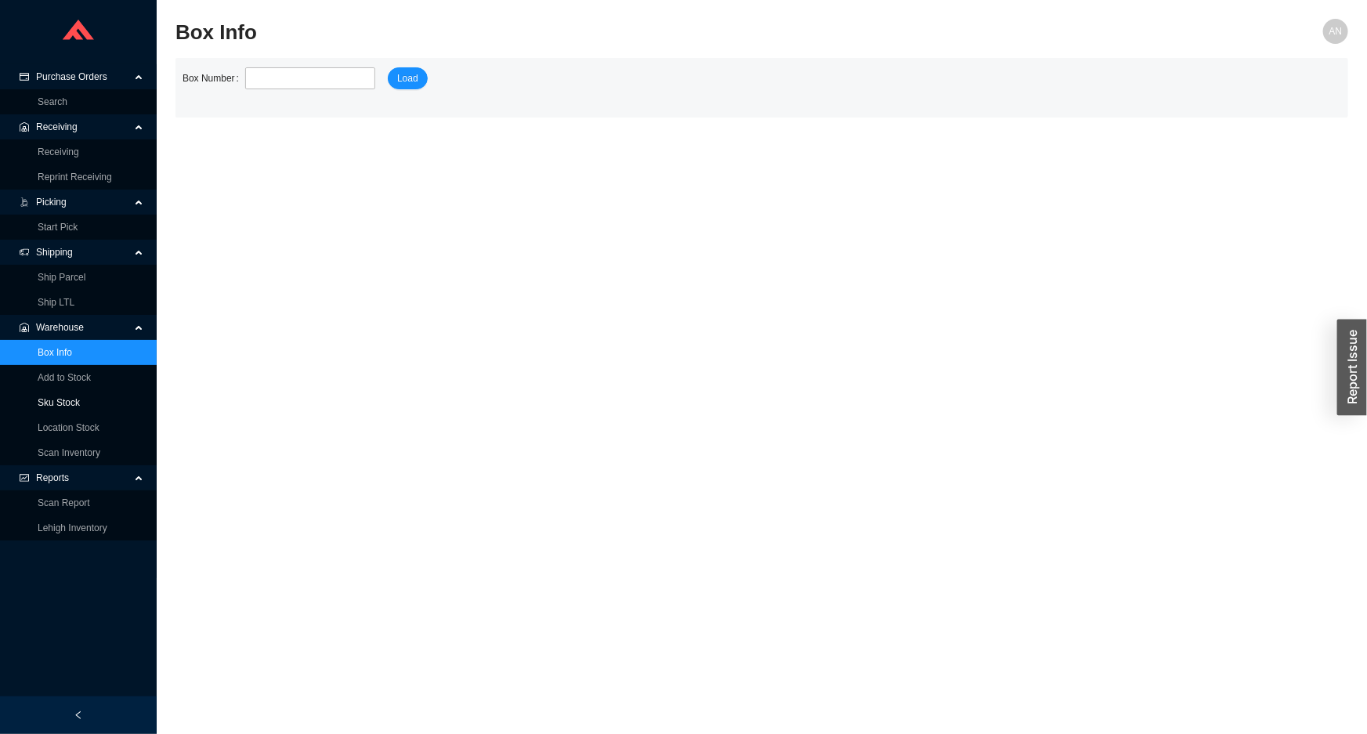
click at [57, 397] on link "Sku Stock" at bounding box center [59, 402] width 42 height 11
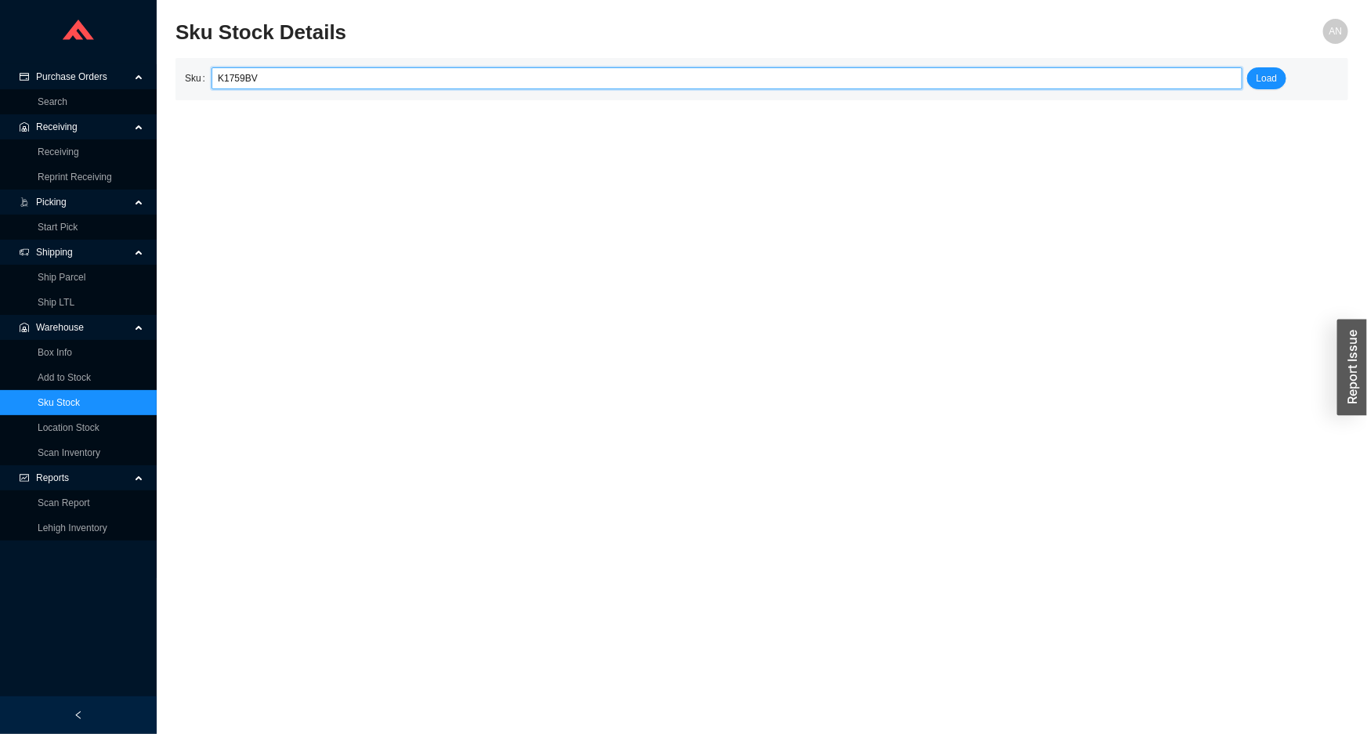
click at [220, 78] on input "K1759BV" at bounding box center [727, 78] width 1018 height 20
click at [235, 78] on input "K-1759BV" at bounding box center [727, 78] width 1018 height 20
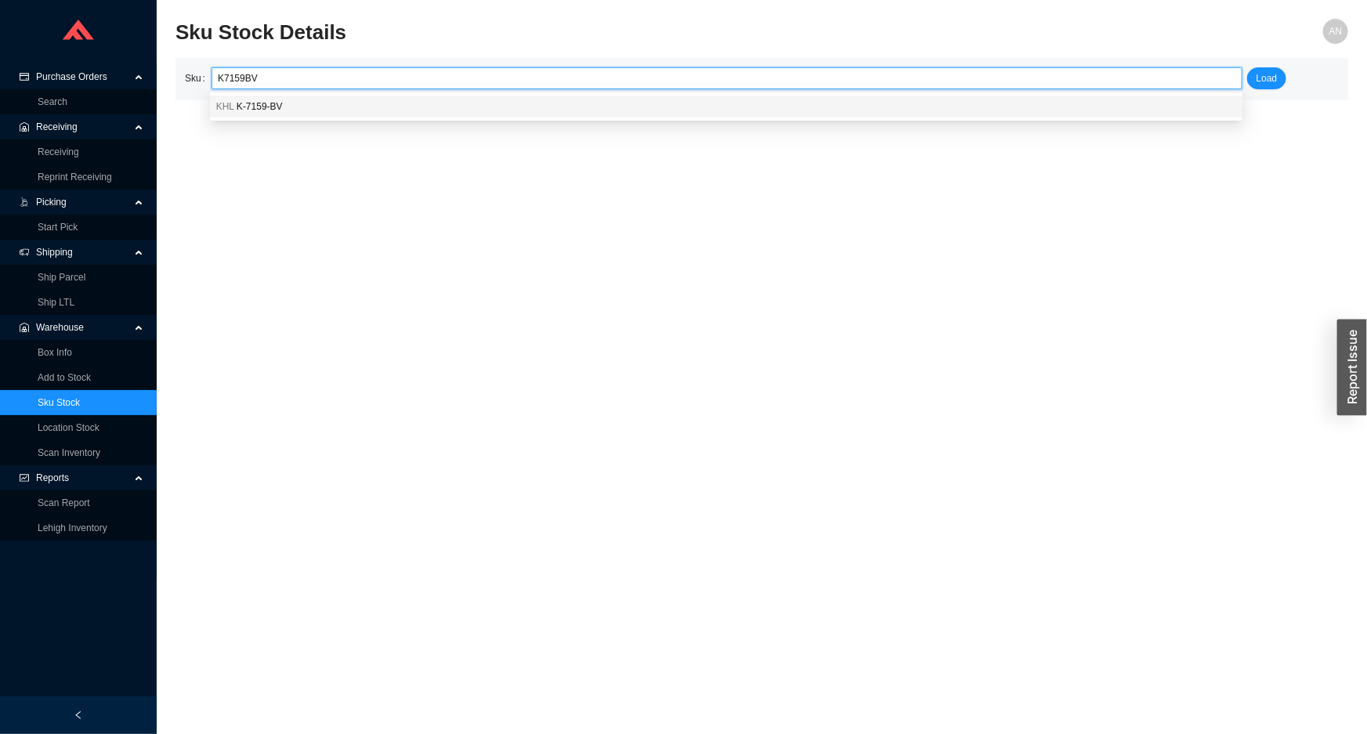
click at [240, 103] on span "K-7159-BV" at bounding box center [260, 106] width 46 height 11
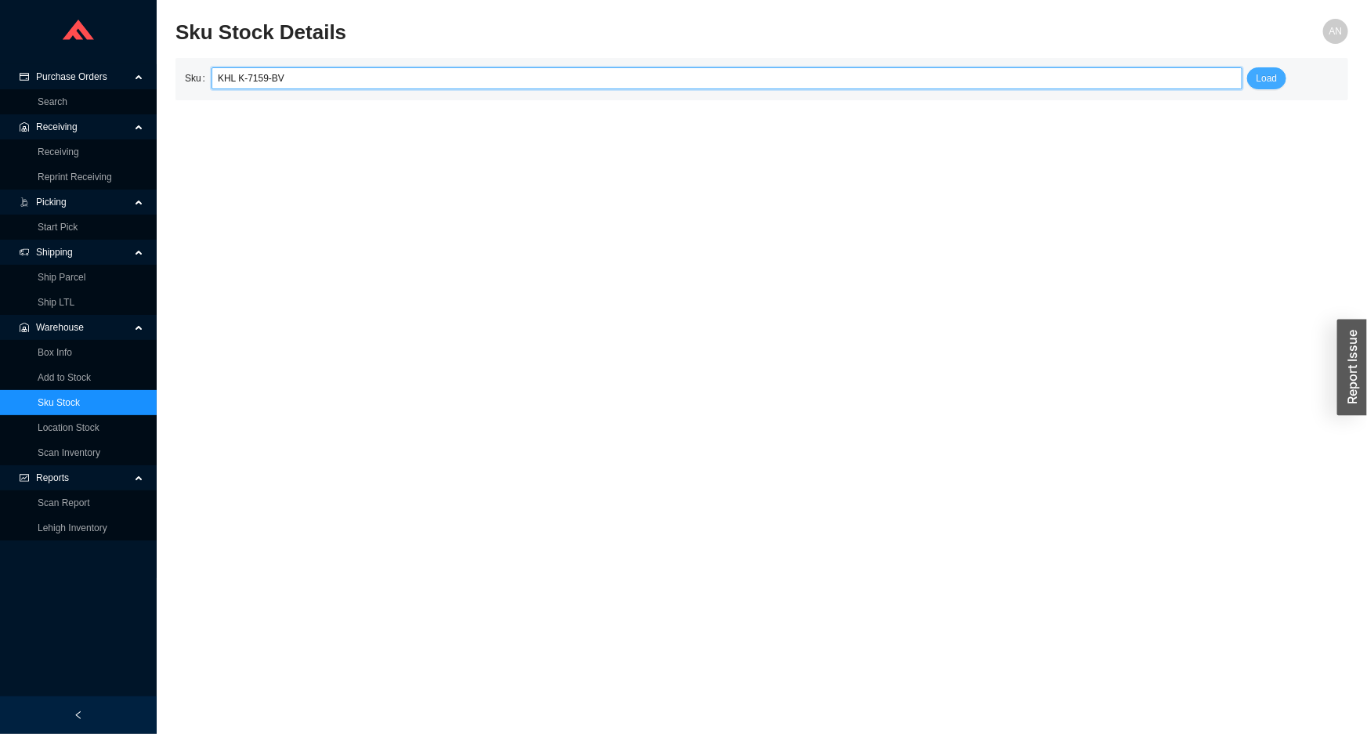
type input "KHL K-7159-BV"
click at [1273, 81] on span "Load" at bounding box center [1266, 78] width 21 height 16
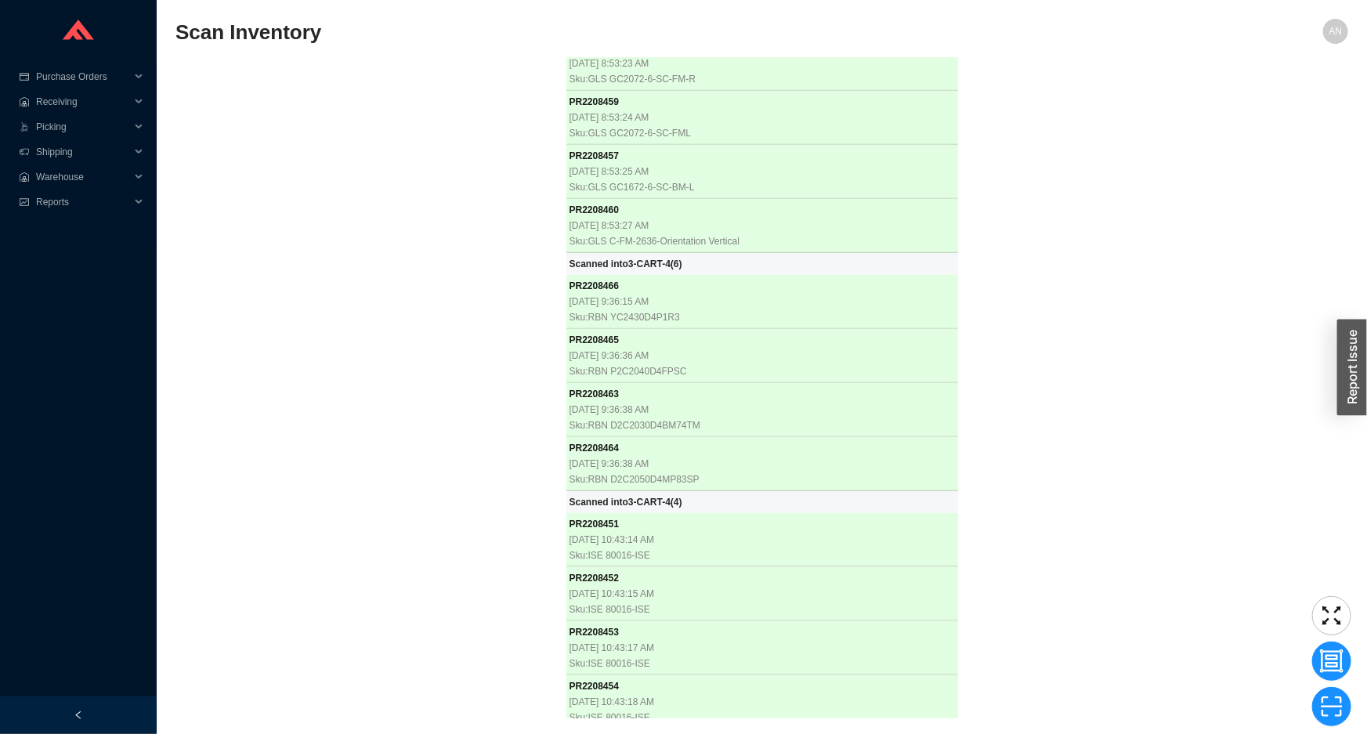
scroll to position [27746, 0]
click at [351, 215] on div "PR 2207453 [DATE] 8:37:30 AM Sku: HGR 16562831 PR 2207384 [DATE] 8:37:43 AM Sku…" at bounding box center [761, 388] width 1172 height 660
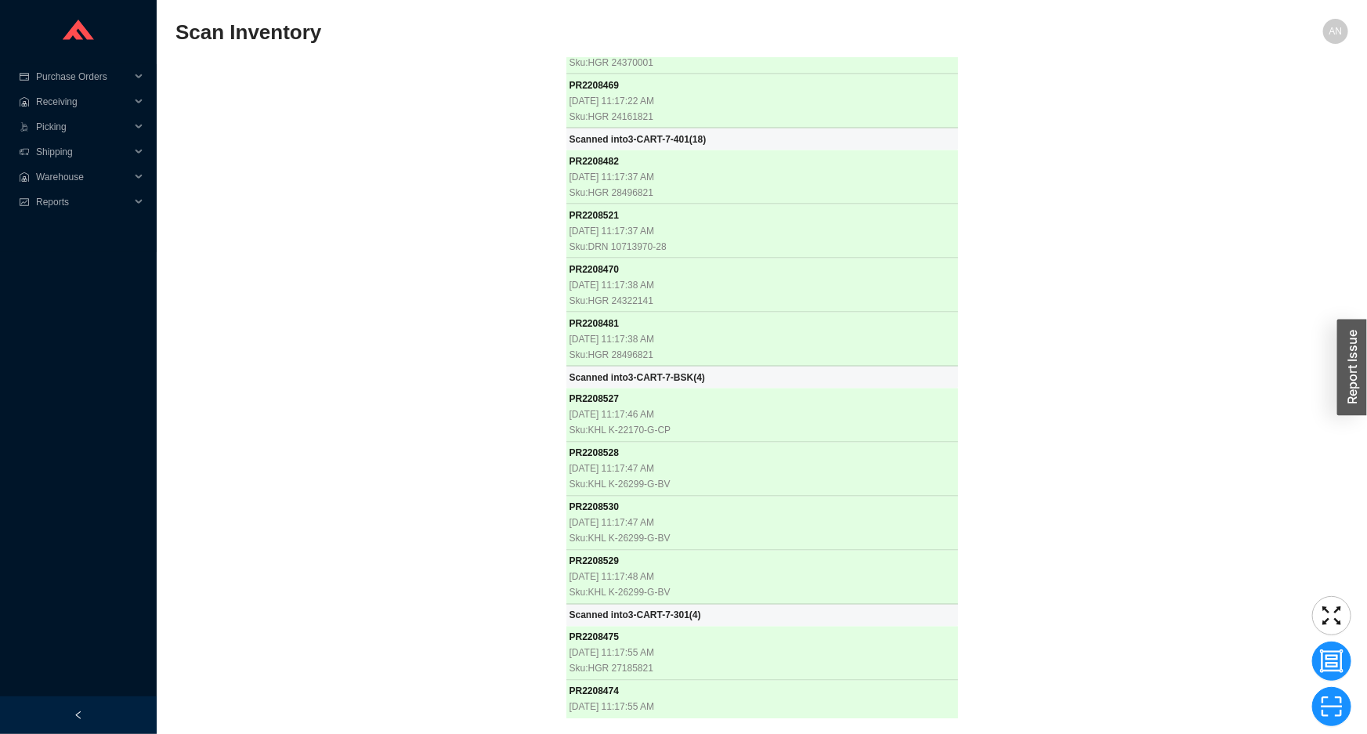
scroll to position [31267, 0]
click at [241, 223] on div "PR 2207453 [DATE] 8:37:30 AM Sku: HGR 16562831 PR 2207384 [DATE] 8:37:43 AM Sku…" at bounding box center [761, 388] width 1172 height 660
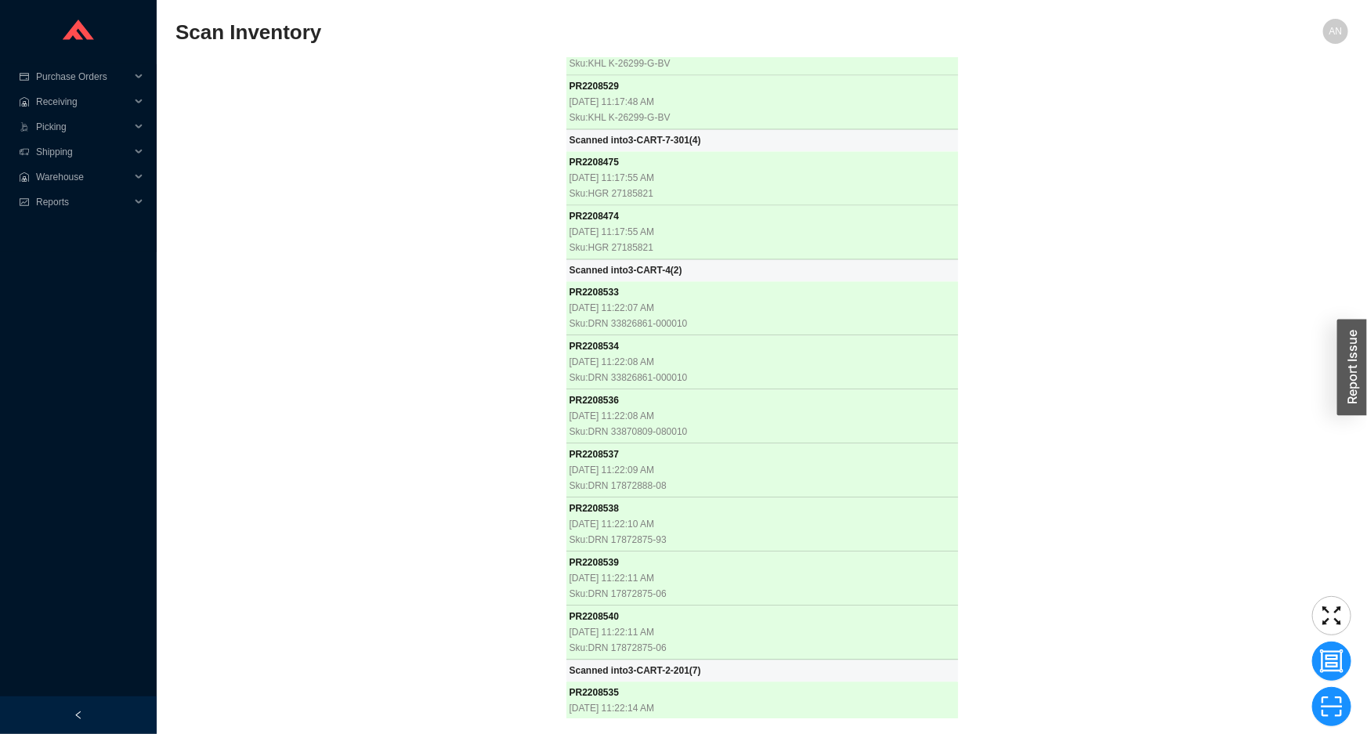
scroll to position [31742, 0]
drag, startPoint x: 417, startPoint y: 215, endPoint x: 420, endPoint y: 207, distance: 8.4
click at [417, 212] on div "PR 2207453 [DATE] 8:37:30 AM Sku: HGR 16562831 PR 2207384 [DATE] 8:37:43 AM Sku…" at bounding box center [761, 388] width 1172 height 660
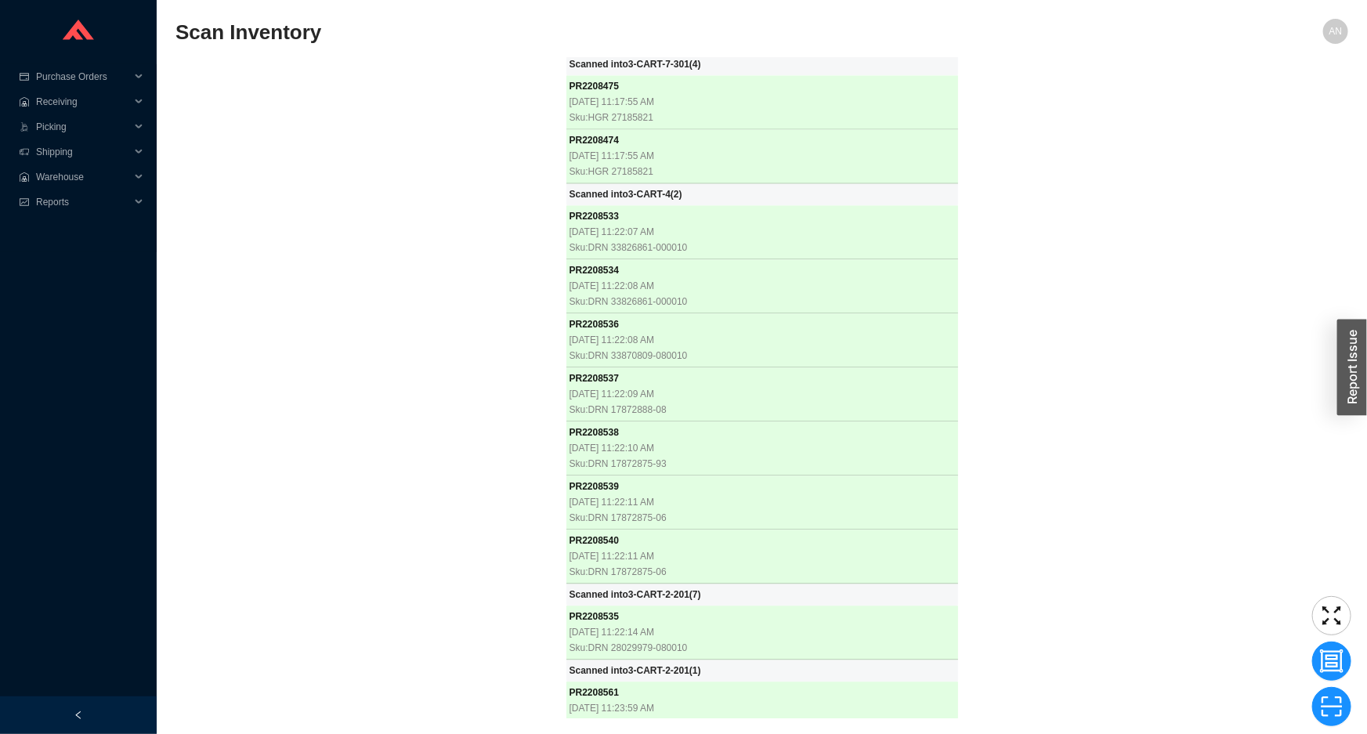
scroll to position [31818, 0]
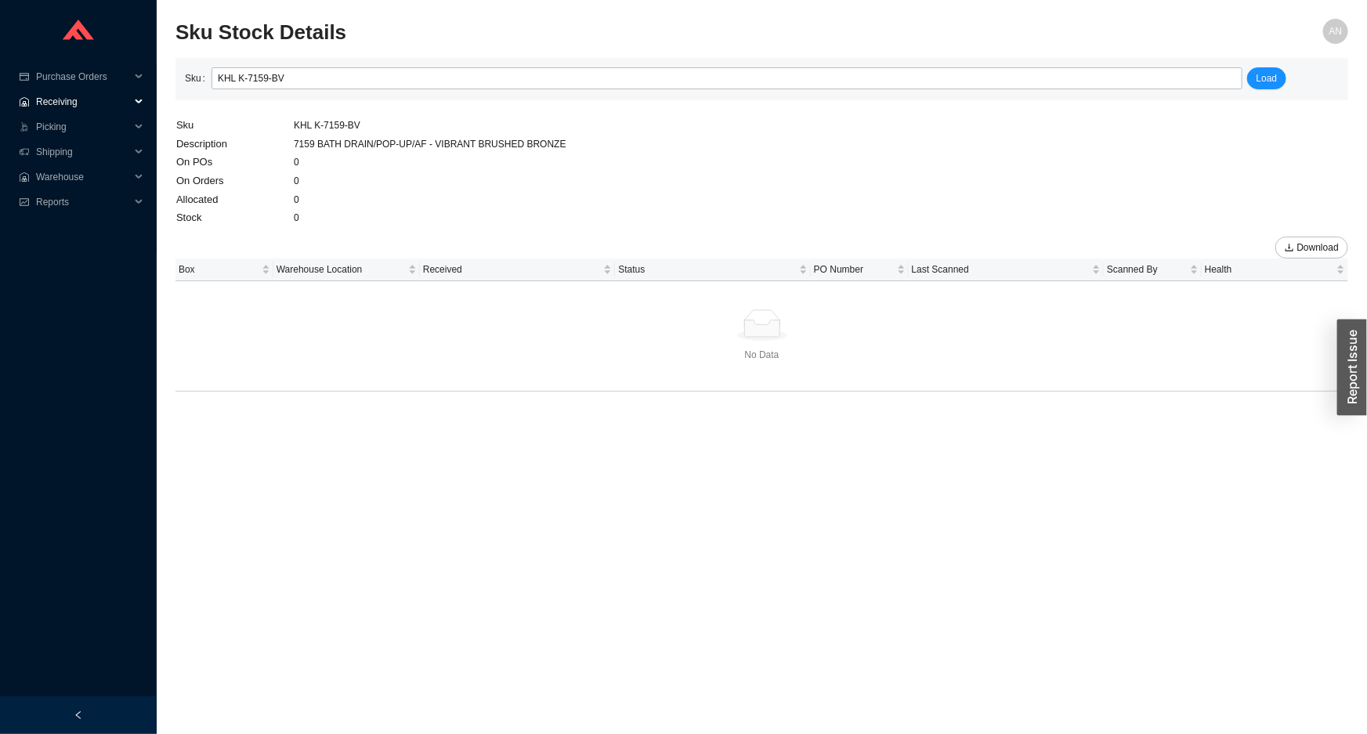
click at [41, 99] on span "Receiving" at bounding box center [83, 101] width 94 height 25
click at [72, 128] on link "Receiving" at bounding box center [59, 126] width 42 height 11
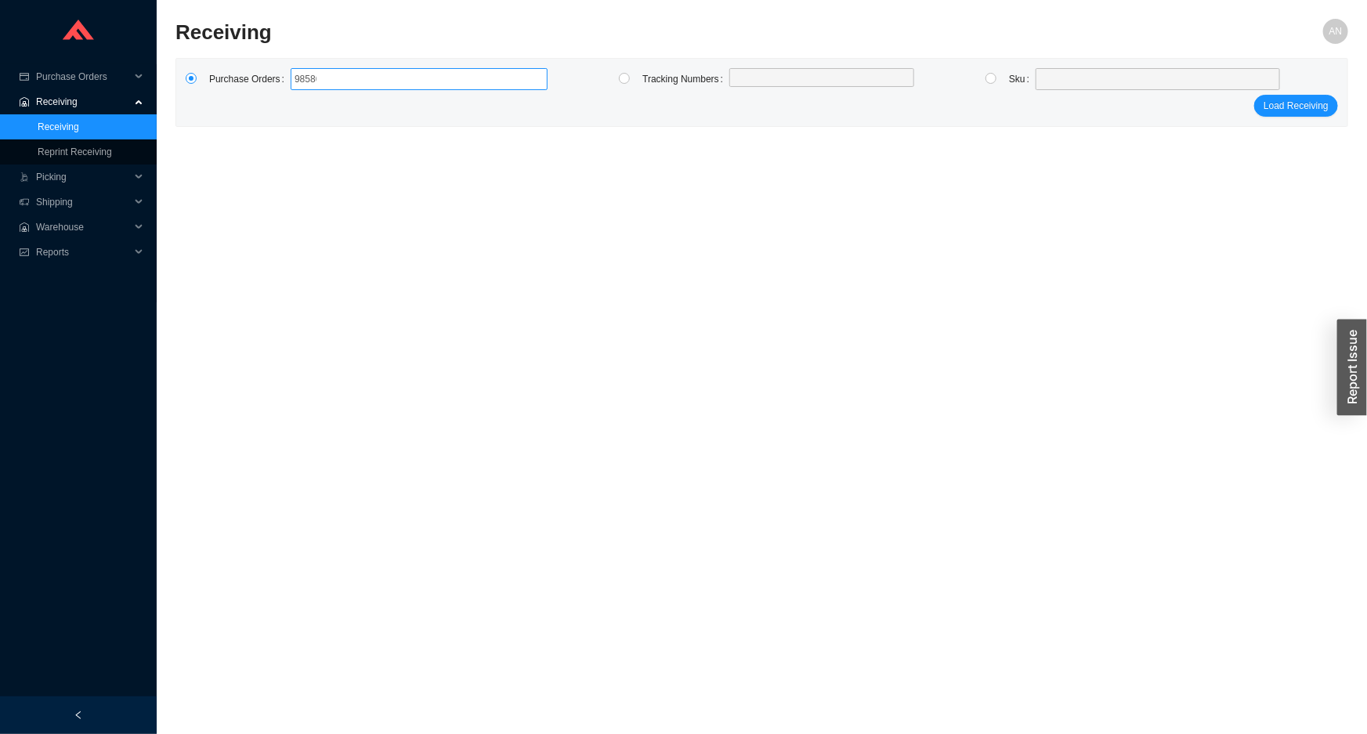
type input "985866"
type input "981275"
type input "980331"
type input "980794"
type input "984067"
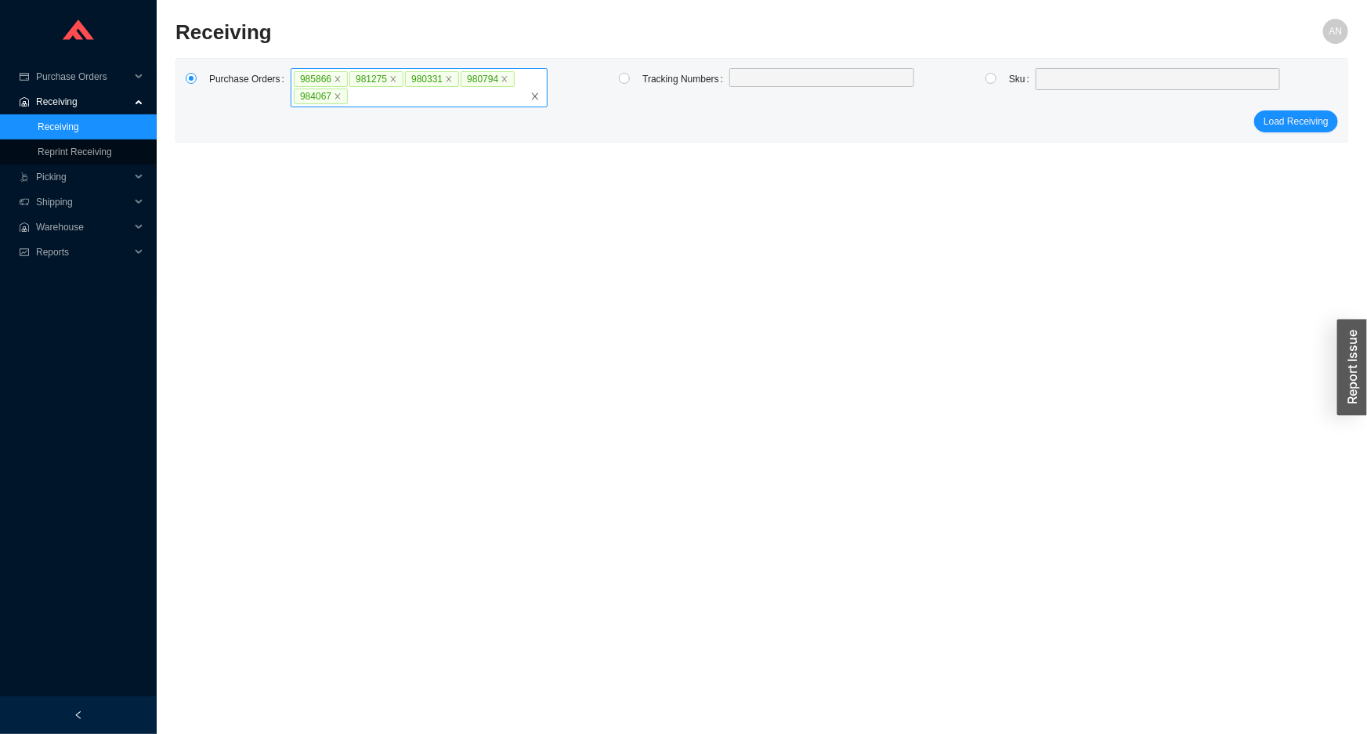
click button "Load Receiving" at bounding box center [1296, 121] width 84 height 22
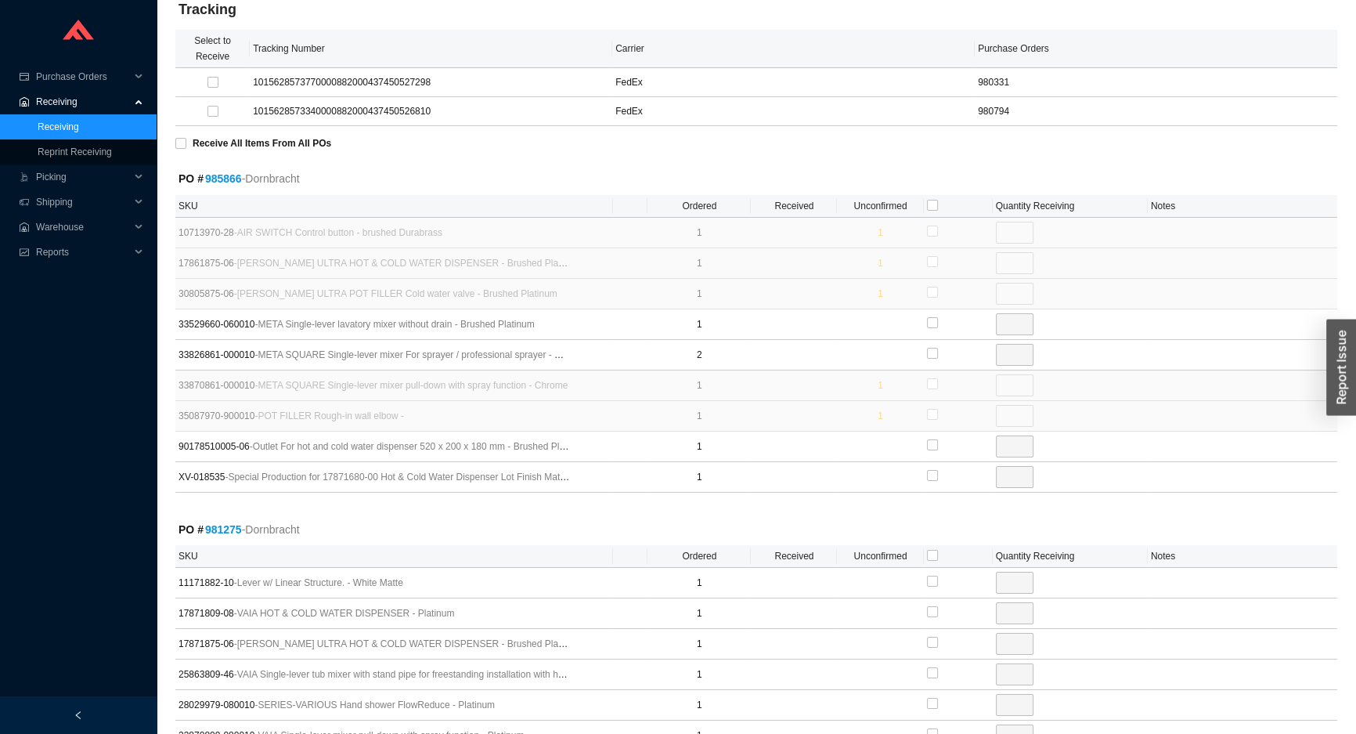
scroll to position [213, 0]
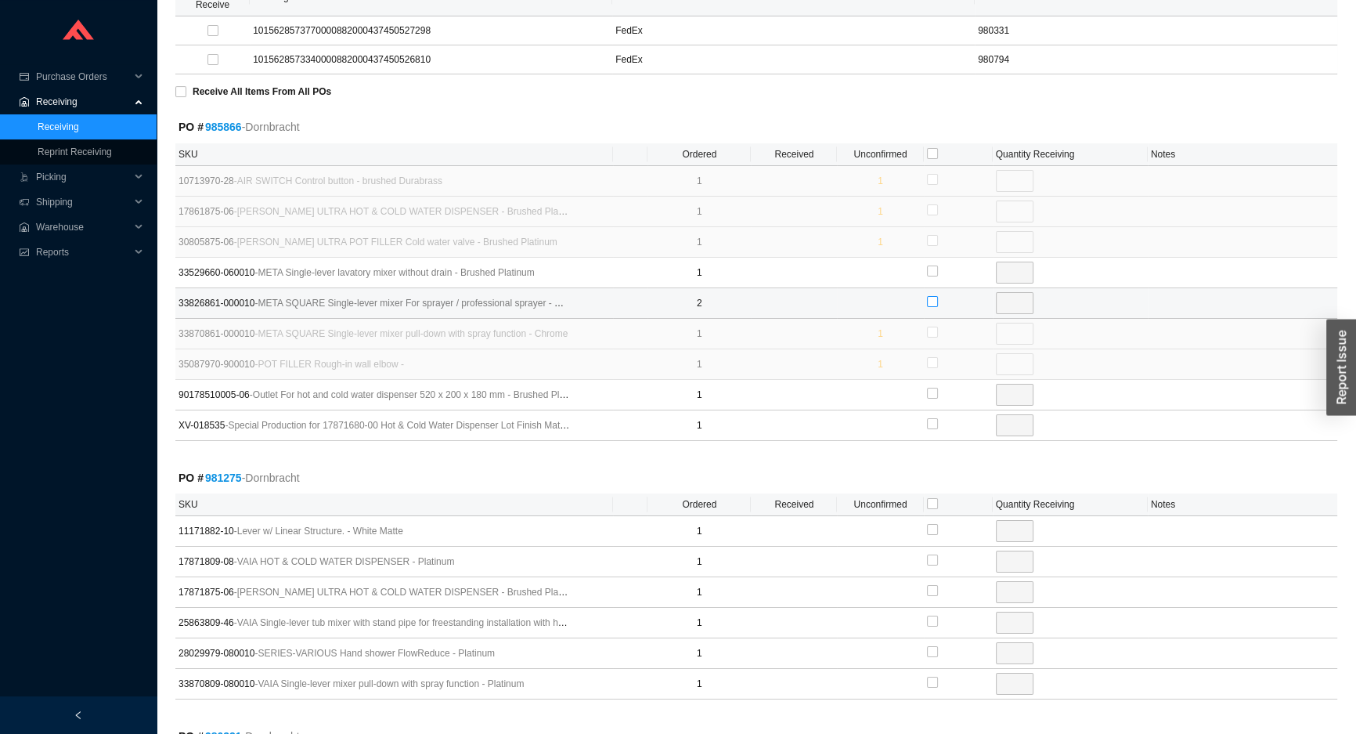
click at [934, 303] on input "checkbox" at bounding box center [932, 301] width 11 height 11
checkbox input "true"
type input "2"
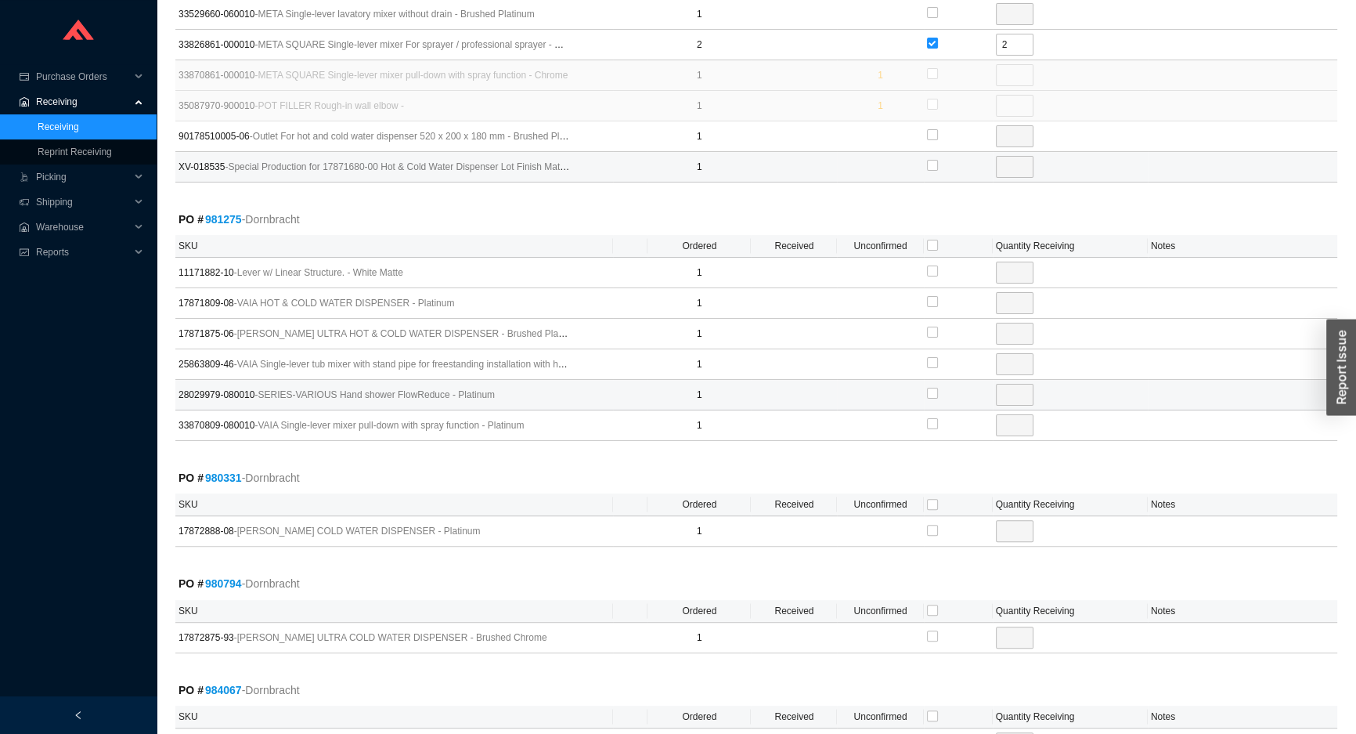
scroll to position [498, 0]
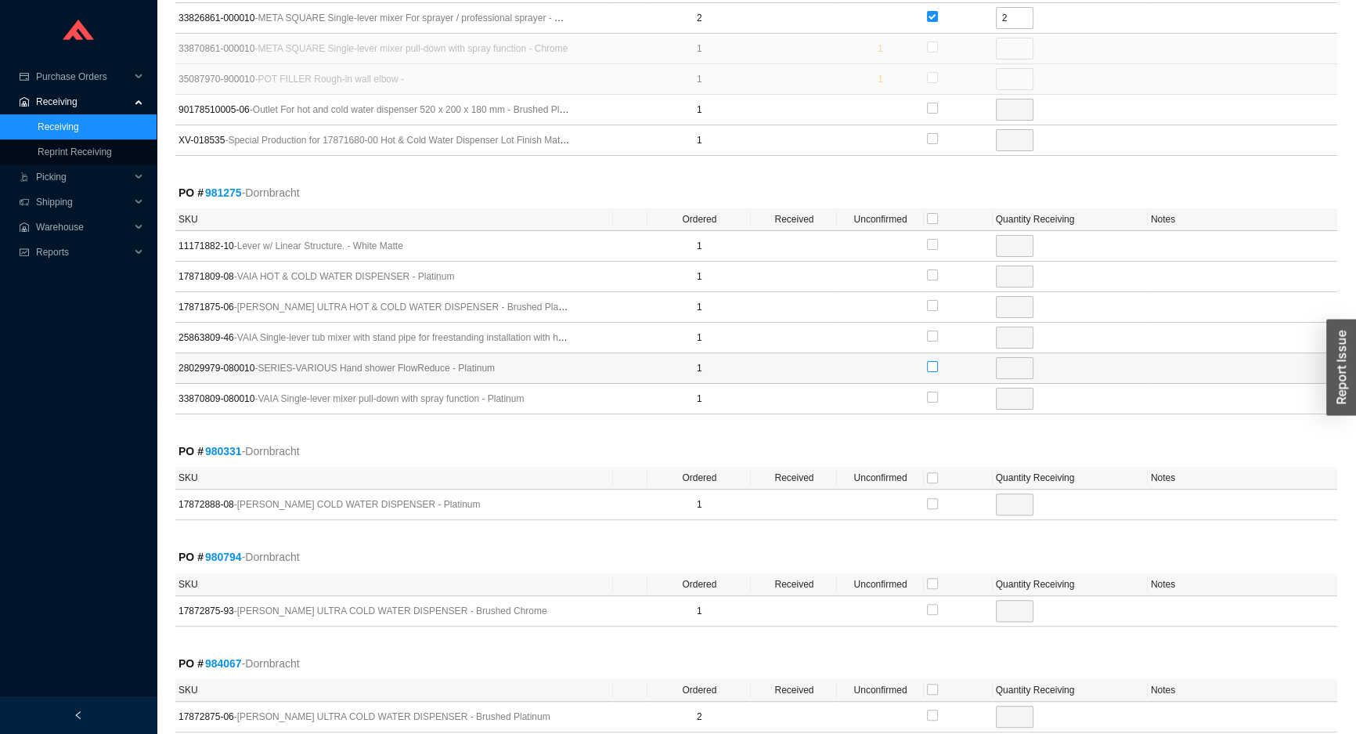
click at [932, 366] on input "checkbox" at bounding box center [932, 366] width 11 height 11
checkbox input "true"
type input "1"
click at [935, 401] on label at bounding box center [932, 398] width 11 height 16
click at [935, 401] on input "checkbox" at bounding box center [932, 397] width 11 height 11
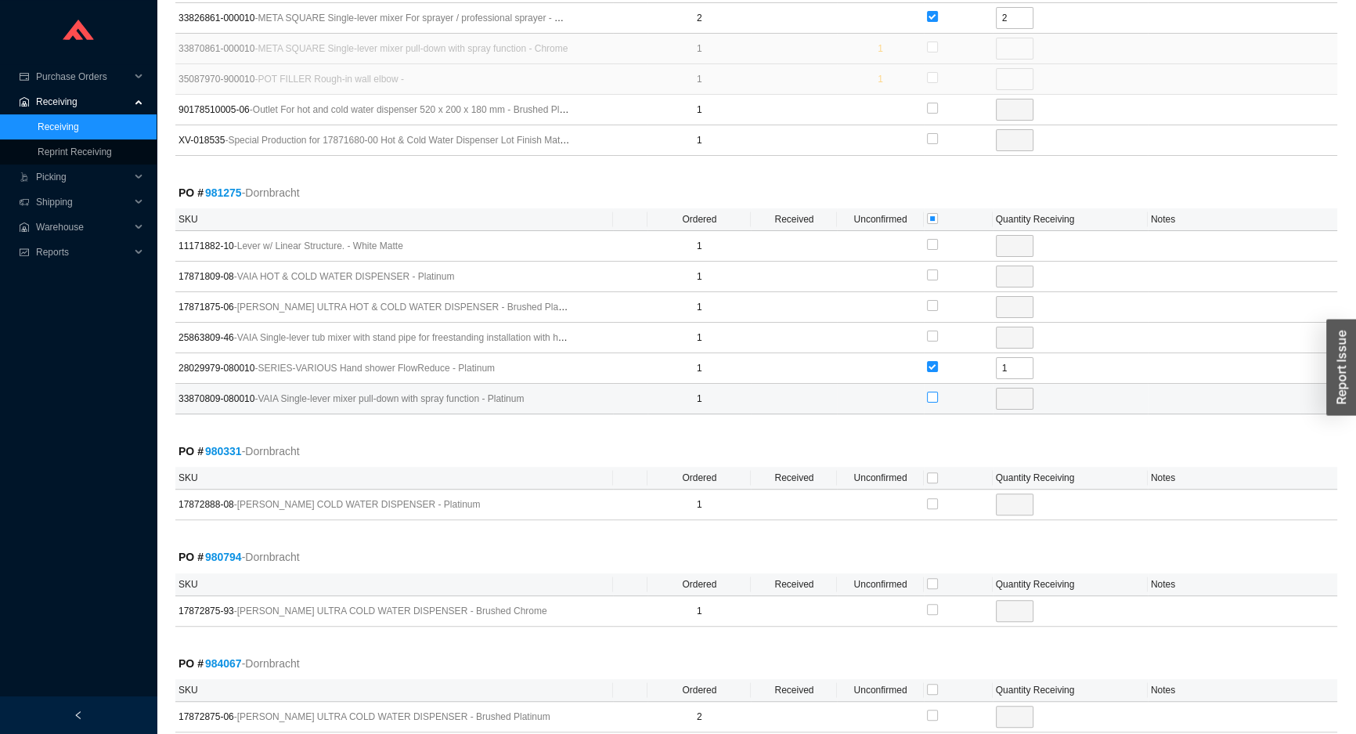
checkbox input "true"
type input "1"
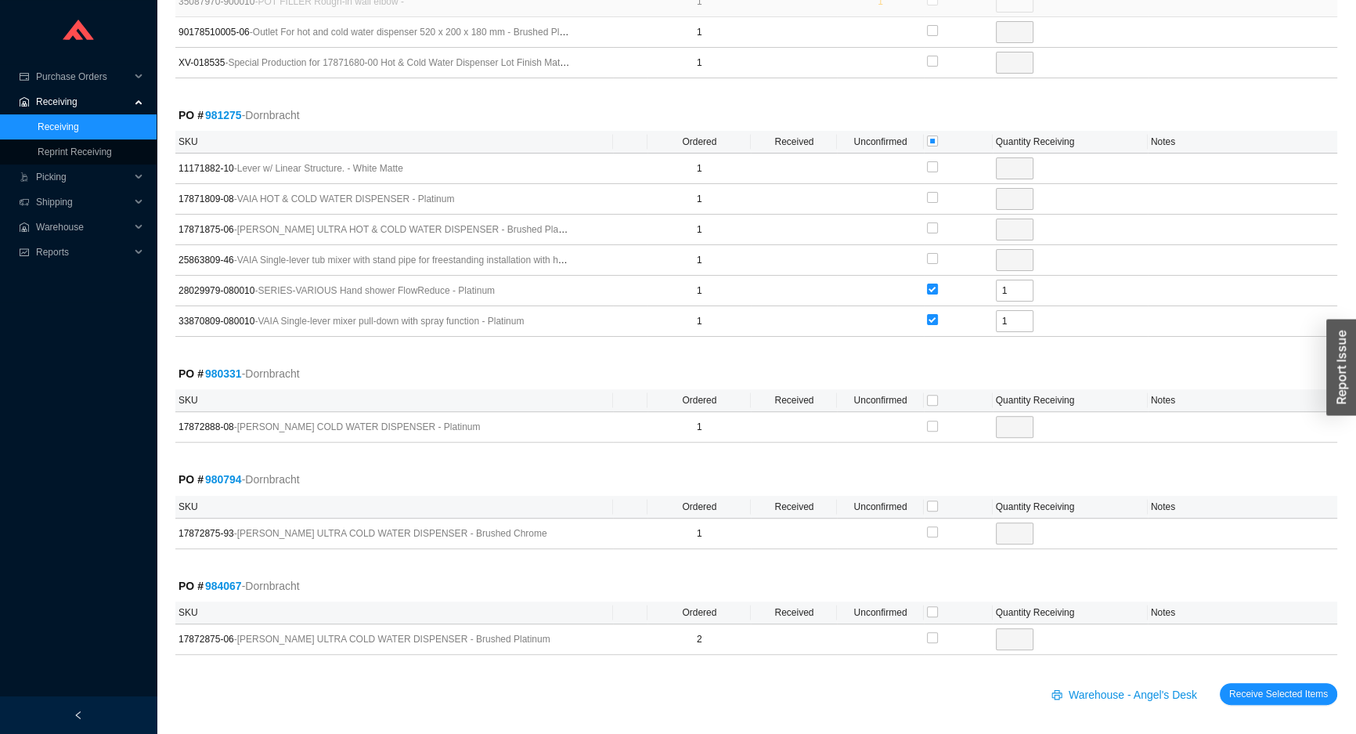
scroll to position [578, 0]
click at [932, 394] on input "checkbox" at bounding box center [932, 397] width 11 height 11
checkbox input "true"
type input "1"
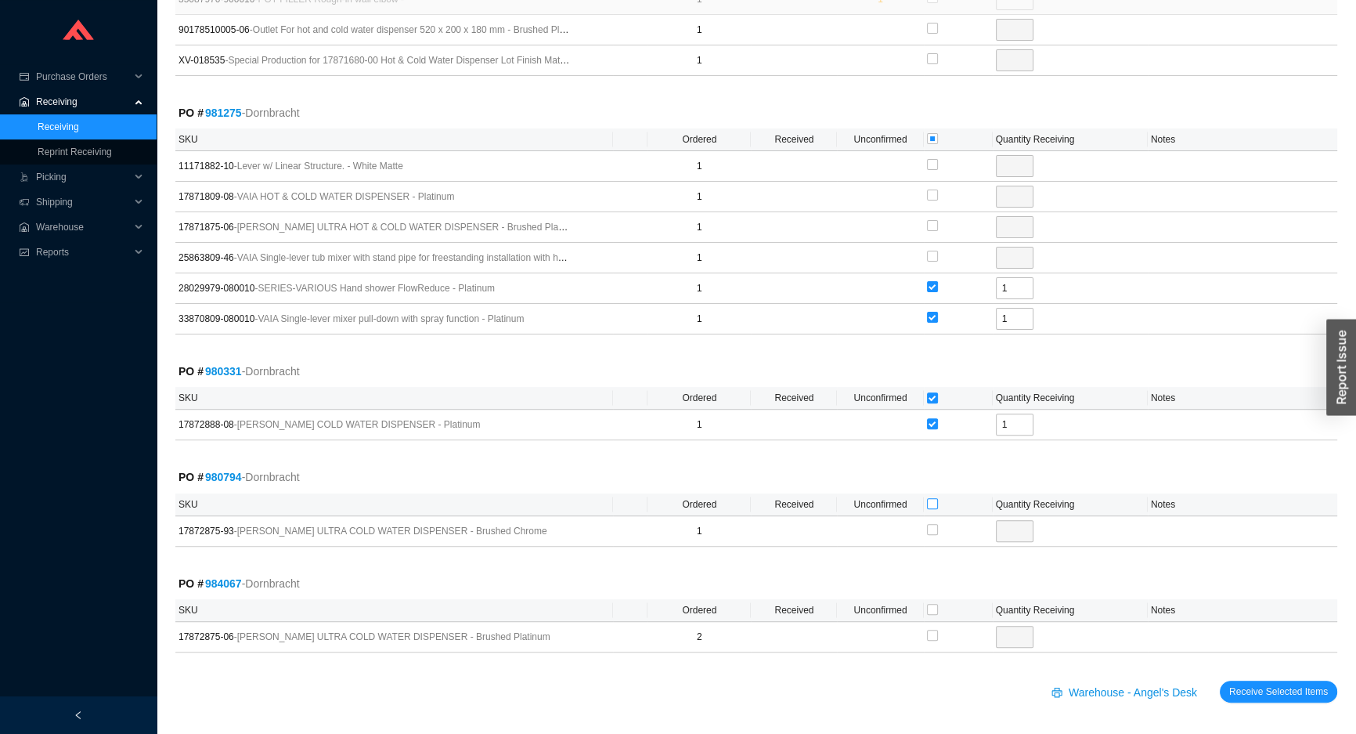
click at [929, 504] on input "checkbox" at bounding box center [932, 503] width 11 height 11
checkbox input "true"
type input "1"
click at [931, 610] on input "checkbox" at bounding box center [932, 609] width 11 height 11
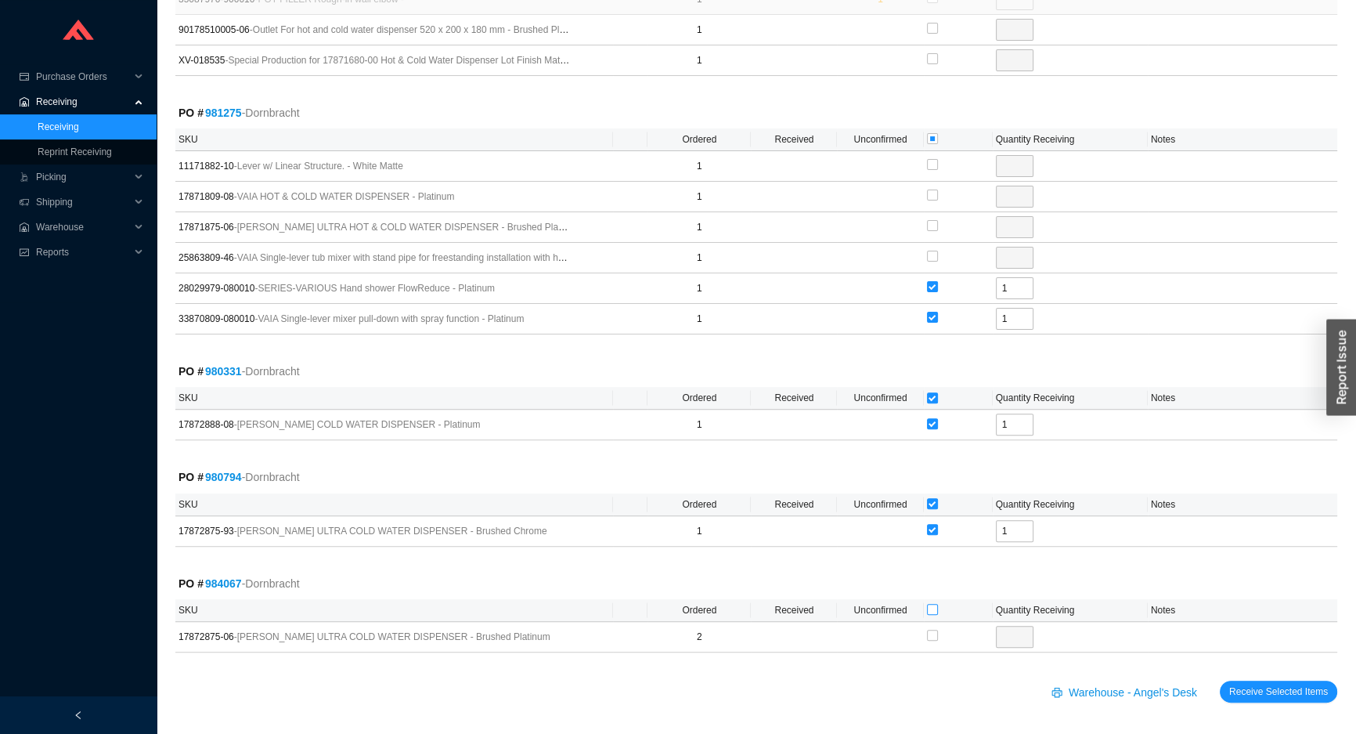
checkbox input "true"
type input "2"
click at [1220, 681] on button "Receive Selected Items" at bounding box center [1278, 692] width 117 height 22
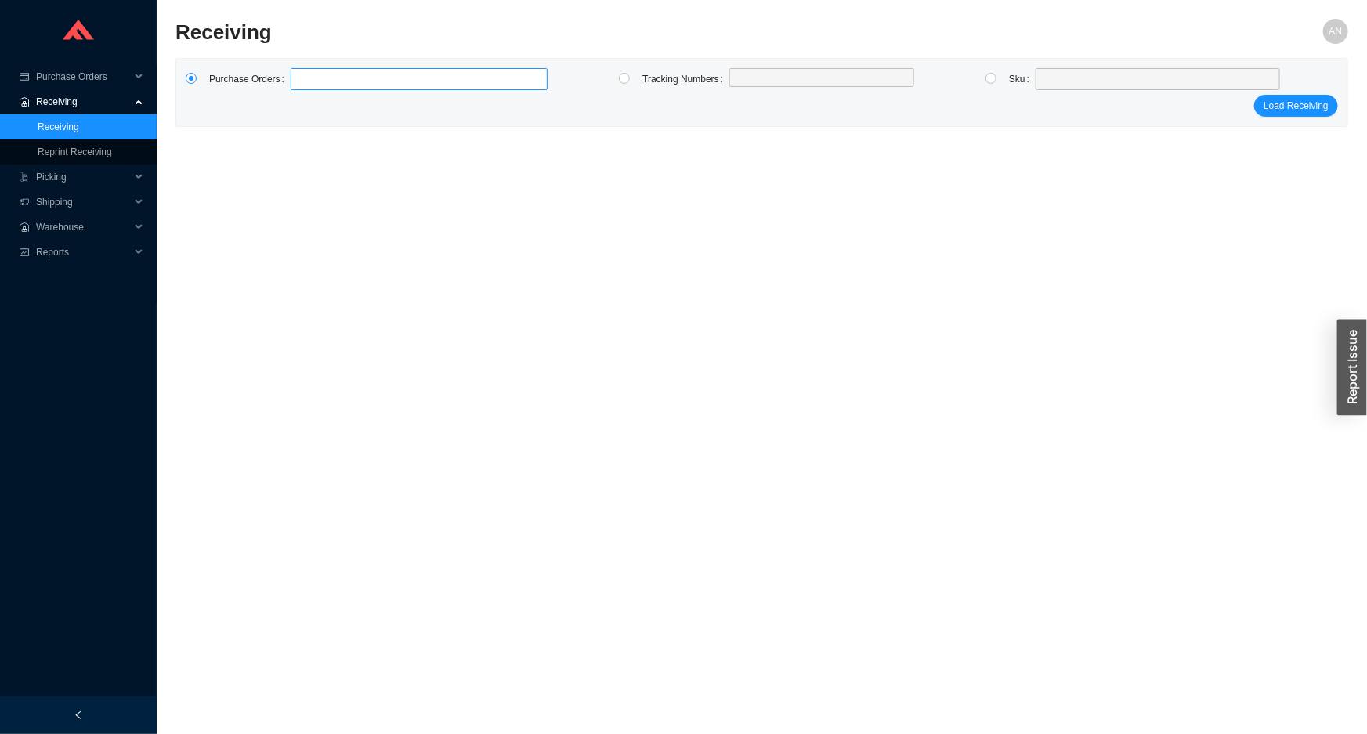
click at [329, 76] on label at bounding box center [419, 79] width 257 height 22
click at [304, 76] on input at bounding box center [298, 78] width 11 height 17
type input "986348"
click button "Load Receiving" at bounding box center [1296, 106] width 84 height 22
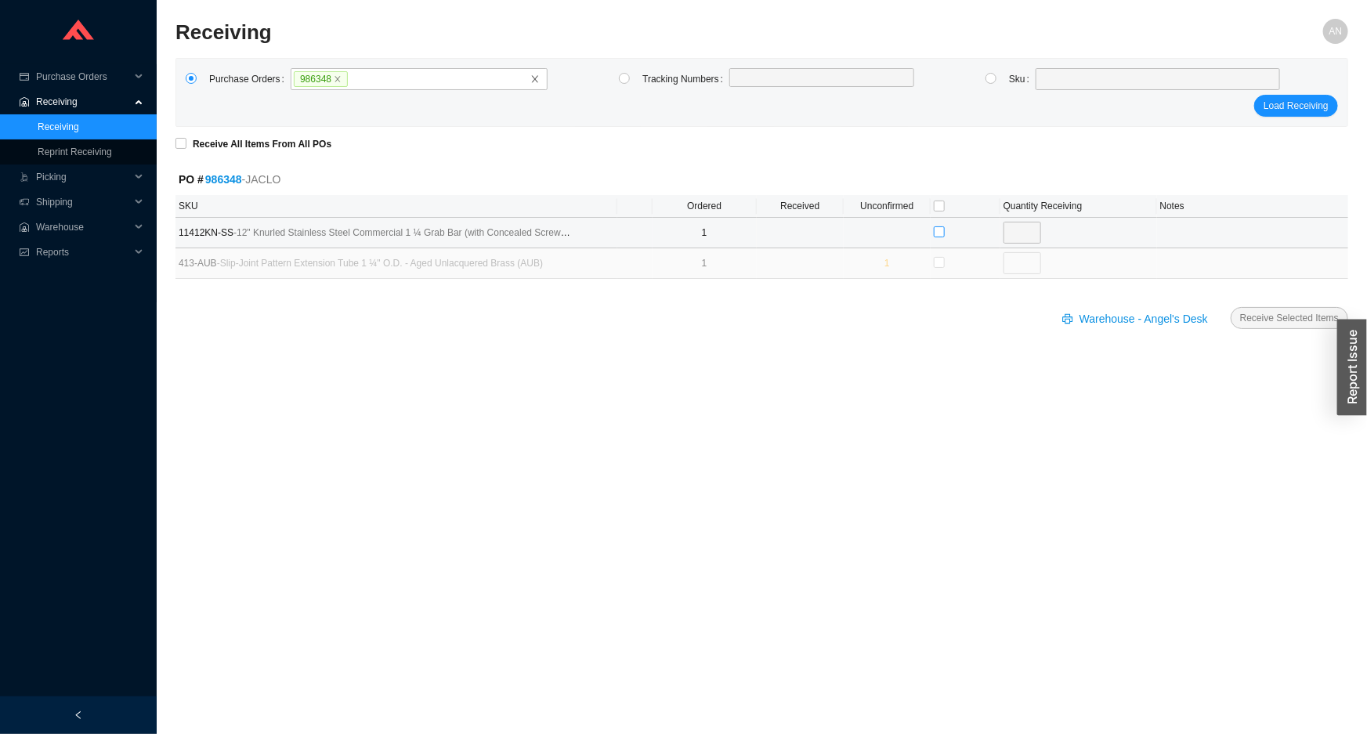
click at [935, 233] on input "checkbox" at bounding box center [939, 231] width 11 height 11
checkbox input "true"
type input "1"
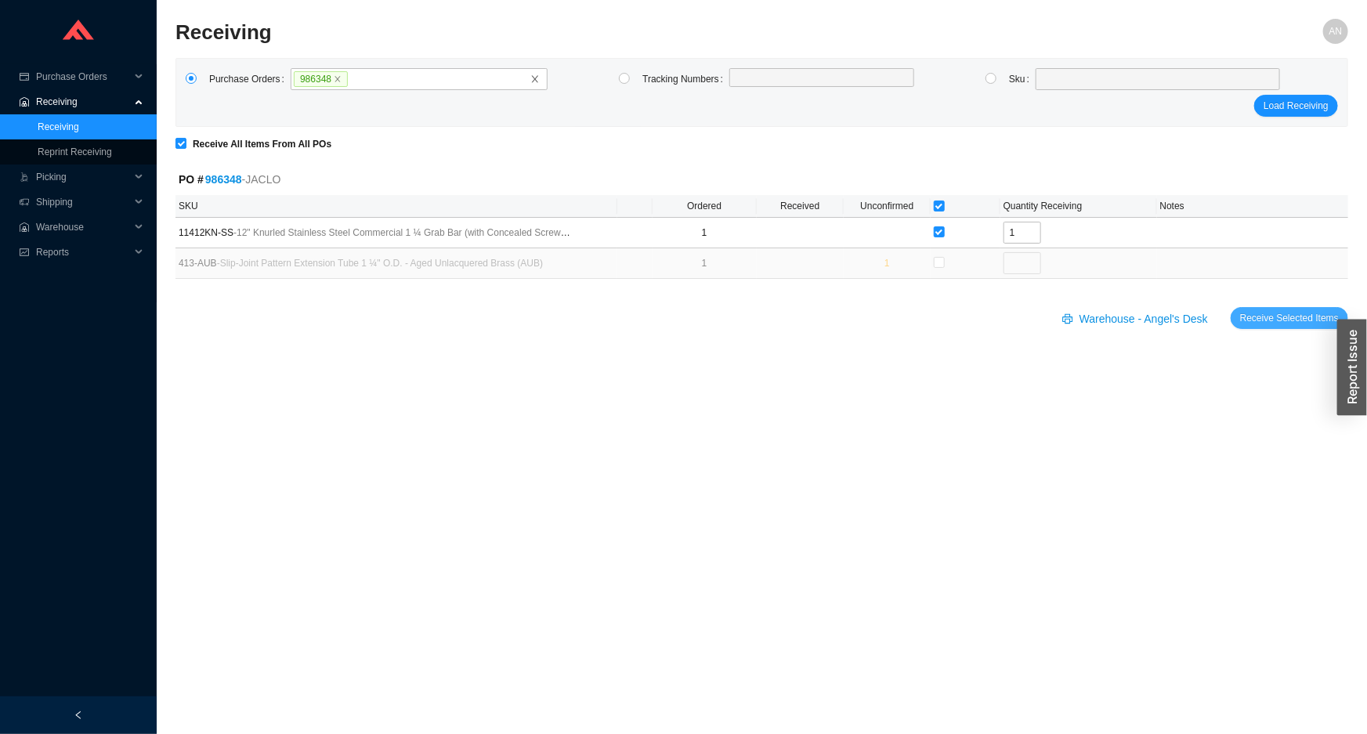
click at [1260, 316] on span "Receive Selected Items" at bounding box center [1289, 318] width 99 height 16
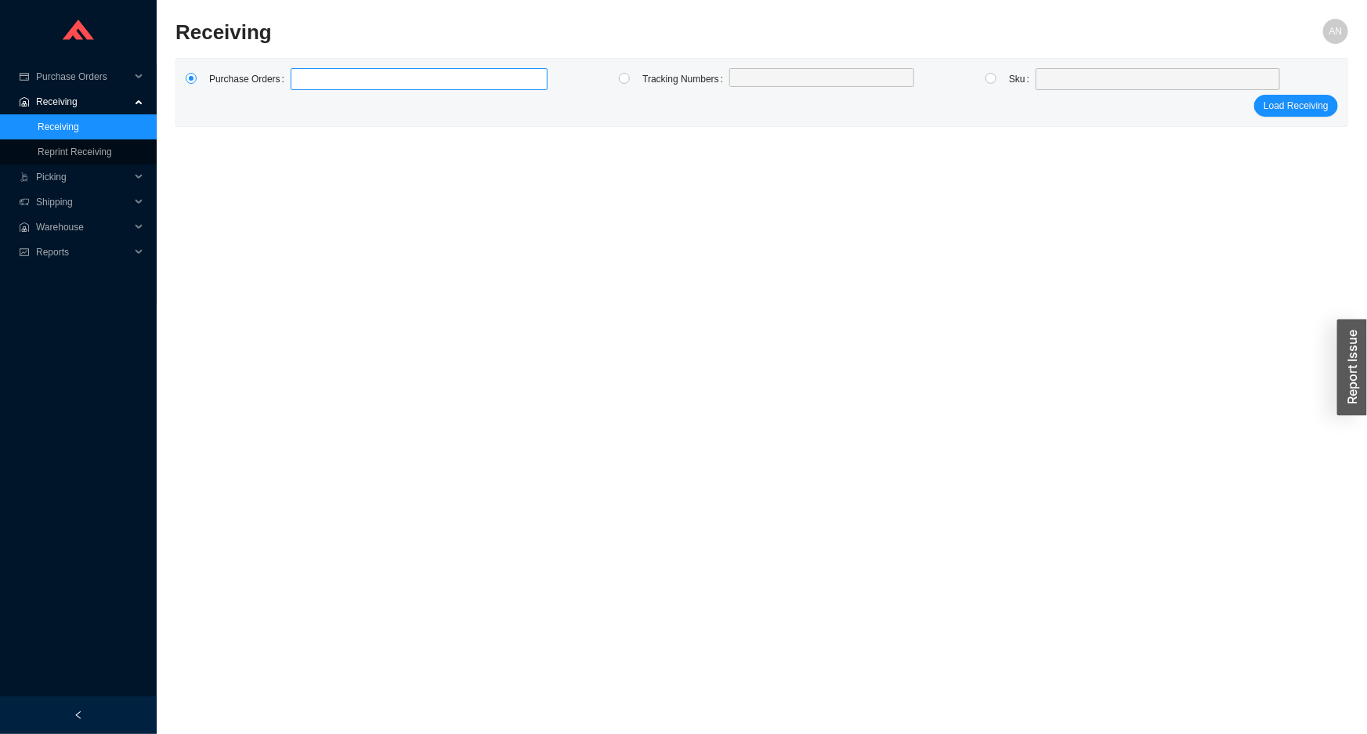
click at [336, 85] on label at bounding box center [419, 79] width 257 height 22
click at [304, 85] on input at bounding box center [298, 78] width 11 height 17
type input "985060"
click button "Load Receiving" at bounding box center [1296, 106] width 84 height 22
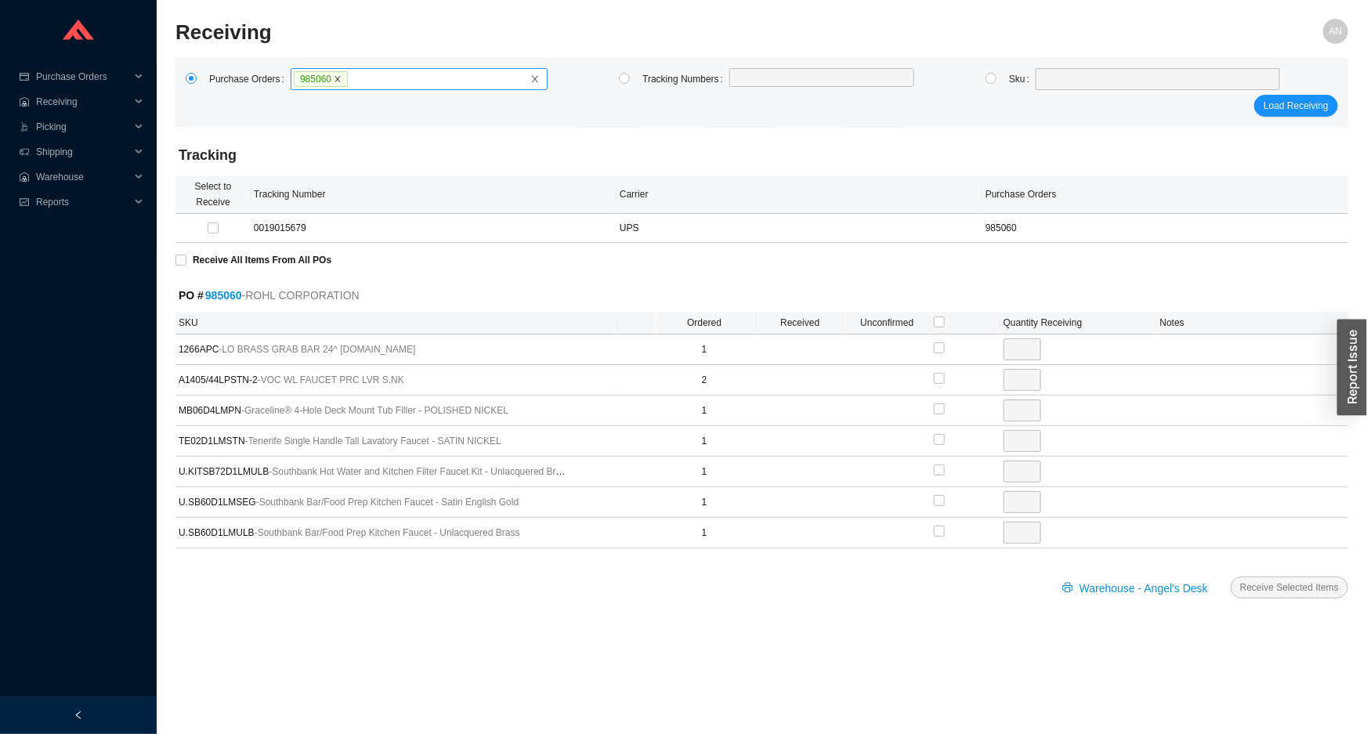
click at [335, 78] on icon "close" at bounding box center [338, 79] width 8 height 8
click at [349, 78] on input "985060" at bounding box center [354, 78] width 11 height 17
type input "965491"
click at [1254, 95] on button "Load Receiving" at bounding box center [1296, 106] width 84 height 22
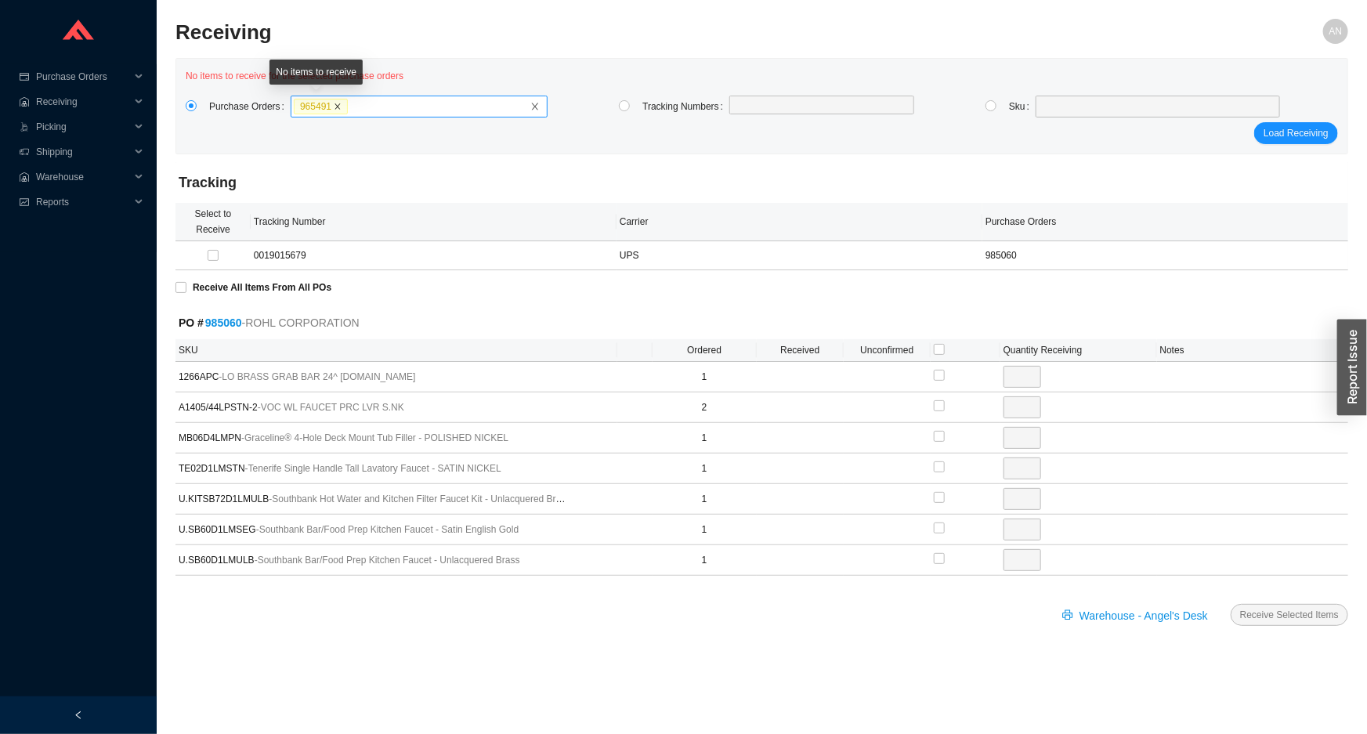
click at [335, 105] on icon "close" at bounding box center [338, 107] width 8 height 8
click at [349, 105] on input "965491" at bounding box center [354, 106] width 11 height 17
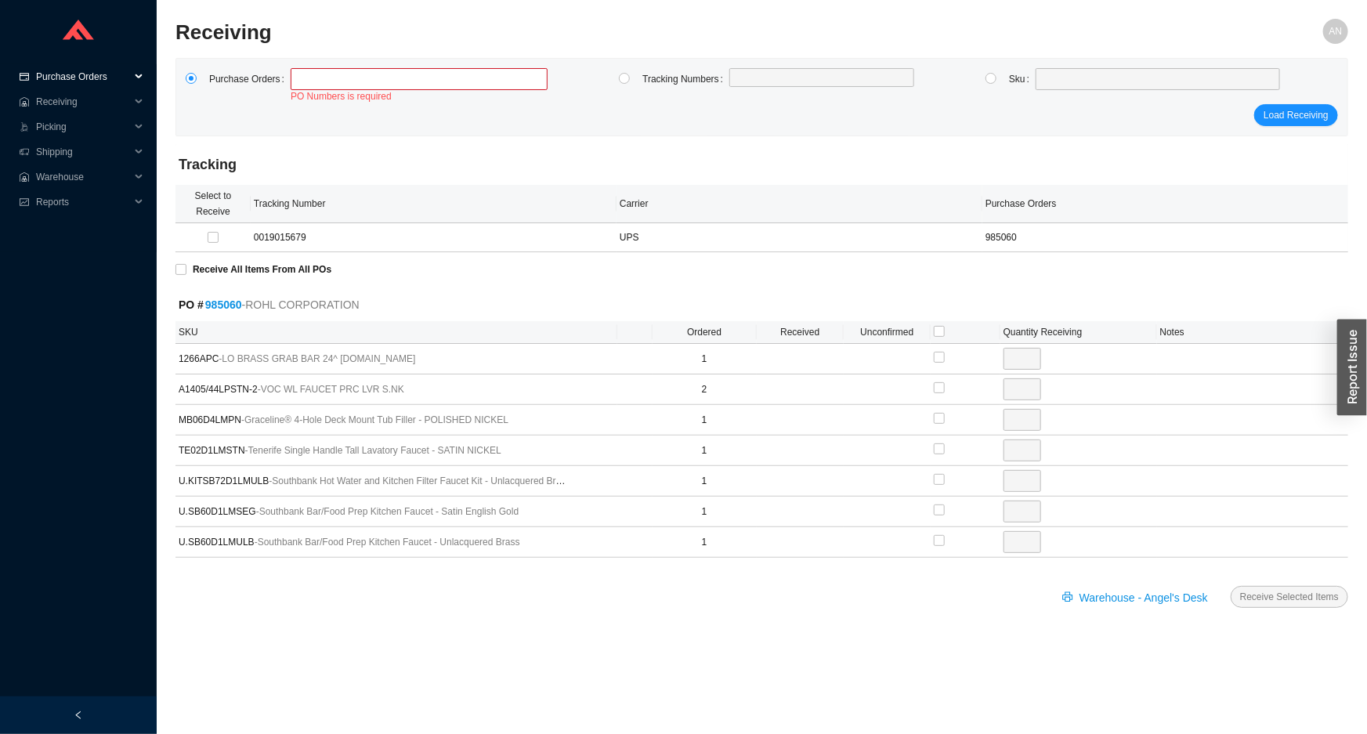
click at [82, 74] on span "Purchase Orders" at bounding box center [83, 76] width 94 height 25
click at [67, 99] on link "Search" at bounding box center [53, 101] width 30 height 11
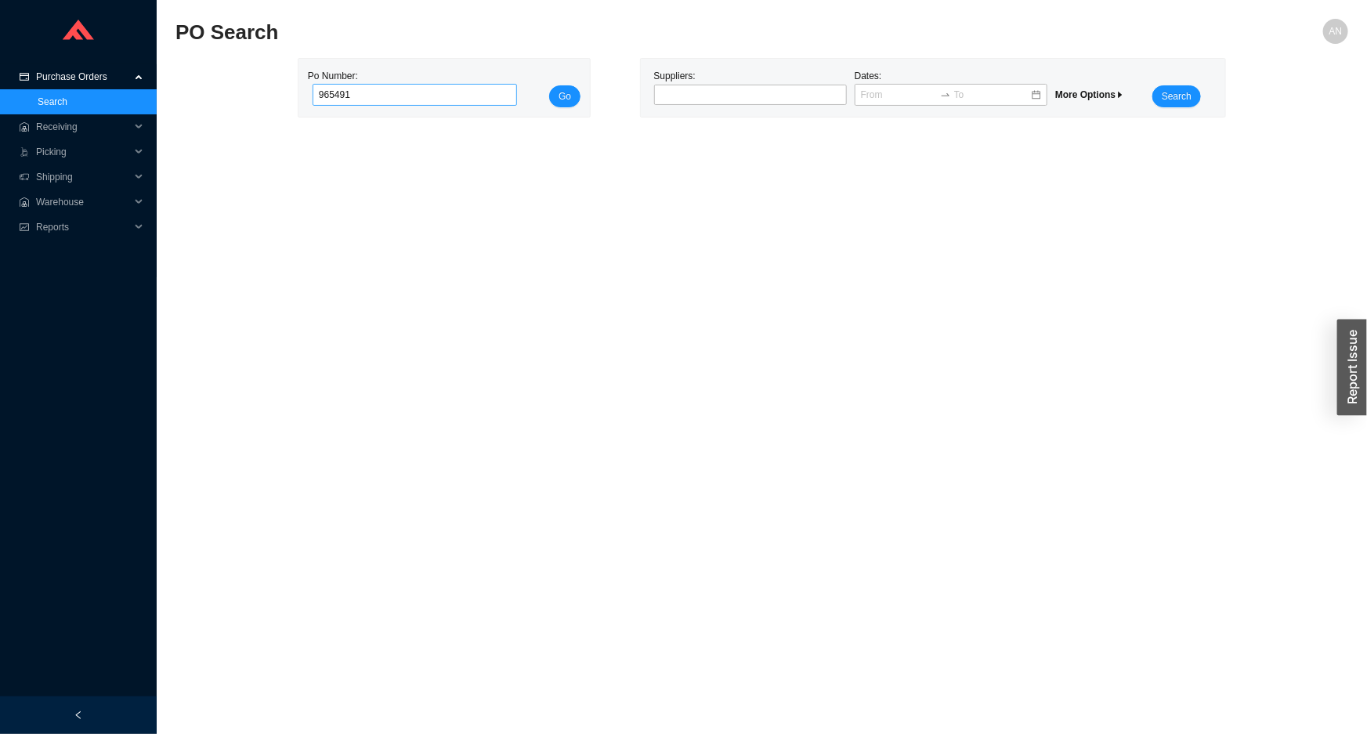
type input "965491"
click button "Go" at bounding box center [564, 96] width 31 height 22
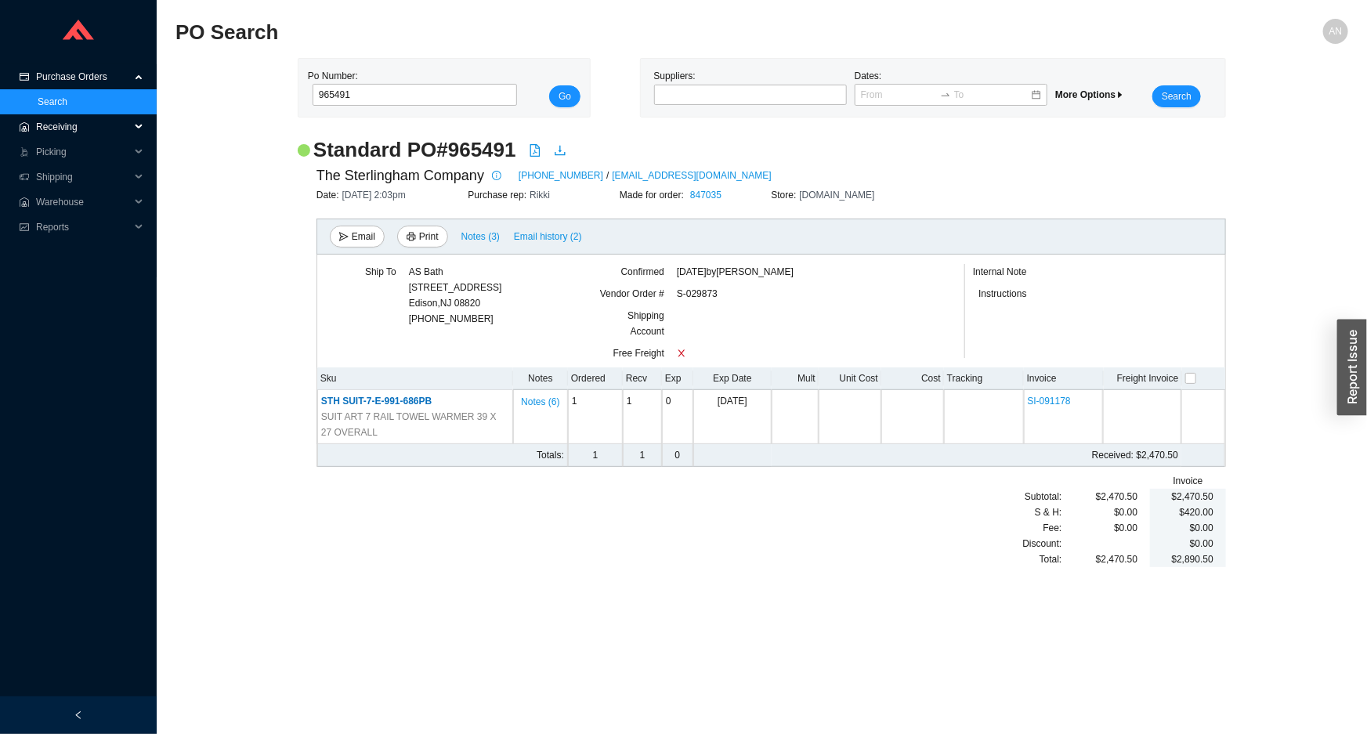
click at [64, 139] on span "Picking" at bounding box center [83, 151] width 94 height 25
click at [73, 128] on span "Receiving" at bounding box center [83, 126] width 94 height 25
click at [78, 125] on span "Receiving" at bounding box center [83, 126] width 94 height 25
click at [80, 128] on span "Receiving" at bounding box center [83, 126] width 94 height 25
click at [77, 146] on link "Receiving" at bounding box center [59, 151] width 42 height 11
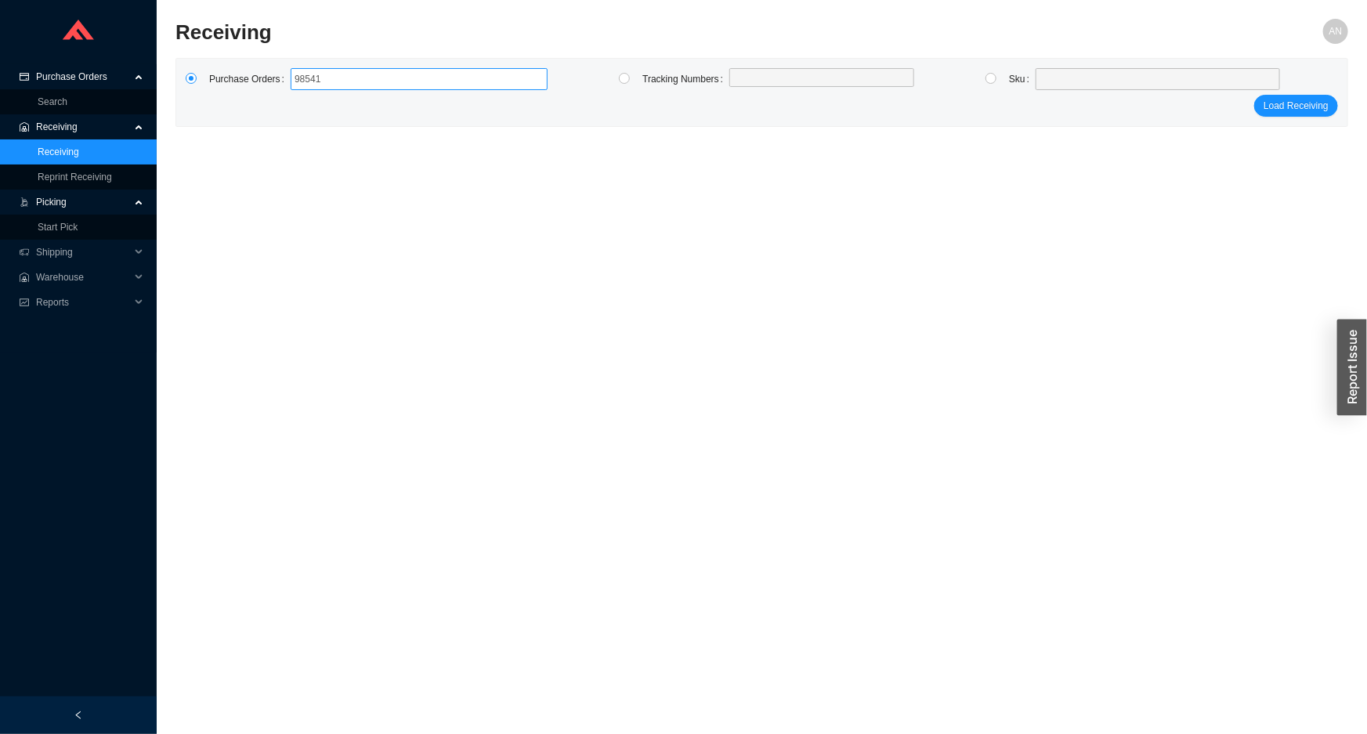
type input "985410"
type input "985810"
click at [91, 74] on span "Purchase Orders" at bounding box center [83, 76] width 94 height 25
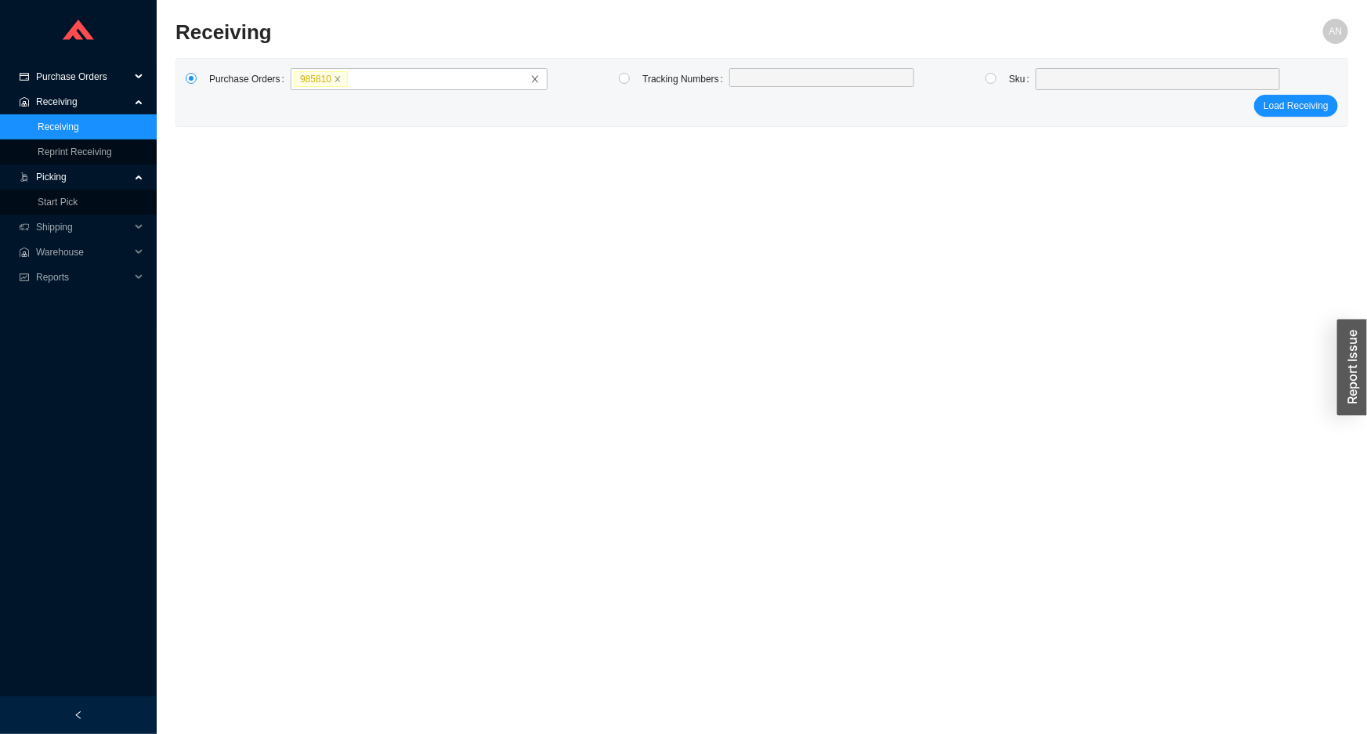
click at [83, 72] on span "Purchase Orders" at bounding box center [83, 76] width 94 height 25
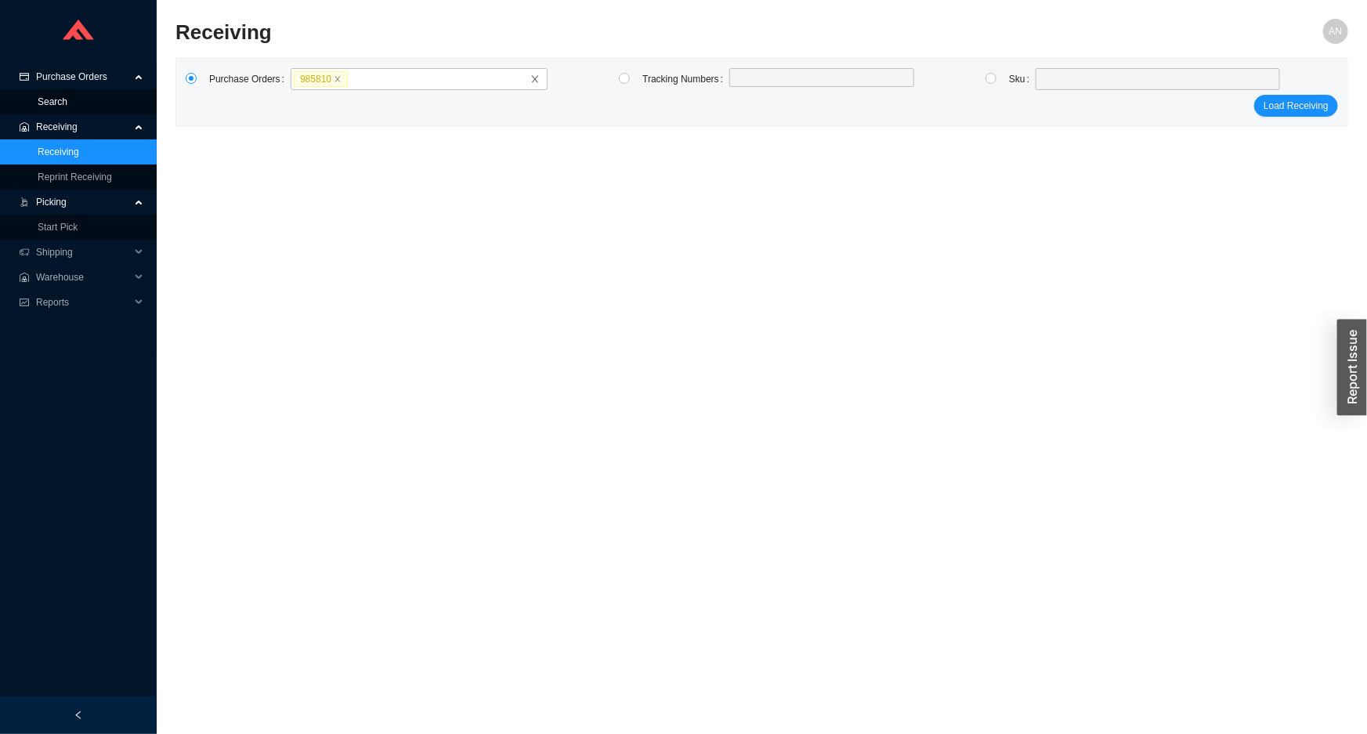
click at [67, 96] on link "Search" at bounding box center [53, 101] width 30 height 11
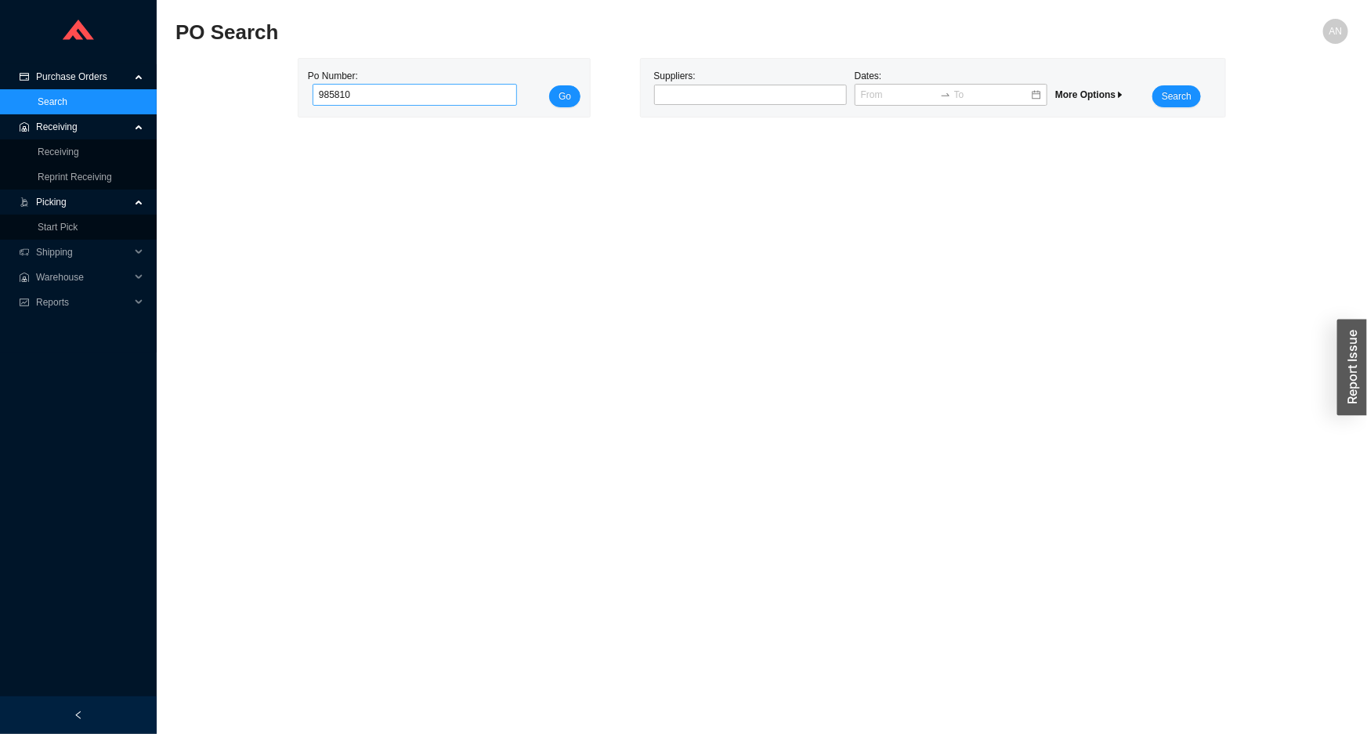
type input "985810"
click at [549, 85] on button "Go" at bounding box center [564, 96] width 31 height 22
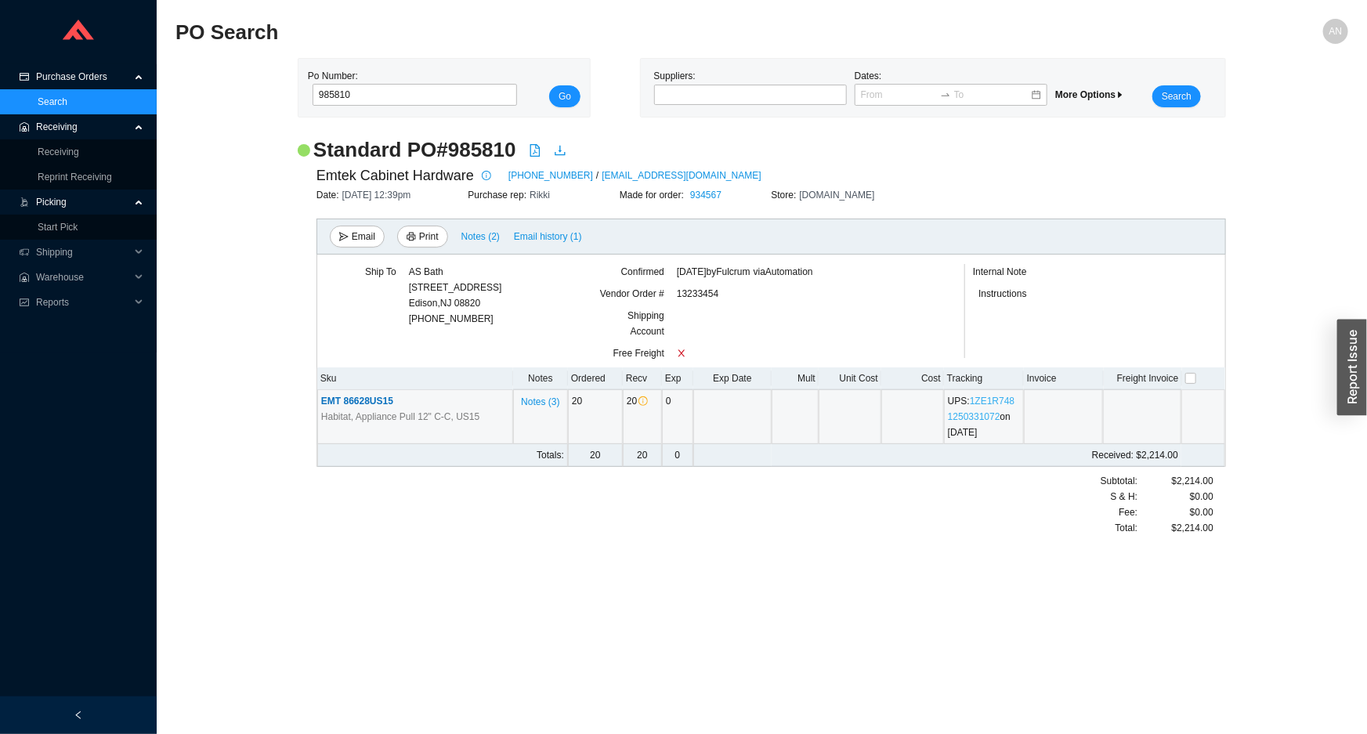
click at [984, 405] on link "1ZE1R7481250331072" at bounding box center [981, 409] width 67 height 27
